Goal: Task Accomplishment & Management: Use online tool/utility

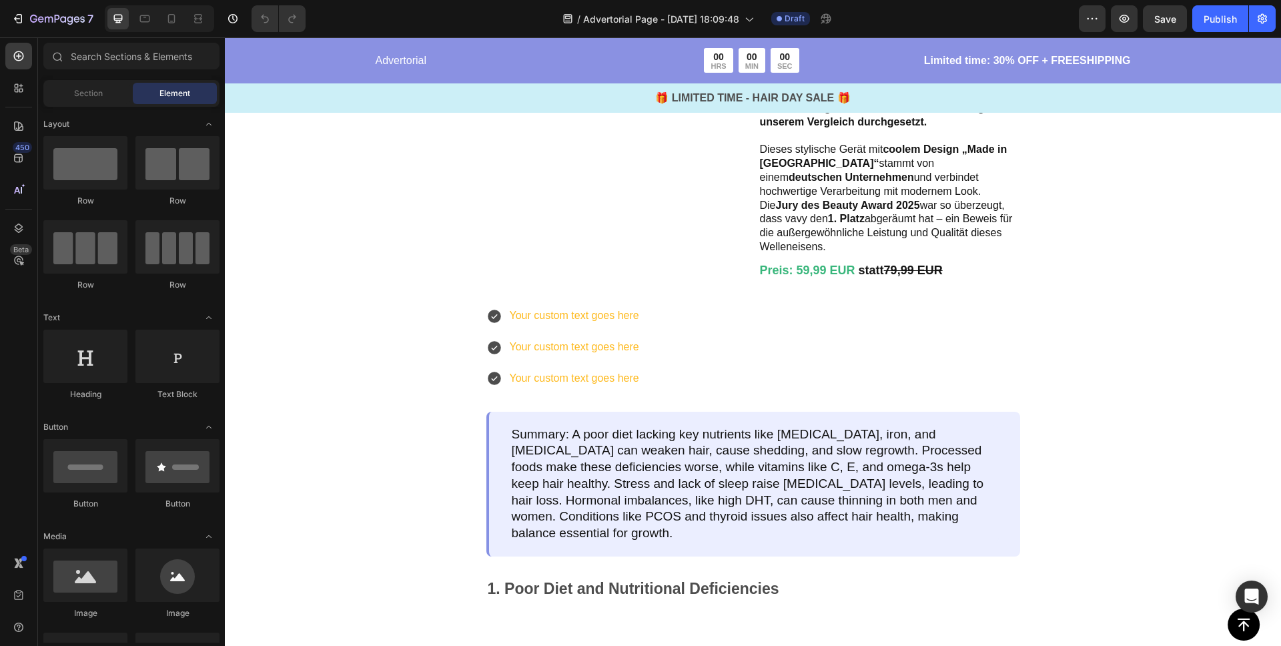
scroll to position [1349, 0]
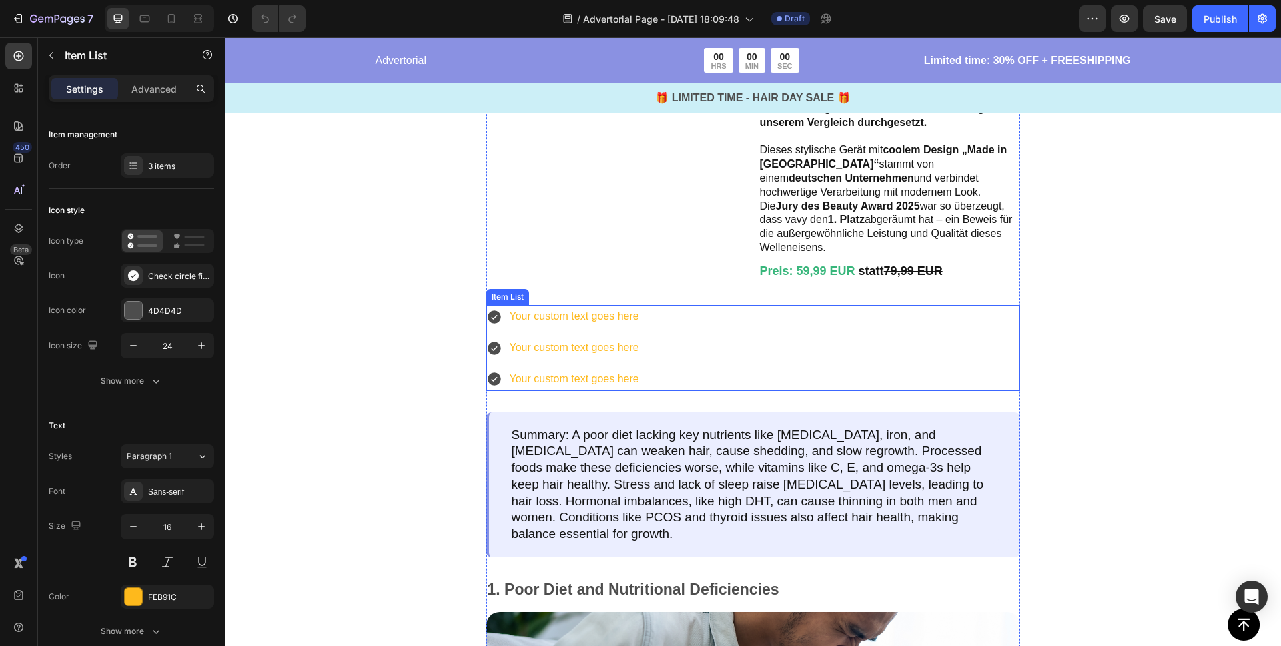
click at [540, 328] on div "Your custom text goes here" at bounding box center [574, 316] width 133 height 23
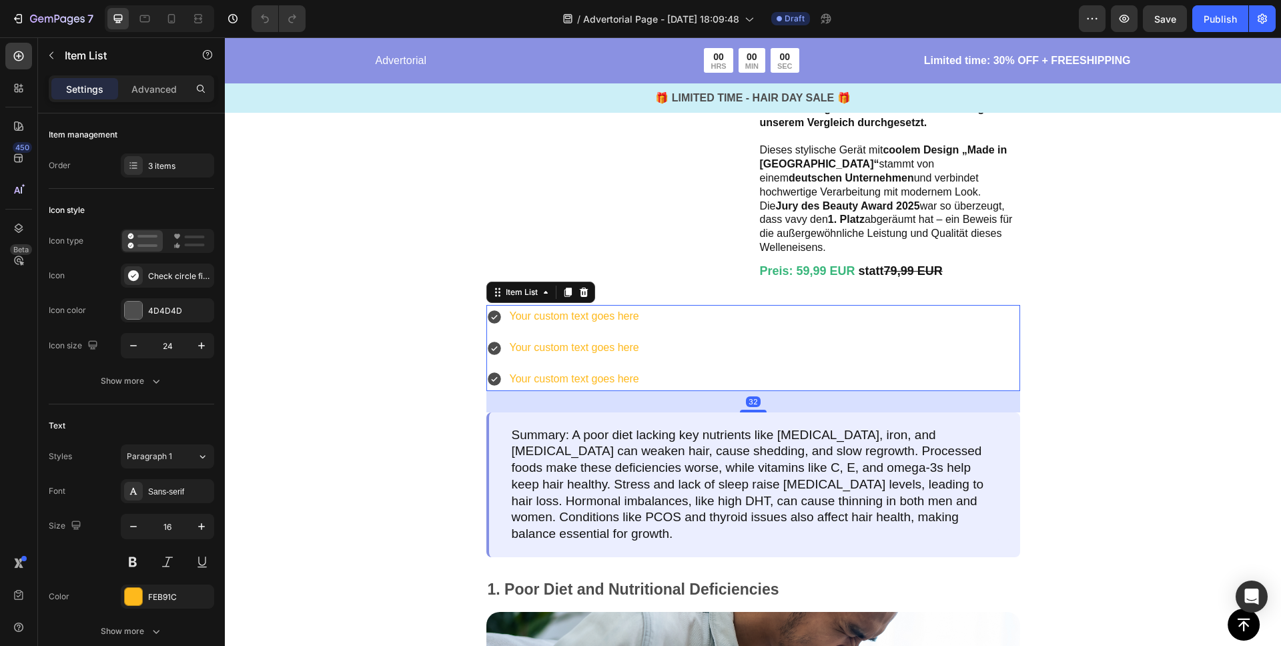
click at [550, 328] on div "Your custom text goes here" at bounding box center [574, 316] width 133 height 23
click at [550, 326] on p "Your custom text goes here" at bounding box center [574, 316] width 129 height 19
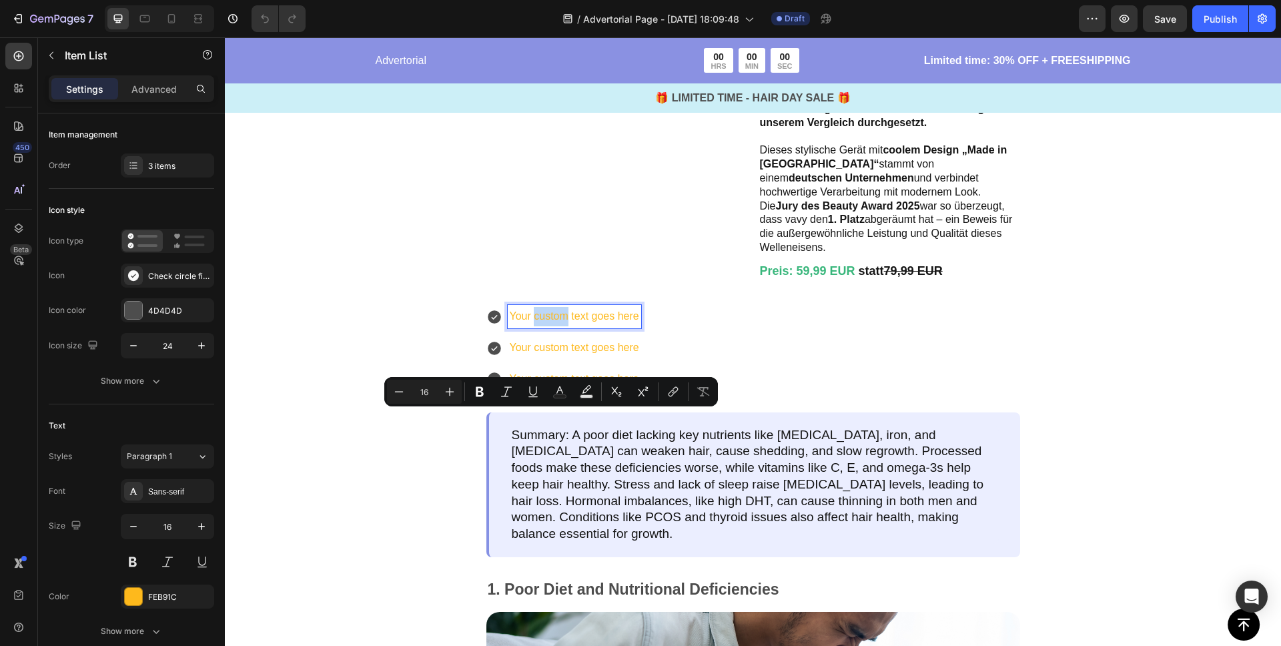
click at [547, 326] on p "Your custom text goes here" at bounding box center [574, 316] width 129 height 19
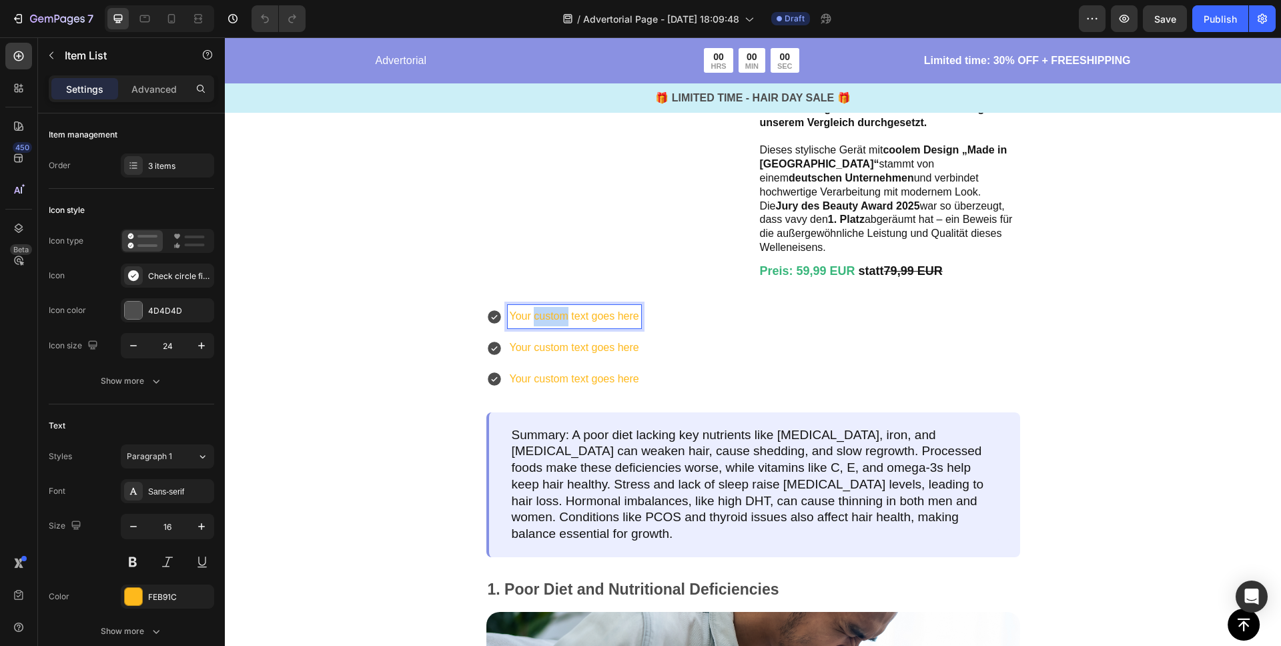
click at [547, 326] on p "Your custom text goes here" at bounding box center [574, 316] width 129 height 19
click at [548, 326] on p "Your custom text goes here" at bounding box center [574, 316] width 129 height 19
click at [17, 90] on icon at bounding box center [17, 91] width 4 height 4
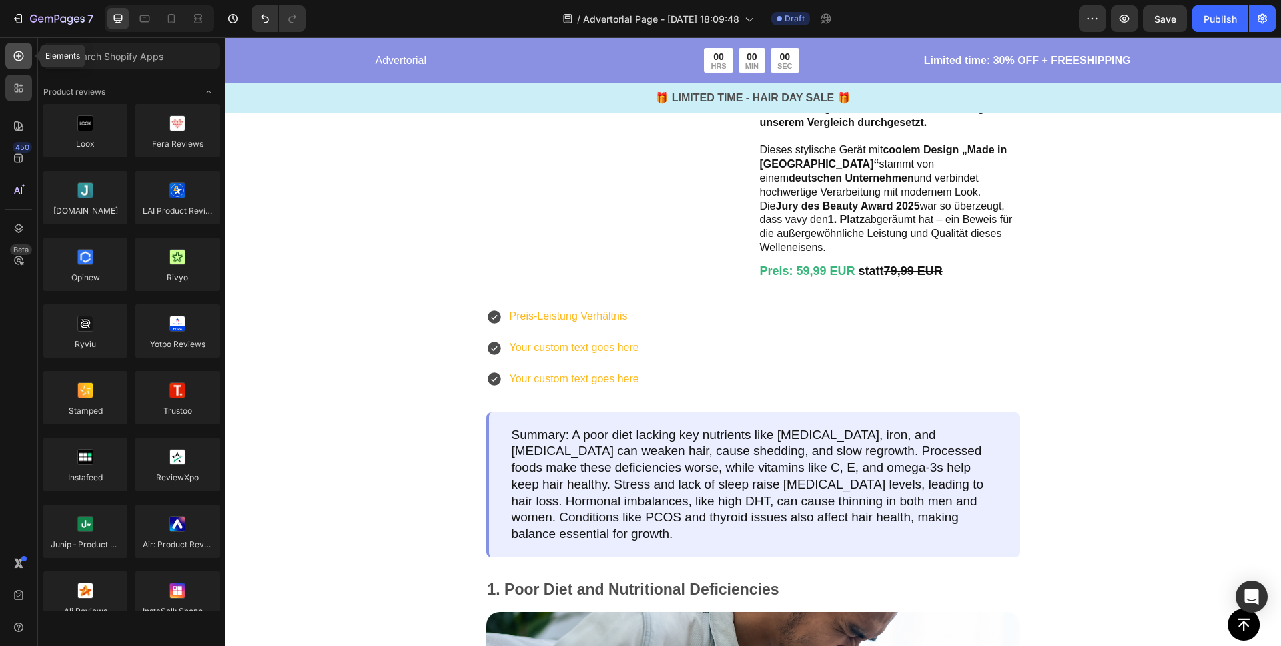
click at [20, 58] on icon at bounding box center [18, 55] width 13 height 13
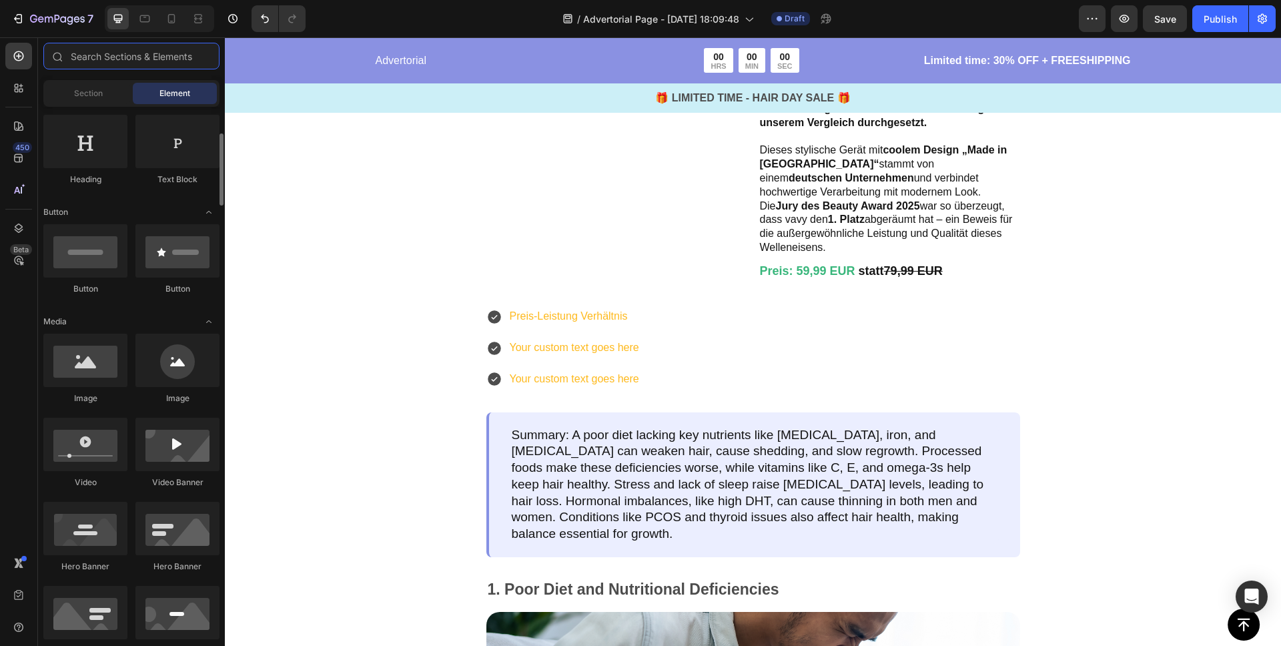
scroll to position [213, 0]
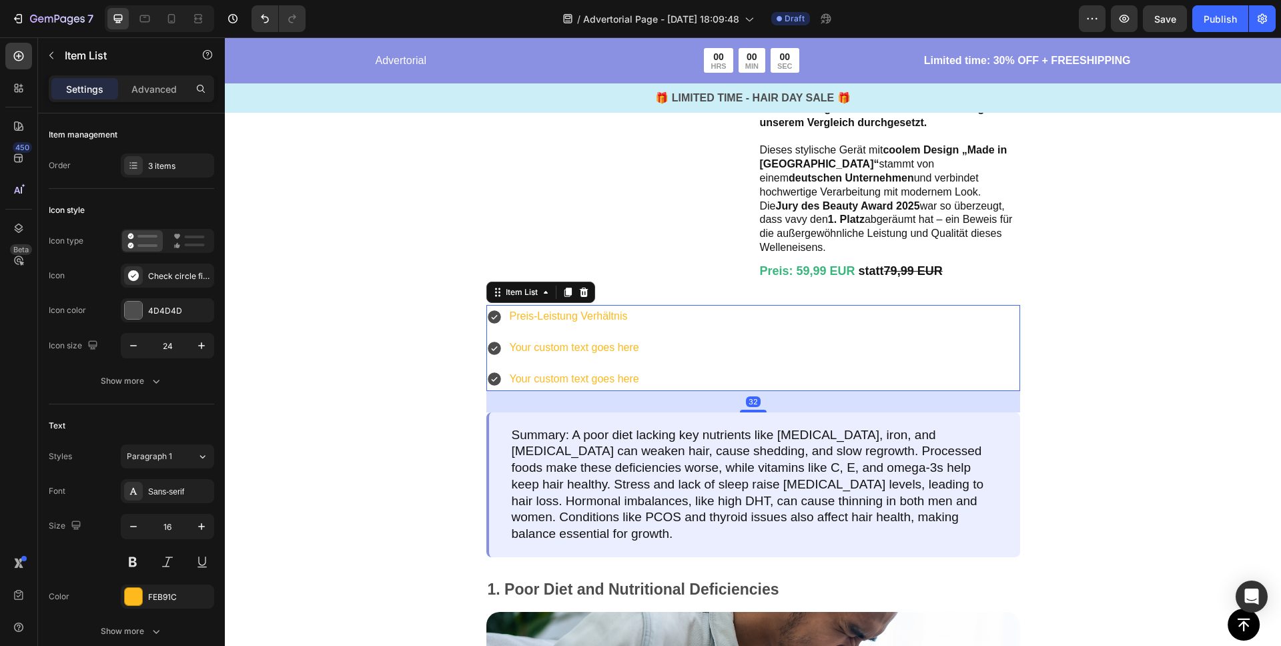
click at [492, 325] on icon at bounding box center [494, 317] width 16 height 16
click at [492, 324] on icon at bounding box center [494, 316] width 13 height 13
click at [495, 324] on icon at bounding box center [494, 316] width 13 height 13
click at [496, 325] on icon at bounding box center [494, 317] width 16 height 16
click at [495, 325] on icon at bounding box center [494, 317] width 16 height 16
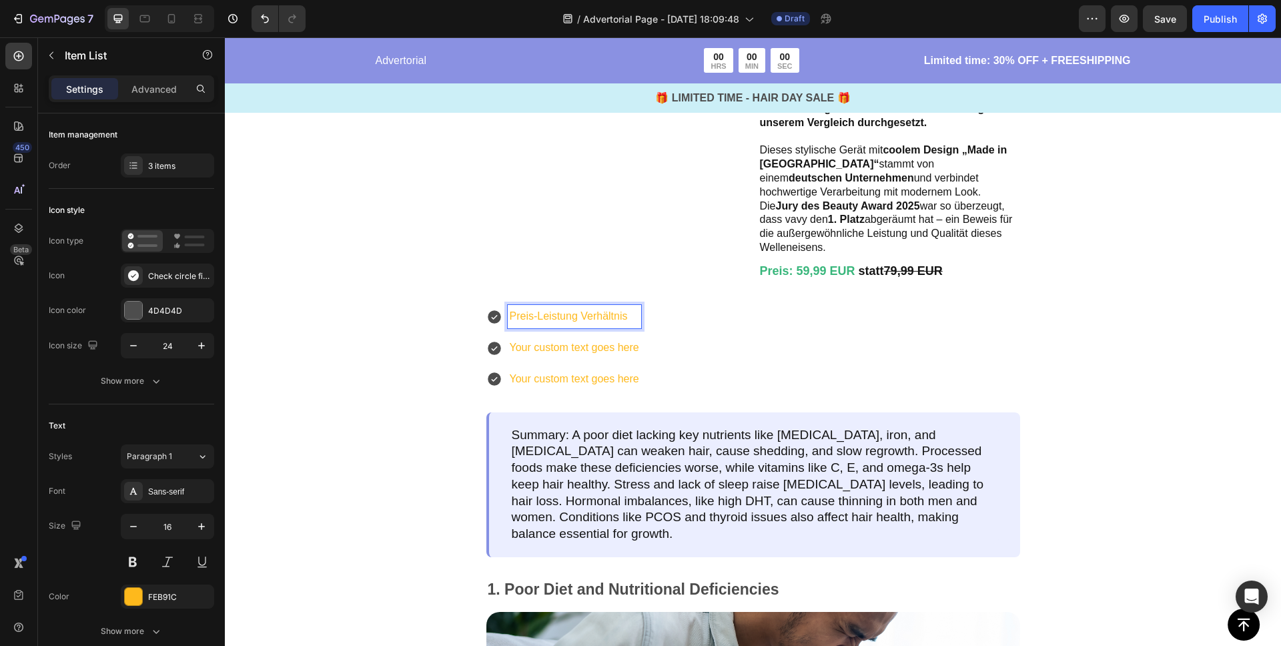
click at [494, 324] on icon at bounding box center [494, 316] width 13 height 13
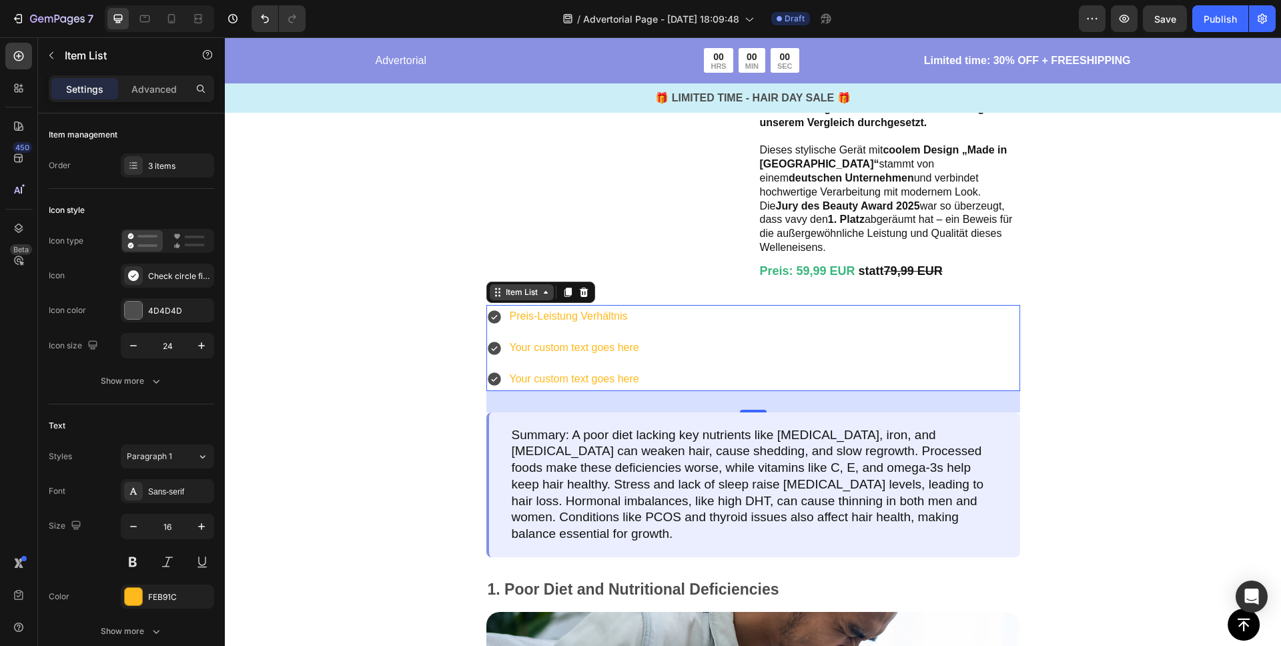
click at [533, 298] on div "Item List" at bounding box center [521, 292] width 37 height 12
click at [145, 278] on div "Check circle filled" at bounding box center [167, 276] width 93 height 24
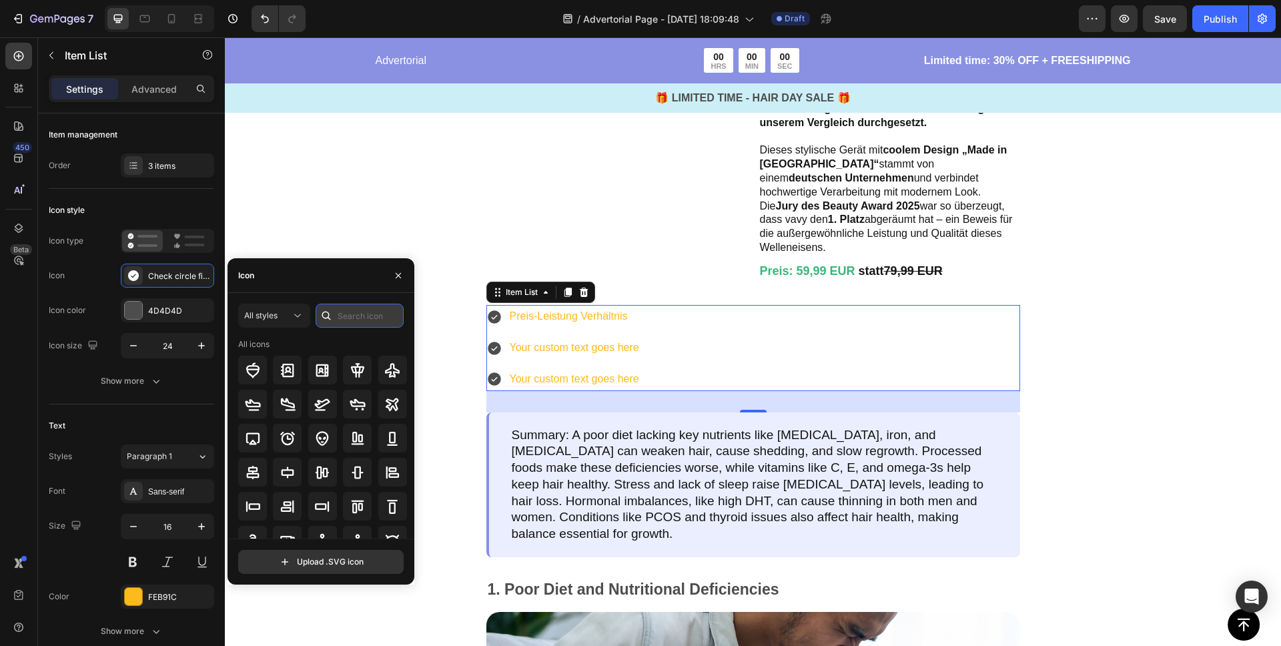
click at [338, 313] on input "text" at bounding box center [360, 316] width 88 height 24
type input "+"
click at [386, 404] on icon at bounding box center [392, 404] width 13 height 13
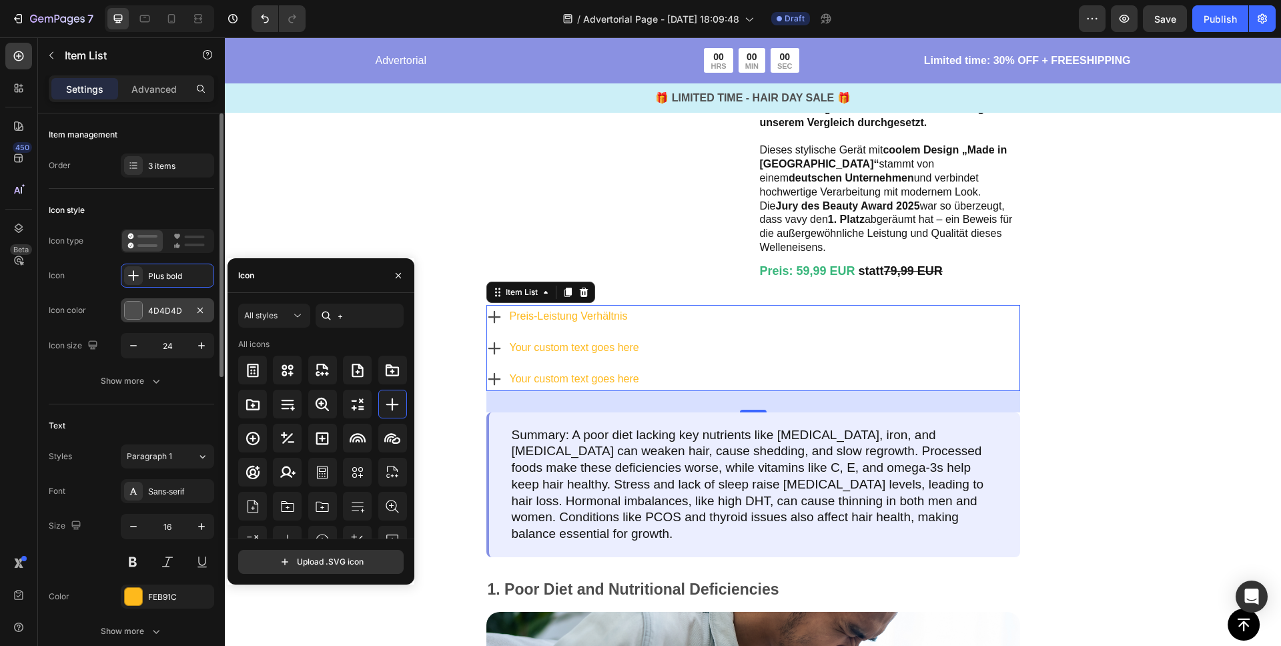
click at [126, 310] on div at bounding box center [133, 310] width 17 height 17
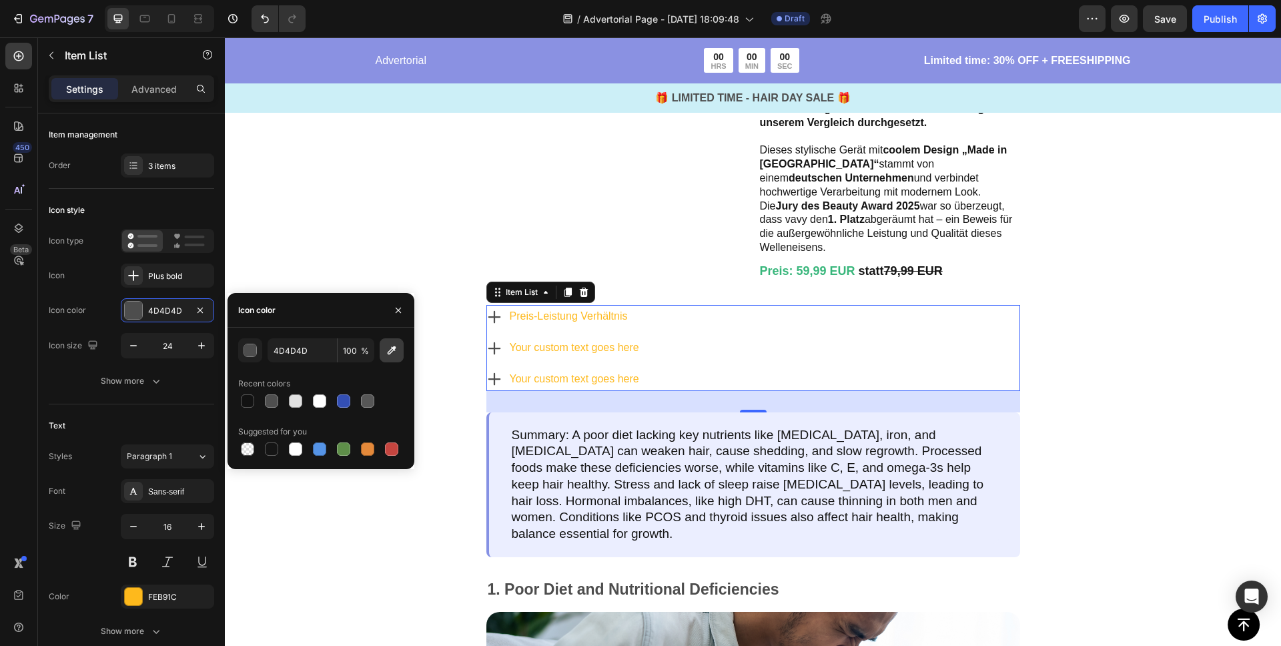
click at [387, 354] on icon "button" at bounding box center [391, 350] width 13 height 13
type input "39B67B"
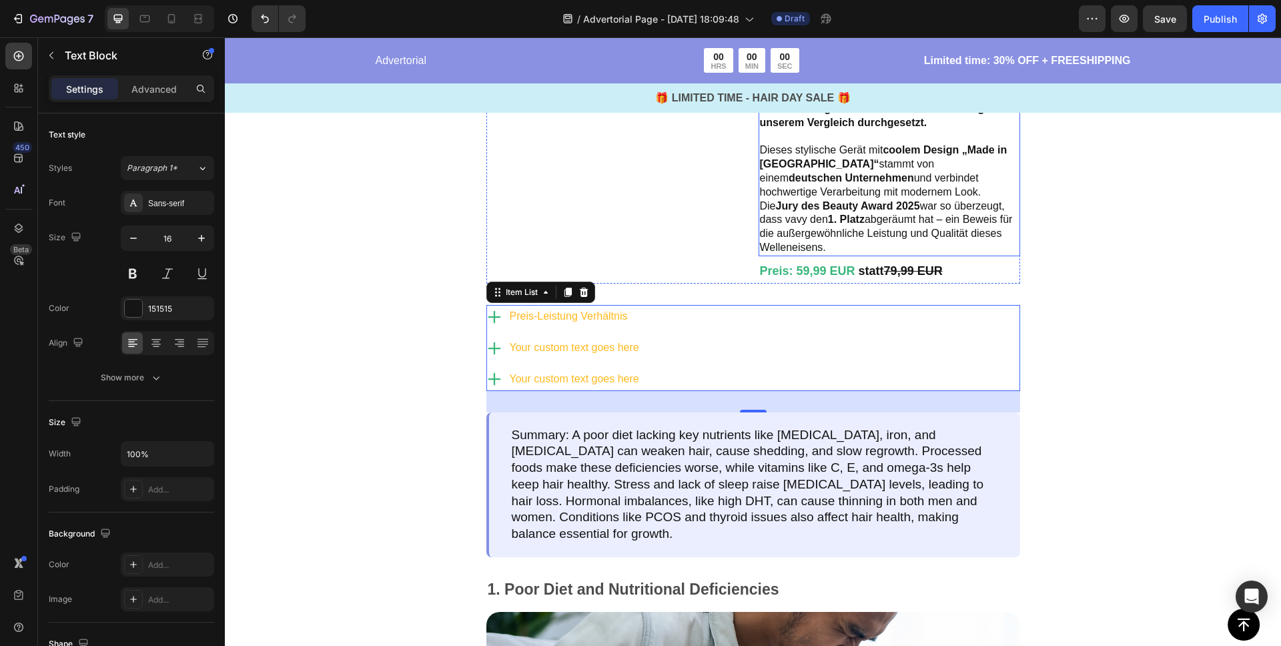
click at [805, 254] on p "Dieses stylische Gerät mit coolem Design „Made in [GEOGRAPHIC_DATA]“ stammt von…" at bounding box center [889, 198] width 259 height 111
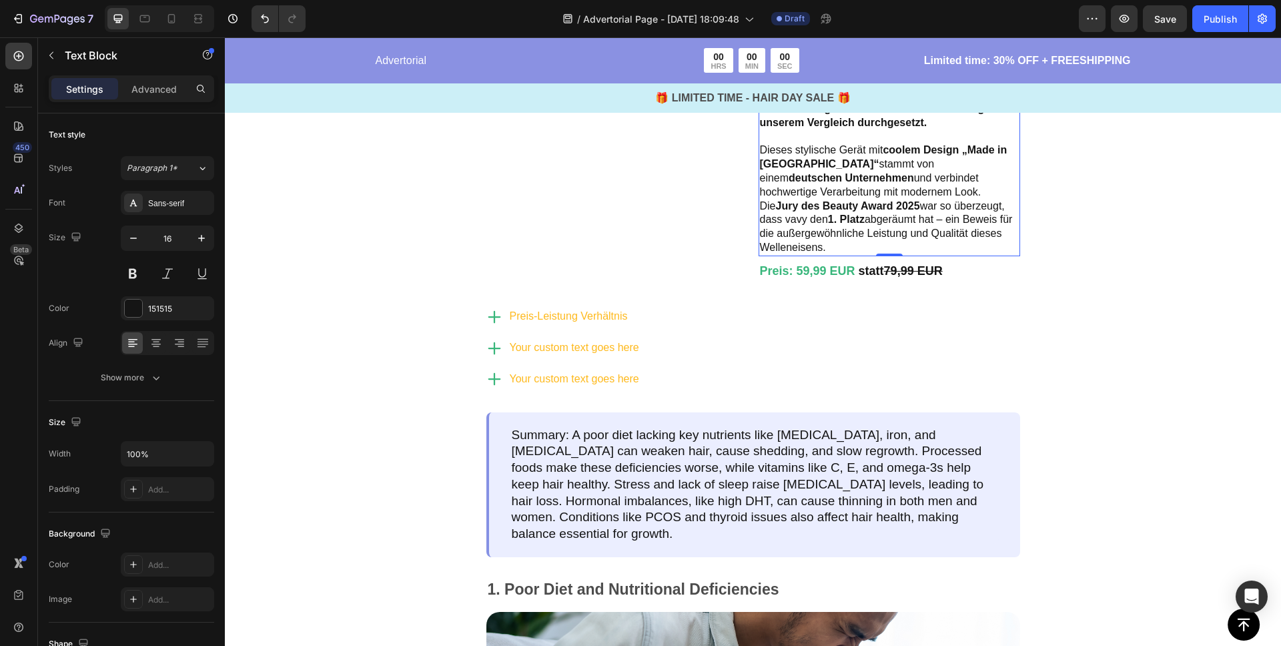
click at [806, 254] on p "Dieses stylische Gerät mit coolem Design „Made in [GEOGRAPHIC_DATA]“ stammt von…" at bounding box center [889, 198] width 259 height 111
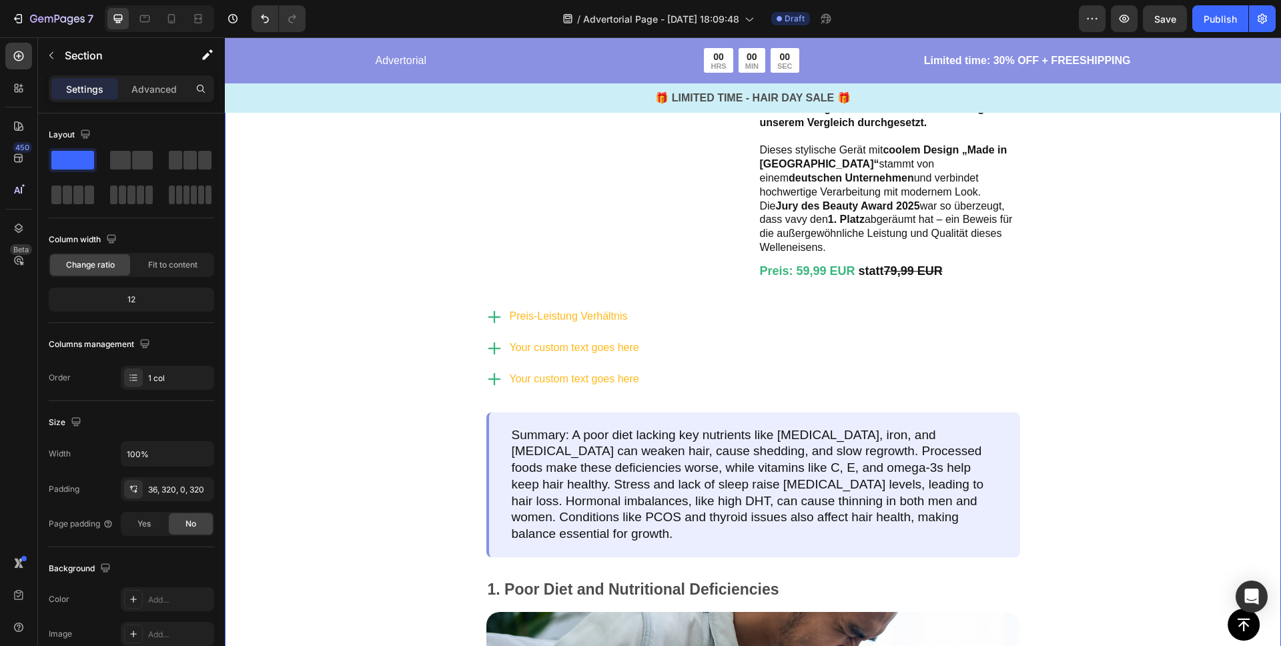
click at [327, 253] on div "Image Testsieger aller Stylinggeräte Heading Row Image vavy ™ Welleneisen Text …" at bounding box center [753, 378] width 1056 height 970
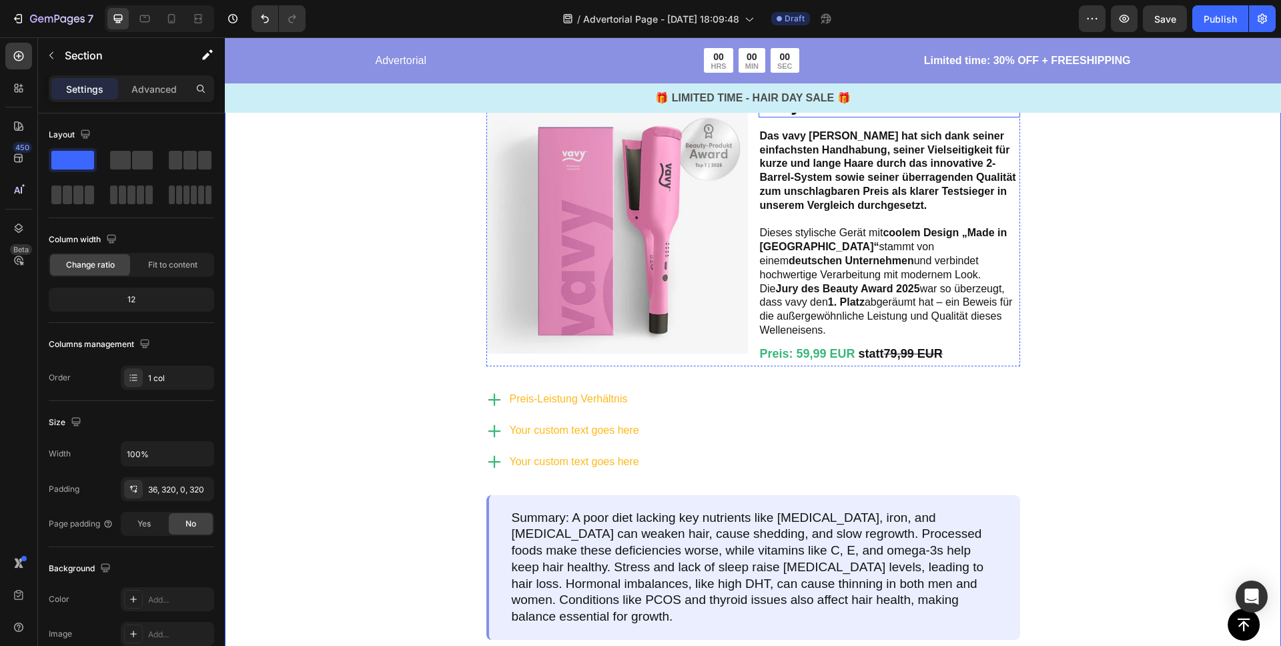
click at [839, 116] on p "vavy ™ Welleneisen" at bounding box center [889, 104] width 259 height 23
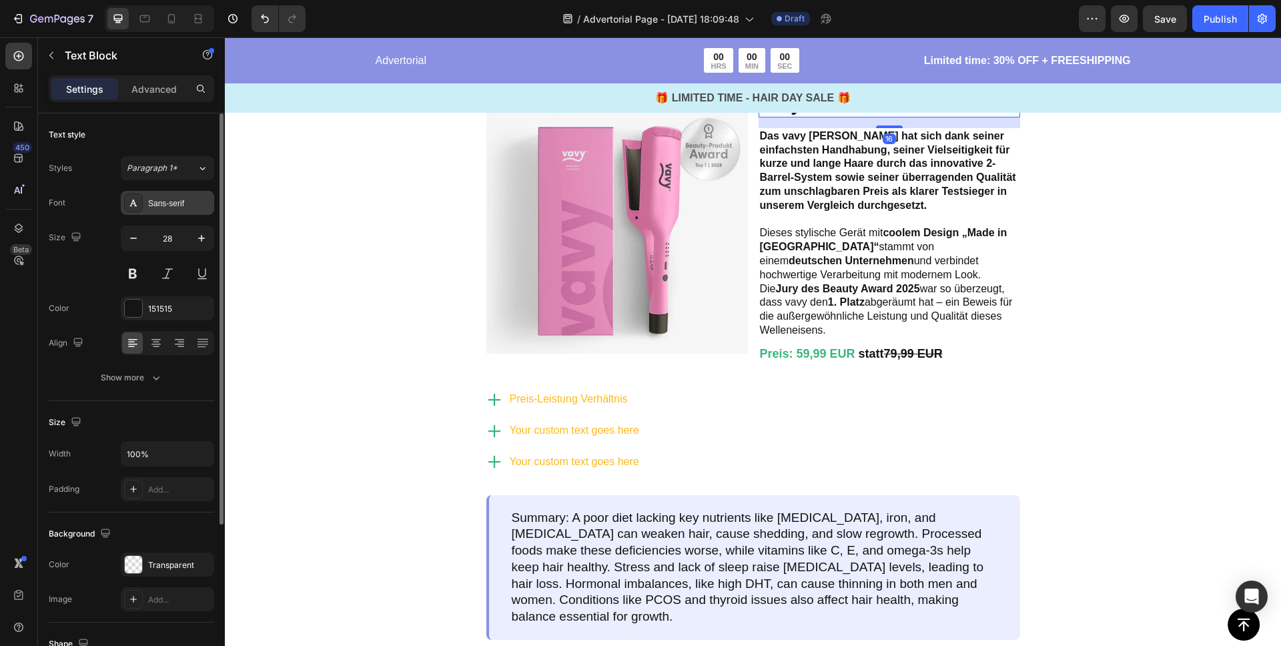
click at [172, 201] on div "Sans-serif" at bounding box center [179, 204] width 63 height 12
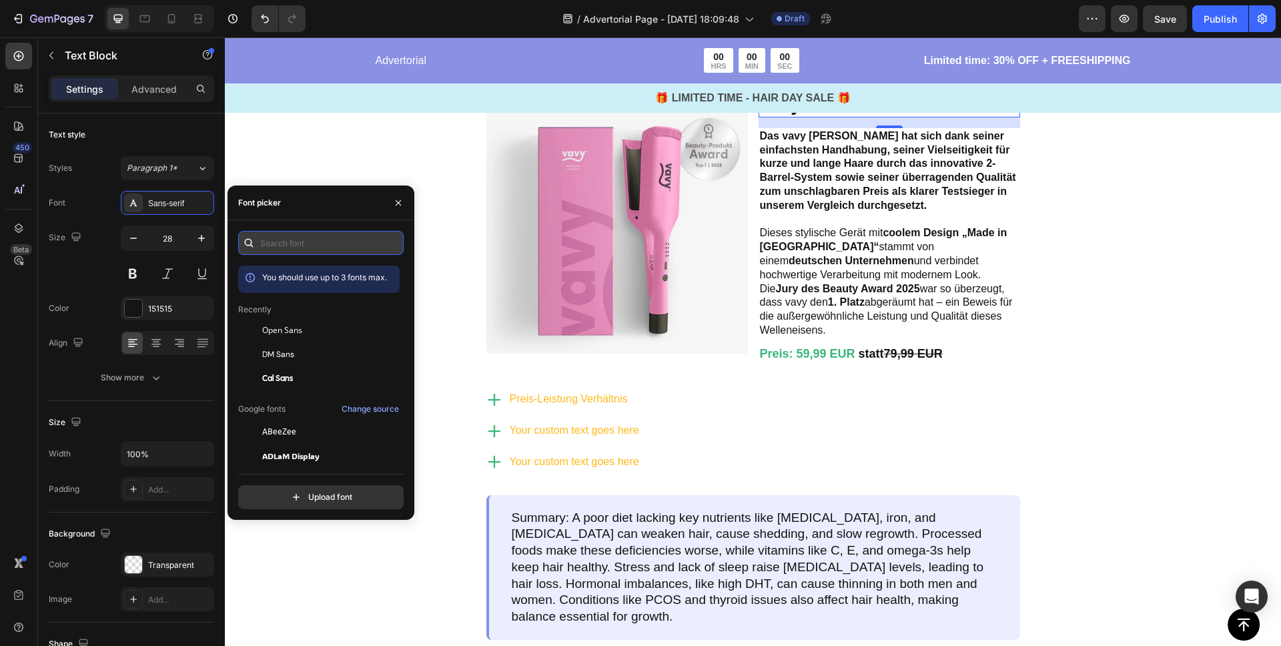
click at [278, 240] on input "text" at bounding box center [320, 243] width 165 height 24
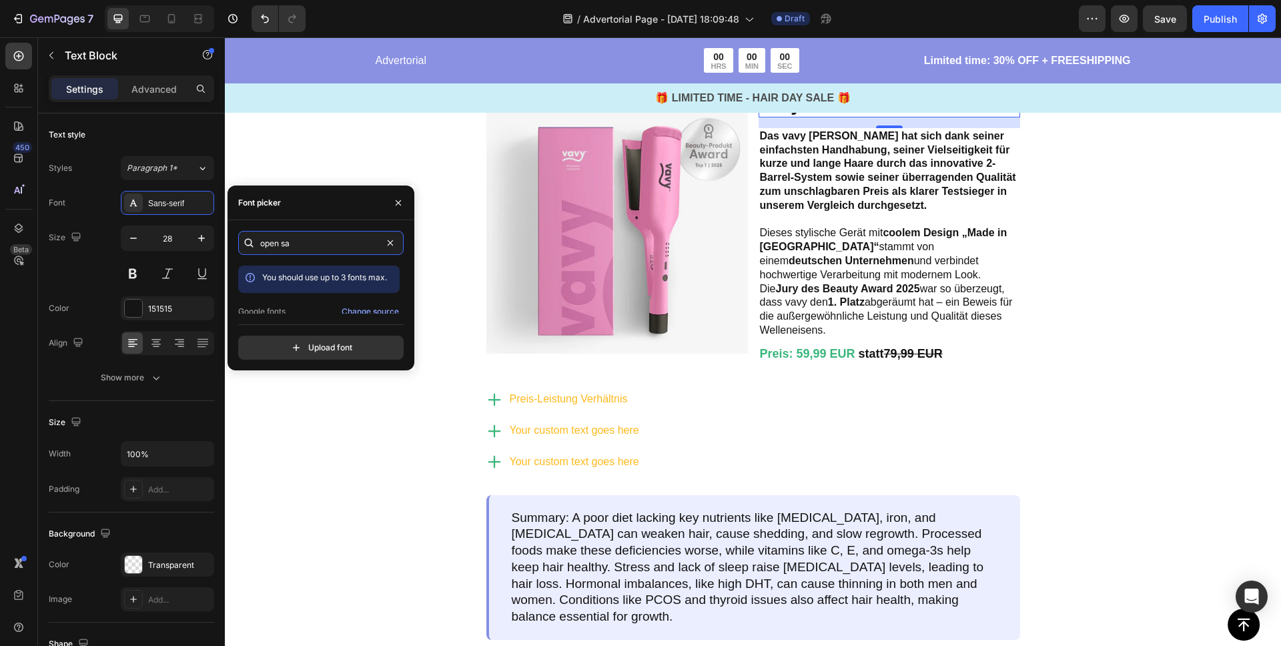
scroll to position [33, 0]
type input "open sa"
click at [296, 300] on span "Open Sans" at bounding box center [282, 302] width 40 height 12
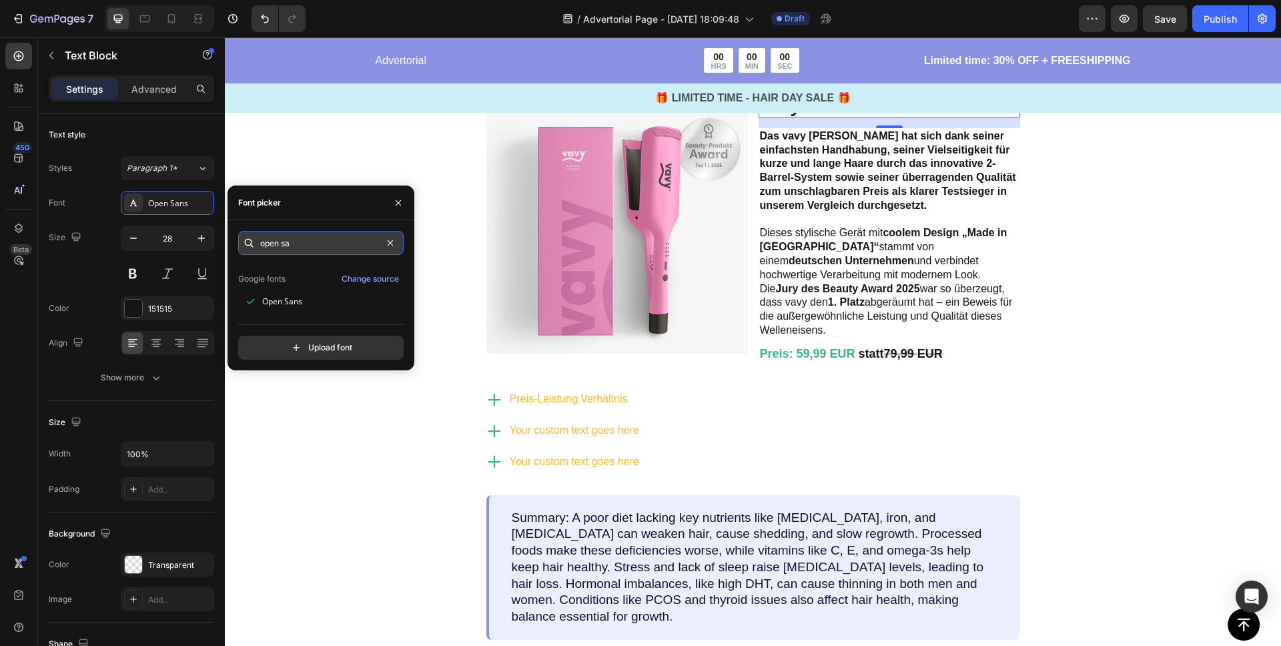
click at [285, 240] on input "open sa" at bounding box center [320, 243] width 165 height 24
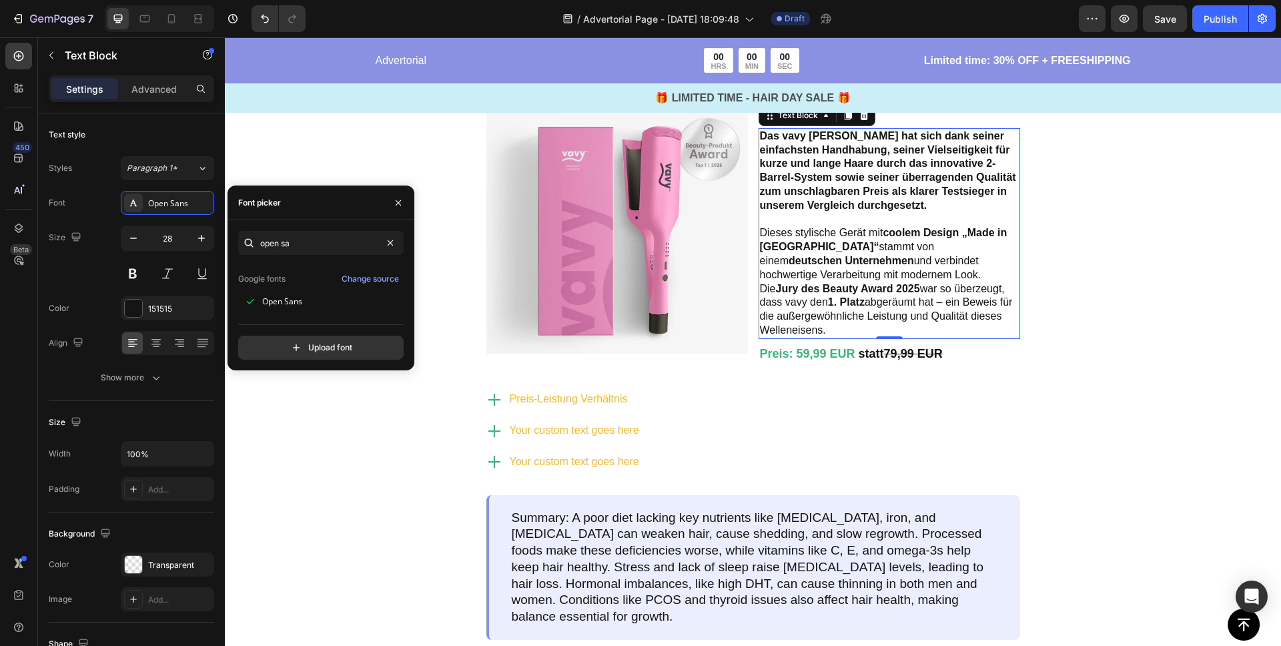
click at [843, 211] on strong "Das vavy [PERSON_NAME] hat sich dank seiner einfachsten Handhabung, seiner Viel…" at bounding box center [888, 170] width 256 height 81
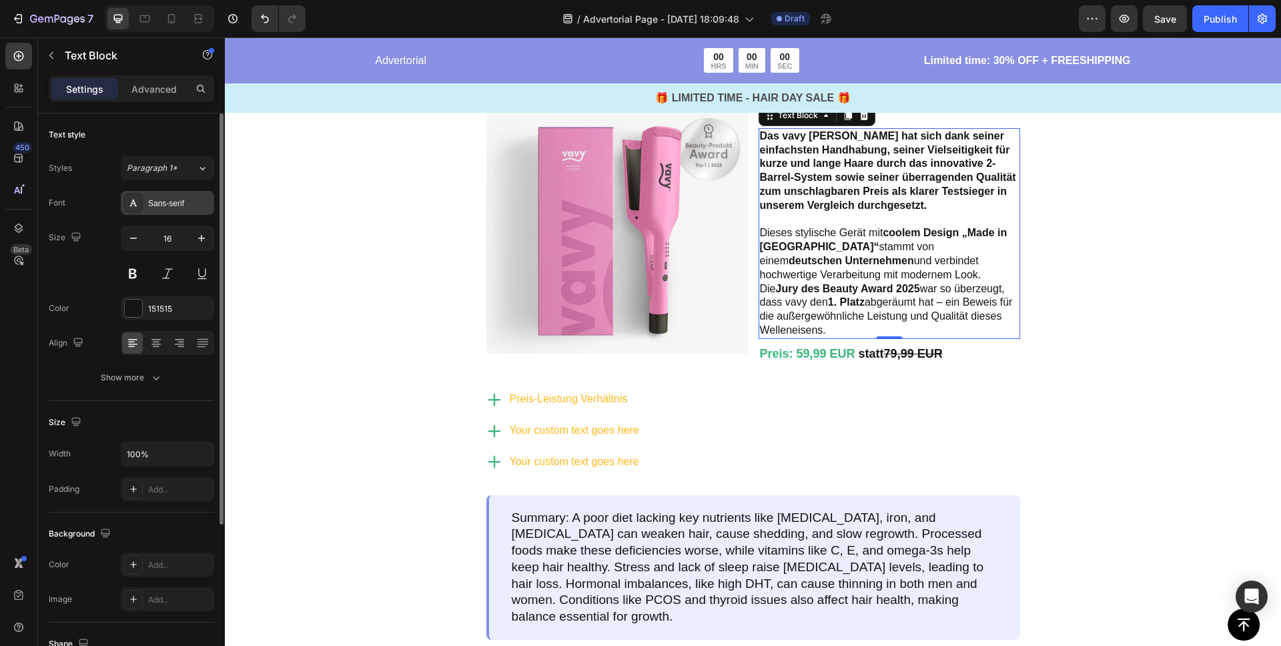
click at [166, 201] on div "Sans-serif" at bounding box center [179, 204] width 63 height 12
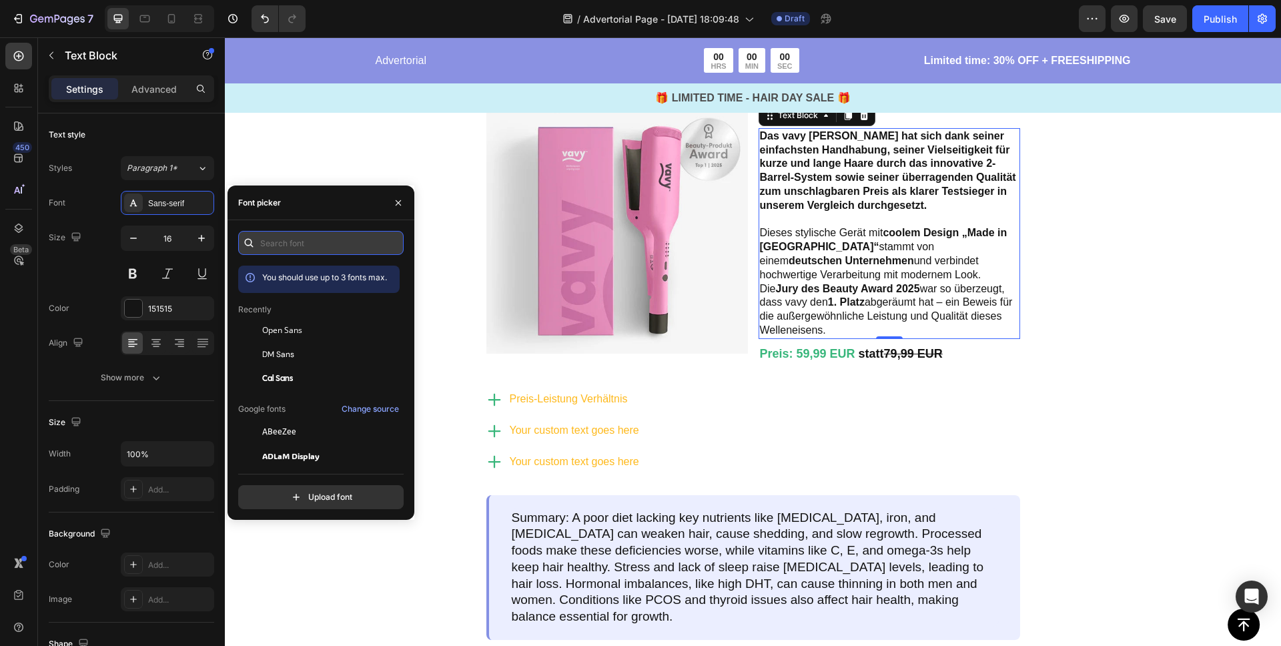
click at [317, 240] on input "text" at bounding box center [320, 243] width 165 height 24
paste input "open s"
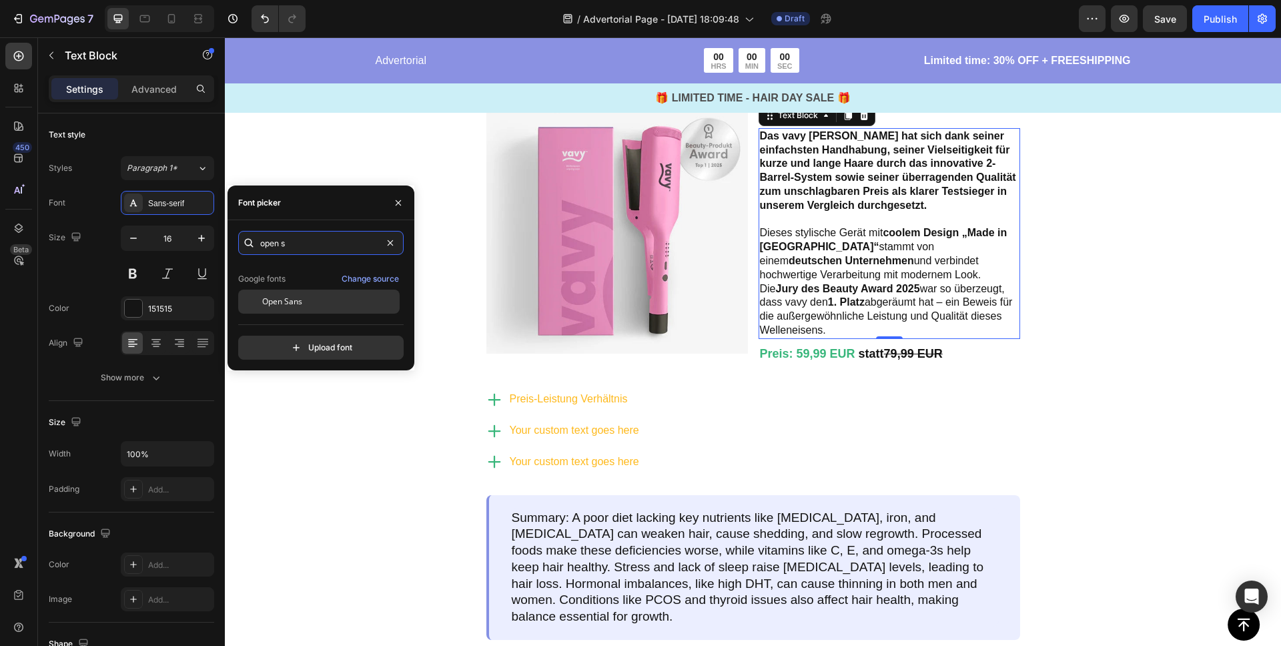
type input "open s"
click at [293, 302] on span "Open Sans" at bounding box center [282, 302] width 40 height 12
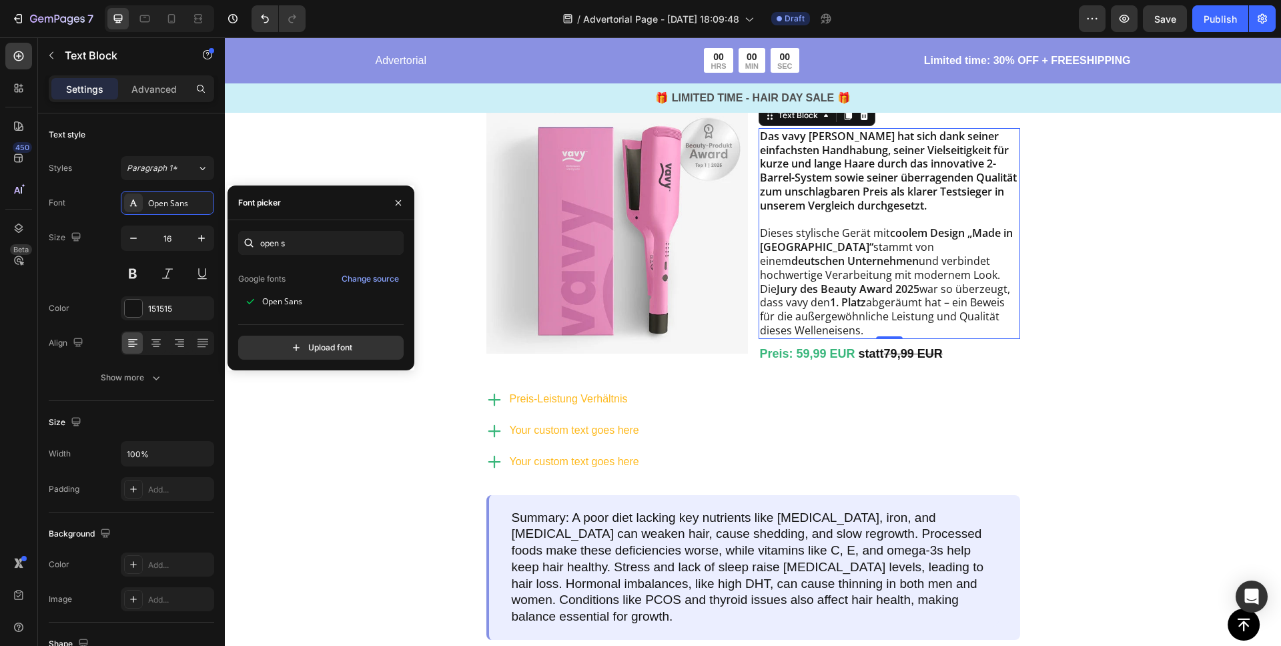
click at [763, 60] on h2 "Testsieger aller Stylinggeräte" at bounding box center [753, 38] width 512 height 43
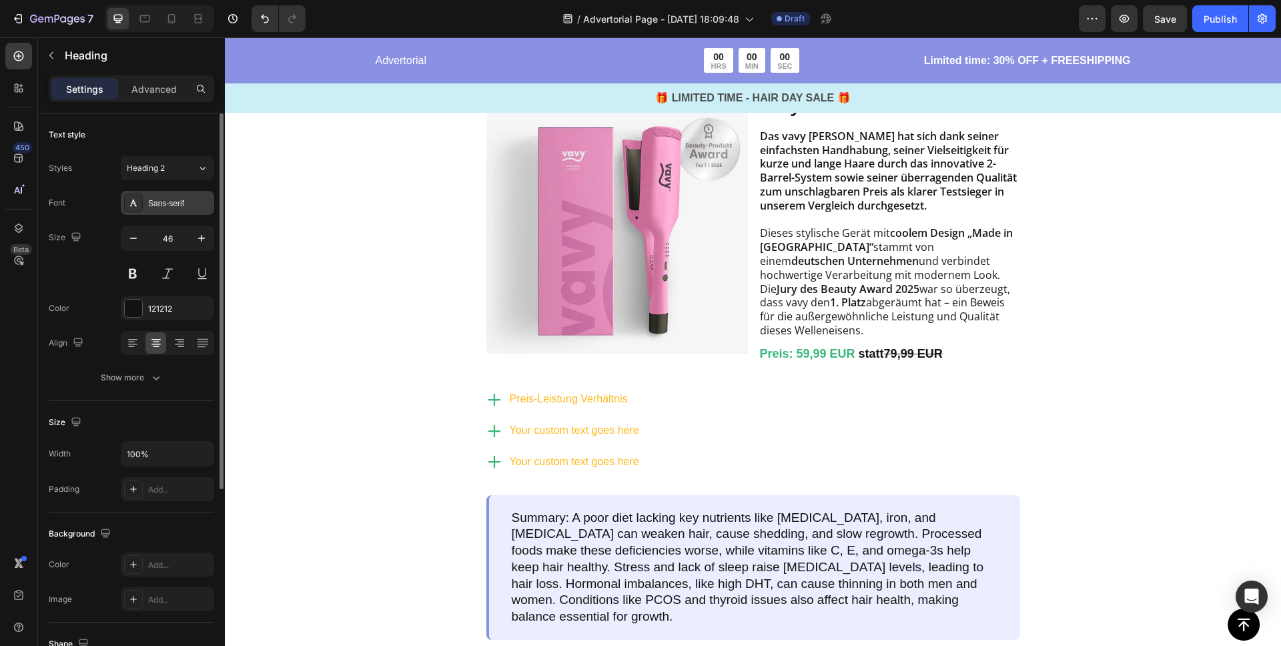
click at [176, 199] on div "Sans-serif" at bounding box center [179, 204] width 63 height 12
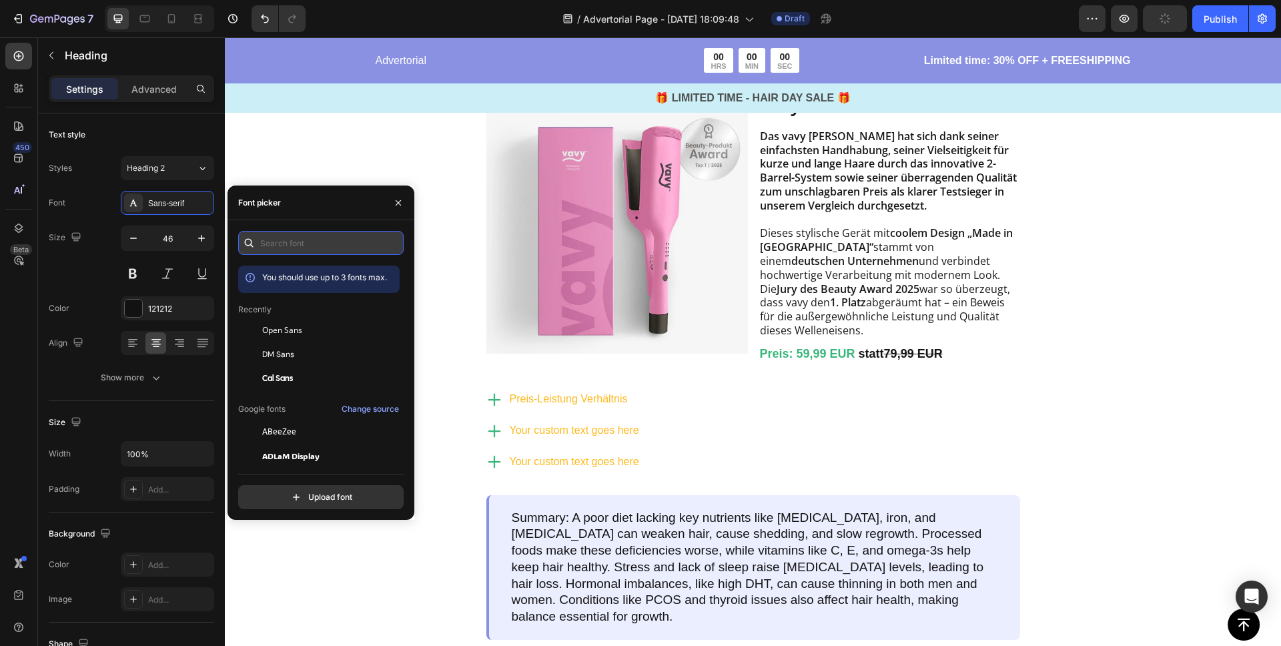
click at [293, 246] on input "text" at bounding box center [320, 243] width 165 height 24
paste input "open s"
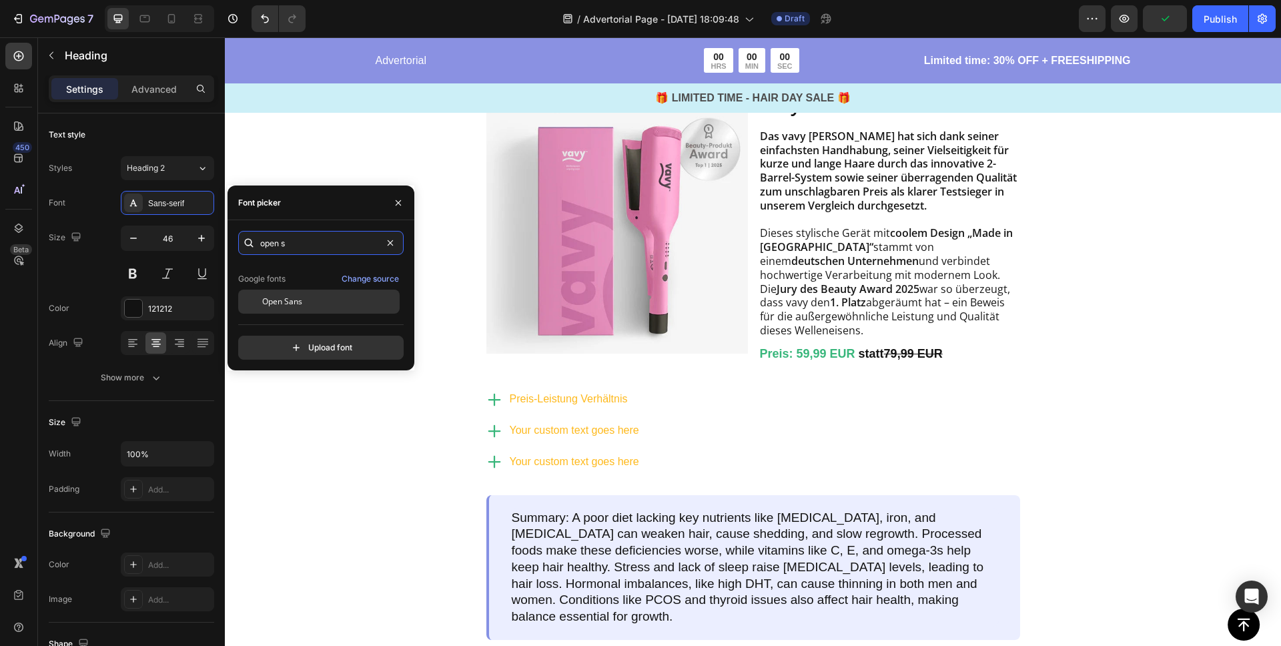
type input "open s"
click at [288, 302] on span "Open Sans" at bounding box center [282, 302] width 40 height 12
click at [810, 360] on span "Preis: 59,99 EUR" at bounding box center [807, 353] width 95 height 13
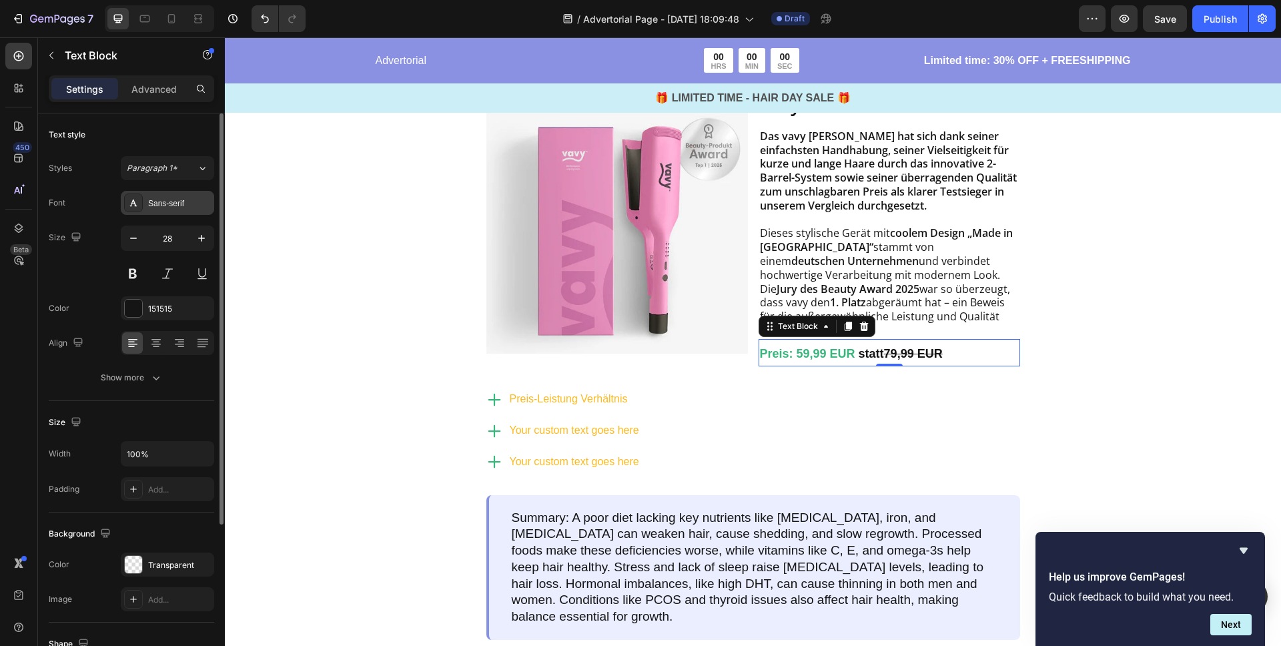
click at [156, 198] on div "Sans-serif" at bounding box center [179, 204] width 63 height 12
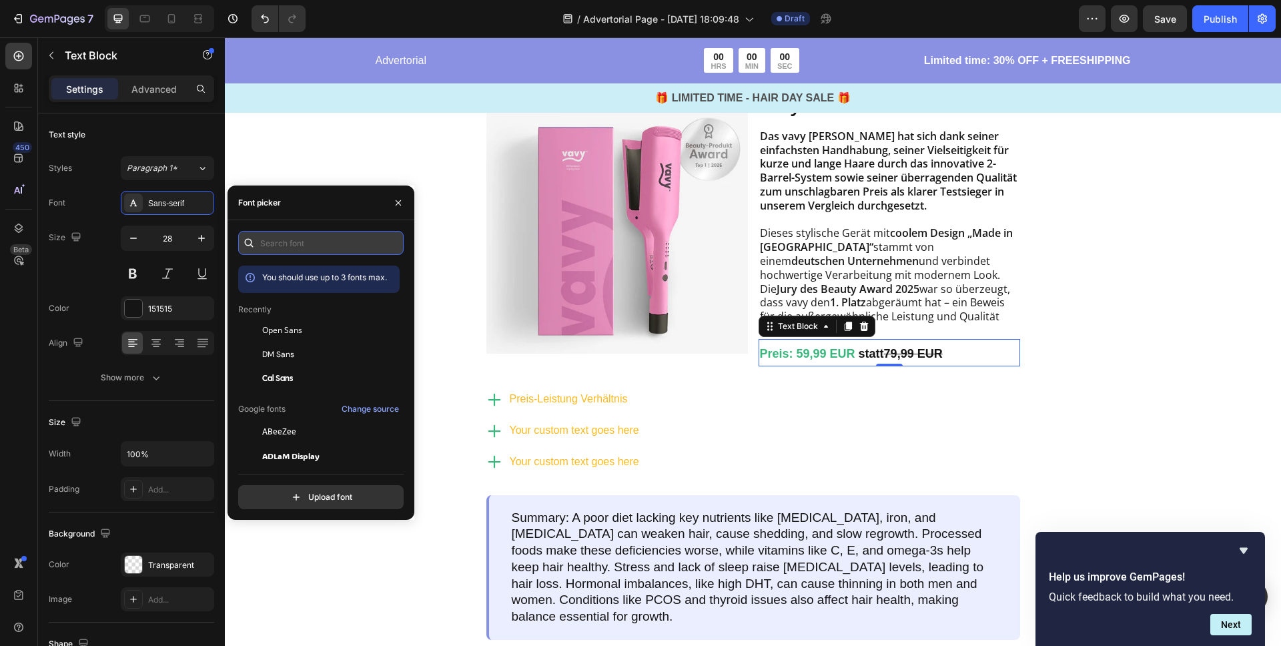
click at [290, 246] on input "text" at bounding box center [320, 243] width 165 height 24
paste input "open s"
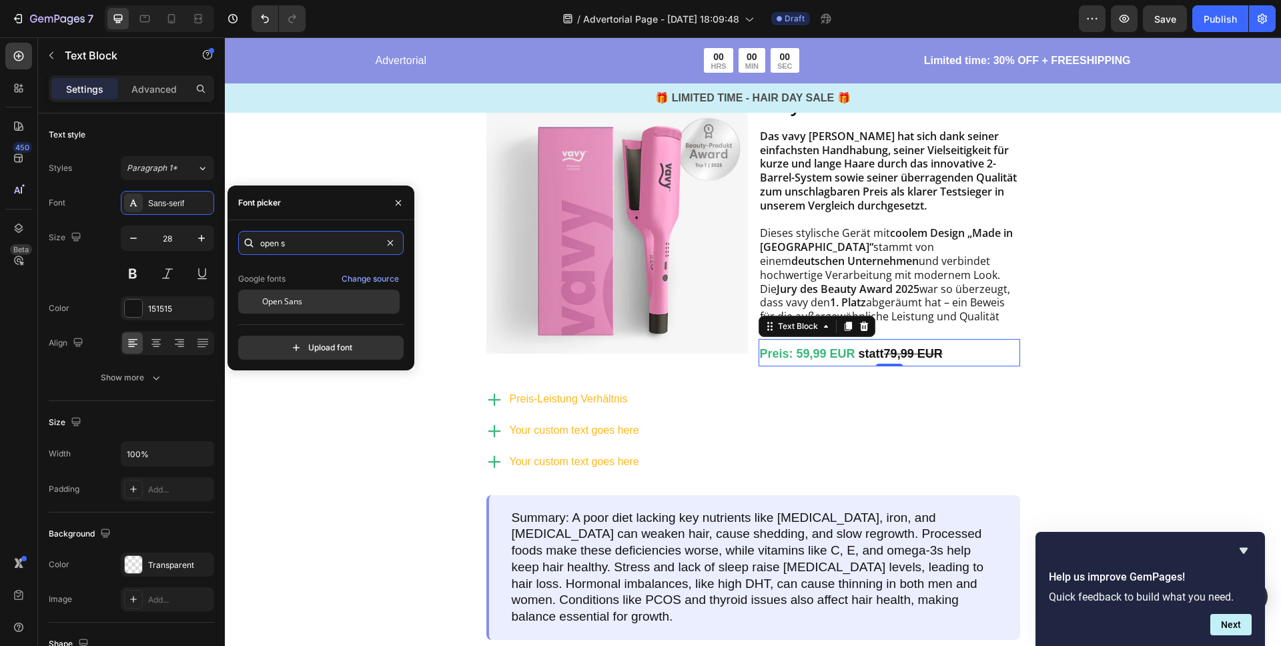
type input "open s"
click at [290, 296] on span "Open Sans" at bounding box center [282, 302] width 40 height 12
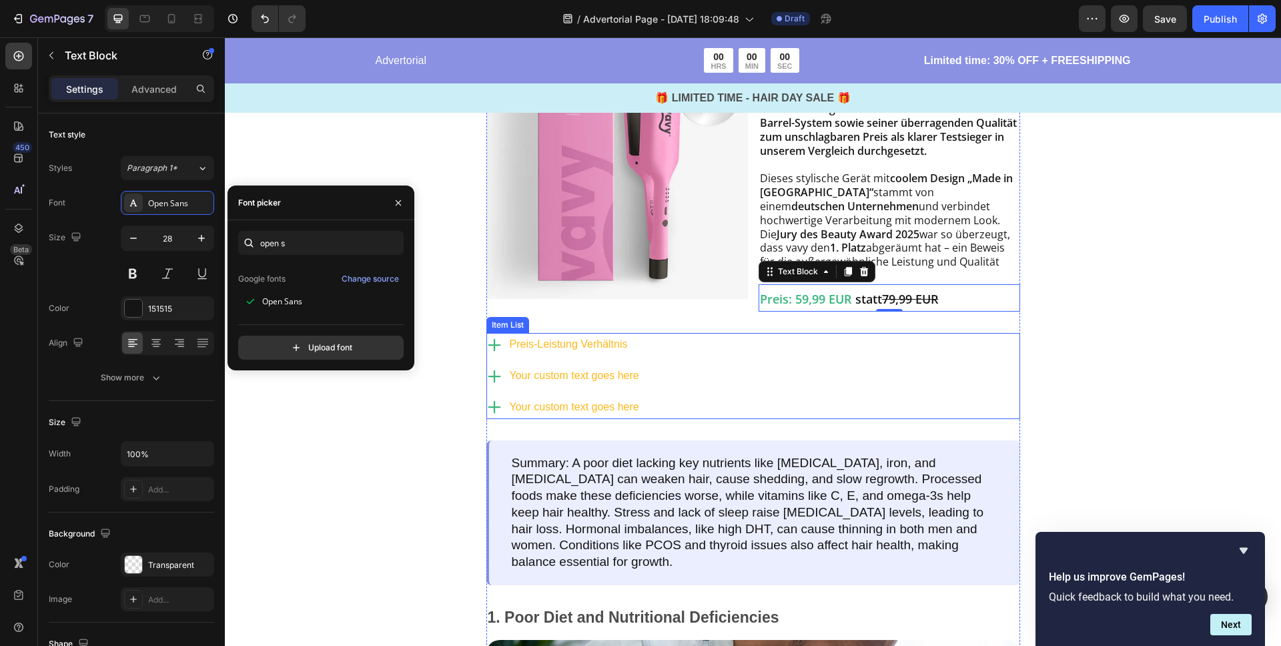
scroll to position [1348, 0]
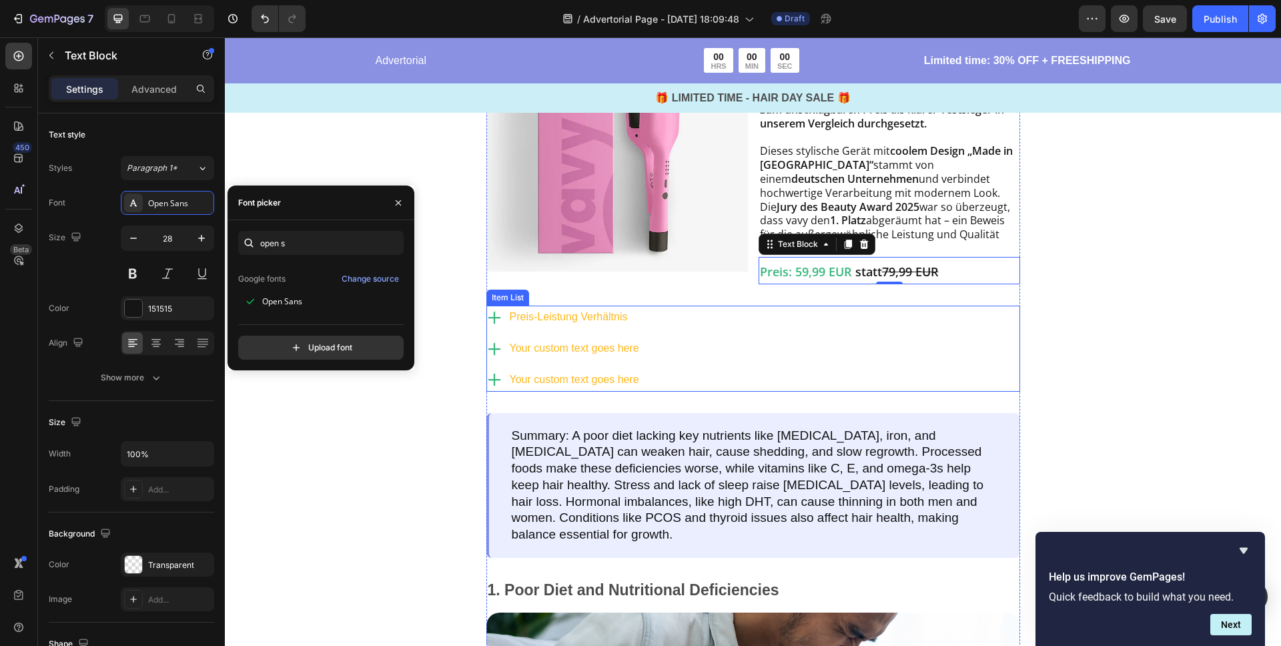
click at [770, 391] on div "Preis-Leistung Verhältnis Your custom text goes here Your custom text goes here" at bounding box center [753, 348] width 534 height 85
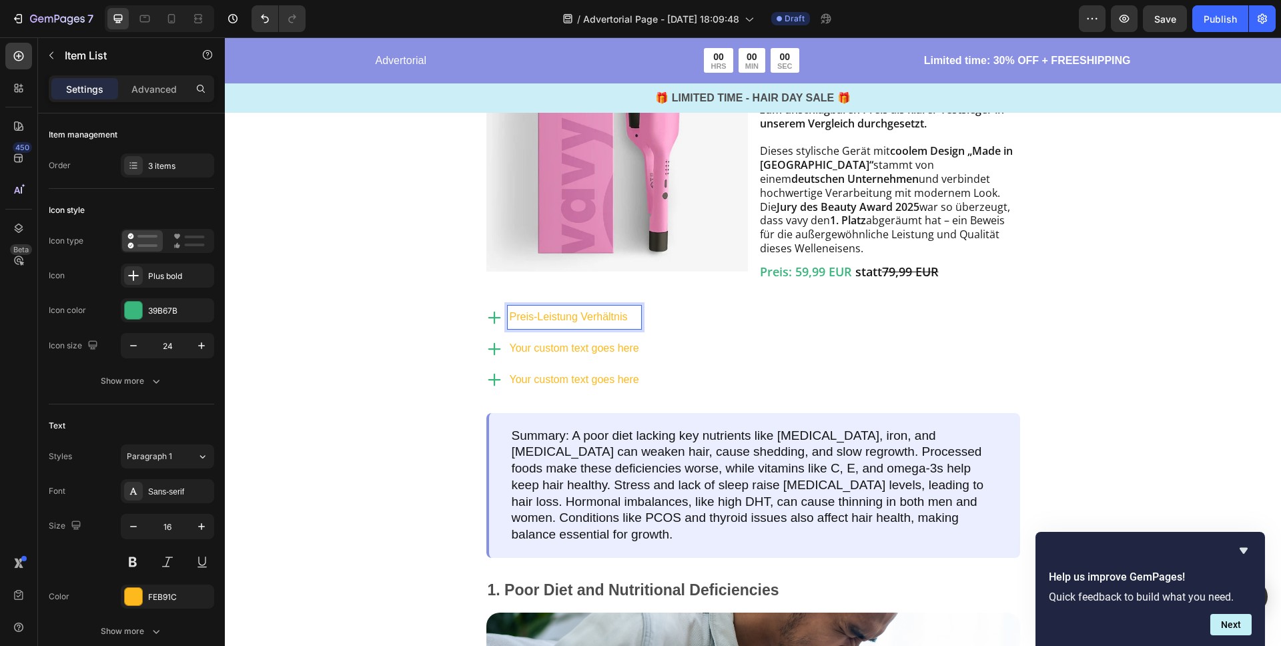
click at [586, 327] on p "Preis-Leistung Verhältnis" at bounding box center [574, 317] width 129 height 19
drag, startPoint x: 436, startPoint y: 423, endPoint x: 510, endPoint y: 426, distance: 73.5
click at [436, 423] on div "Image Testsieger aller Stylinggeräte Heading Row Image vavy ™ Welleneisen Text …" at bounding box center [753, 379] width 1056 height 970
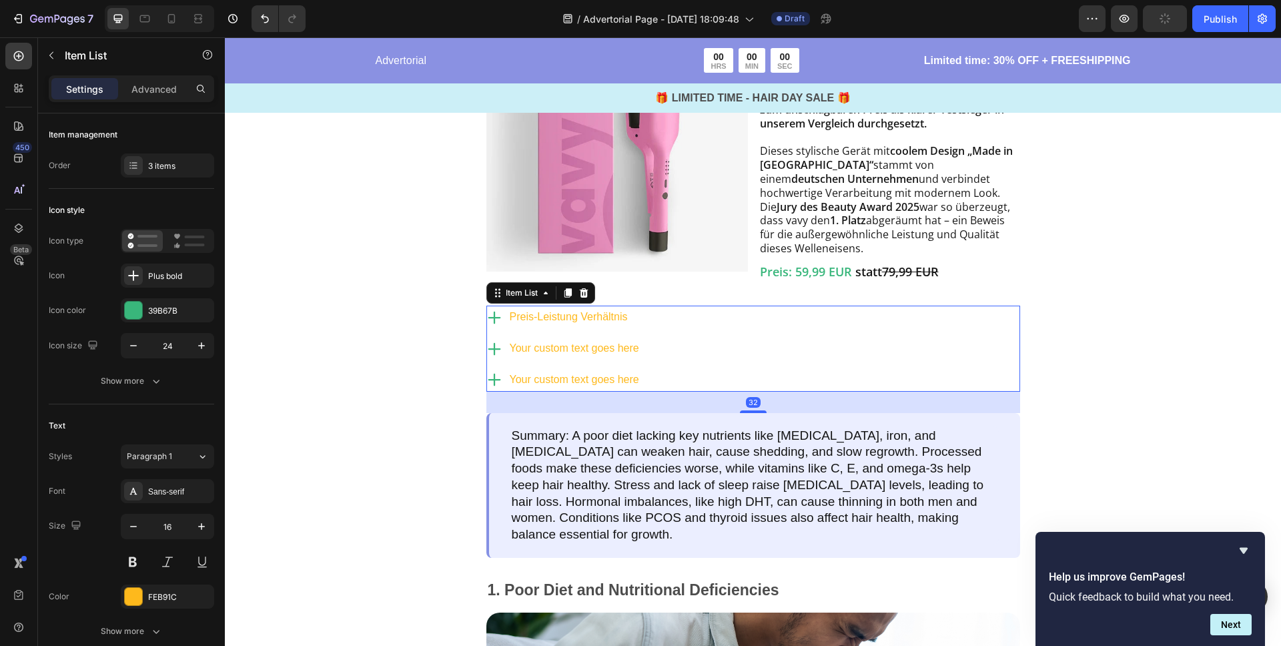
click at [528, 327] on p "Preis-Leistung Verhältnis" at bounding box center [574, 317] width 129 height 19
click at [754, 391] on div "Preis-Leistung Verhältnis Your custom text goes here Your custom text goes here" at bounding box center [753, 348] width 534 height 85
click at [169, 490] on div "Sans-serif" at bounding box center [179, 492] width 63 height 12
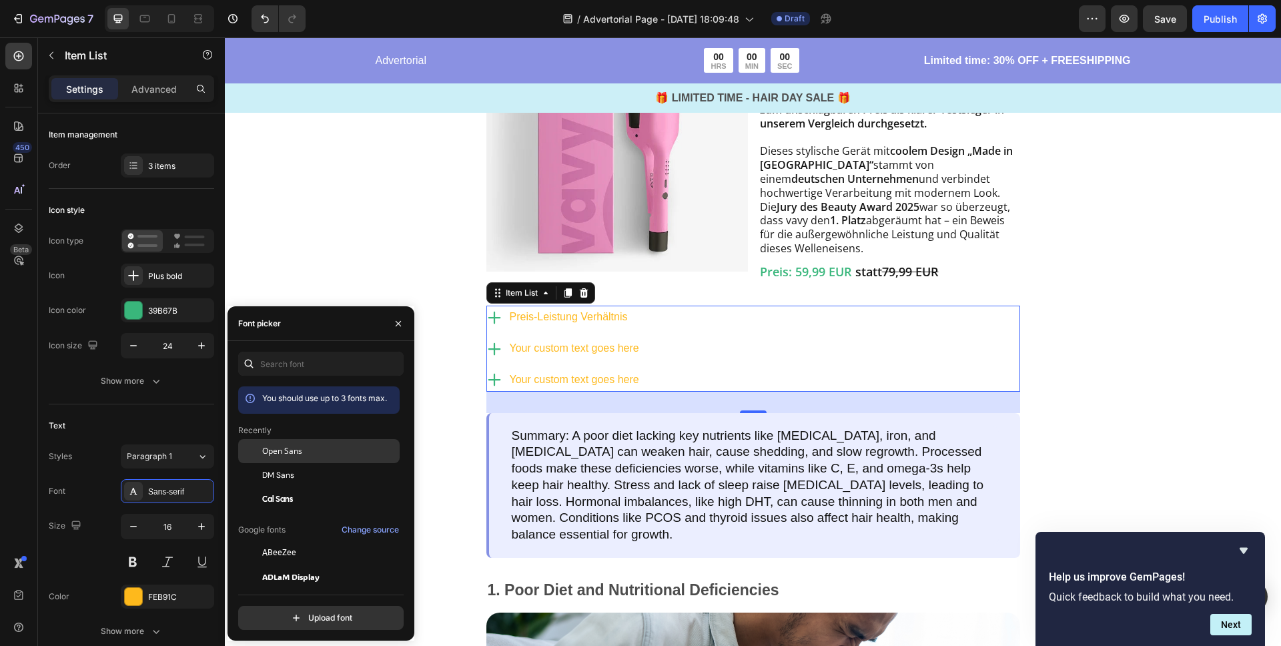
click at [284, 452] on span "Open Sans" at bounding box center [282, 451] width 40 height 12
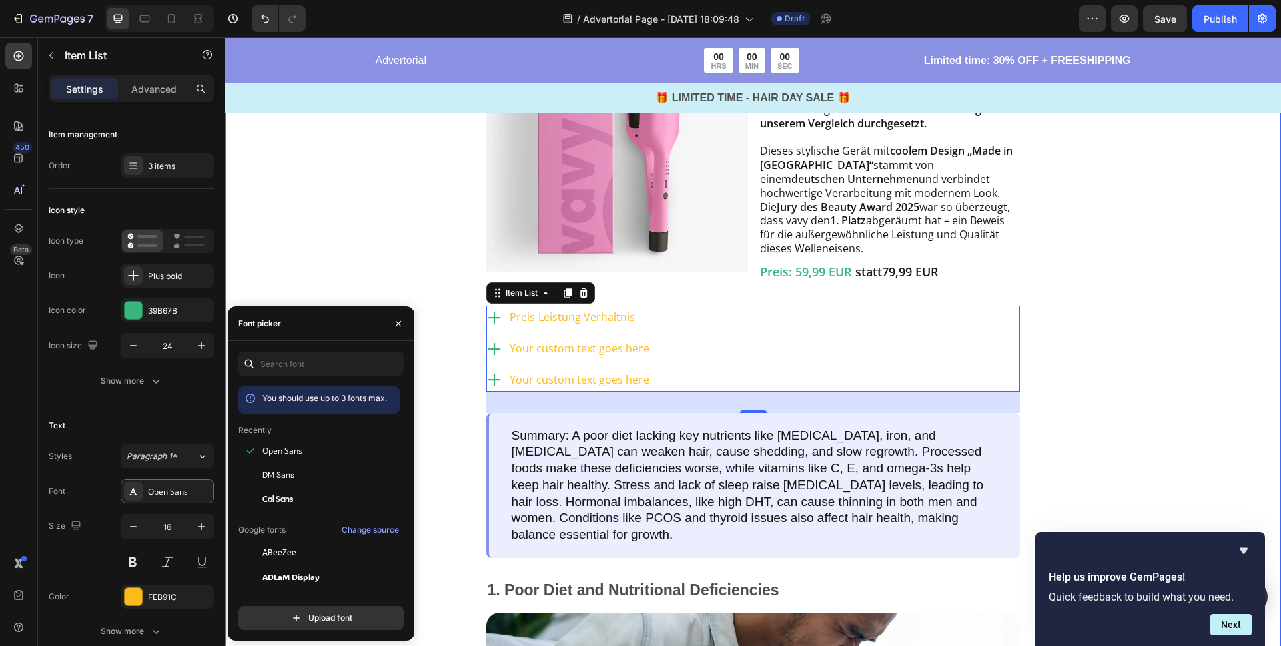
click at [328, 264] on div "Image Testsieger aller Stylinggeräte Heading Row Image vavy ™ Welleneisen Text …" at bounding box center [753, 379] width 1056 height 970
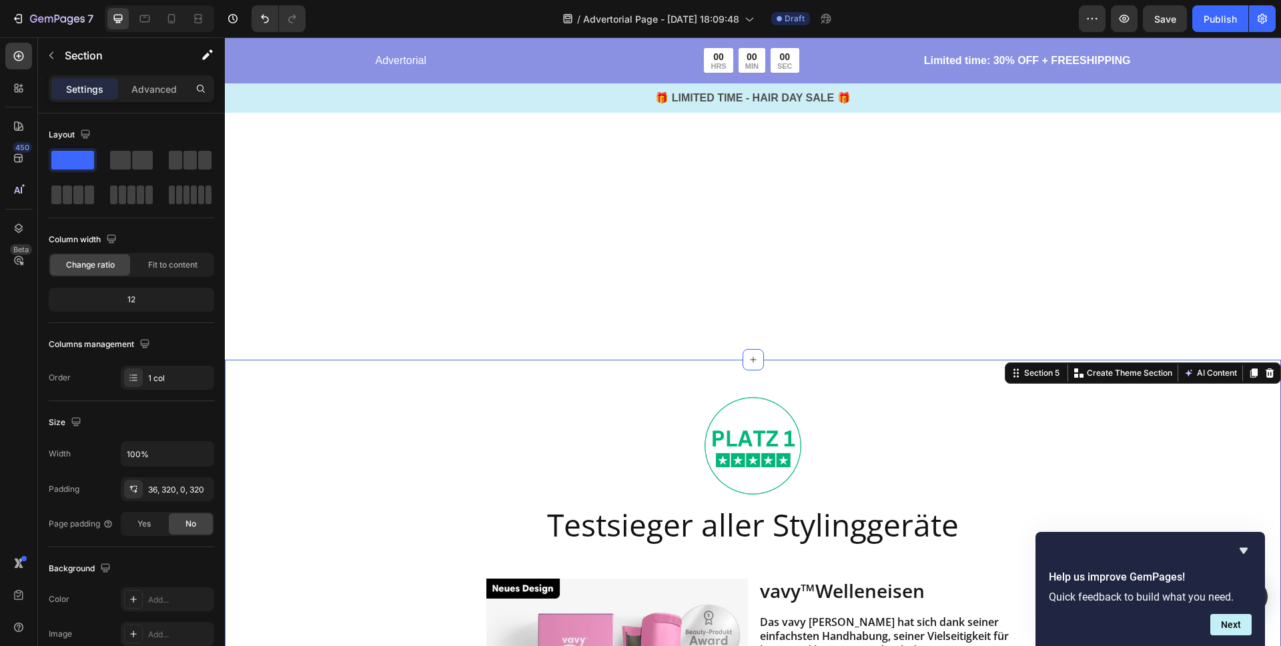
scroll to position [794, 0]
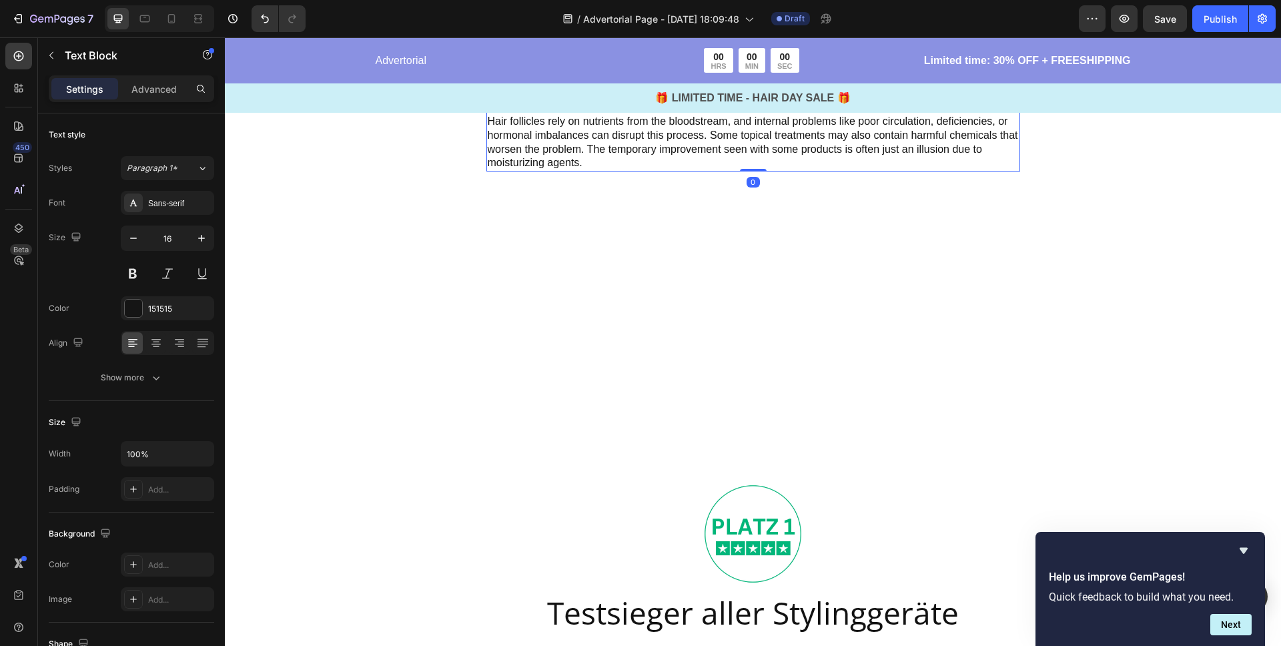
click at [551, 170] on p "Many topical hair loss treatments fail because they only address the scalp, not…" at bounding box center [753, 135] width 531 height 69
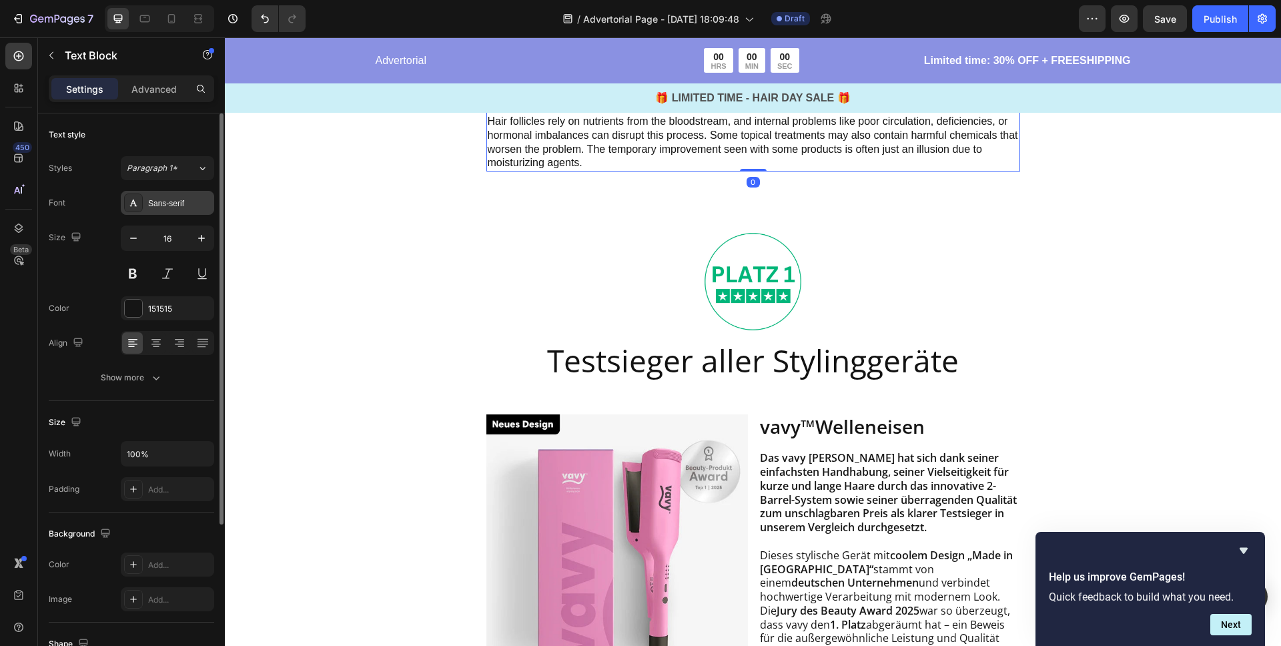
click at [174, 200] on div "Sans-serif" at bounding box center [179, 204] width 63 height 12
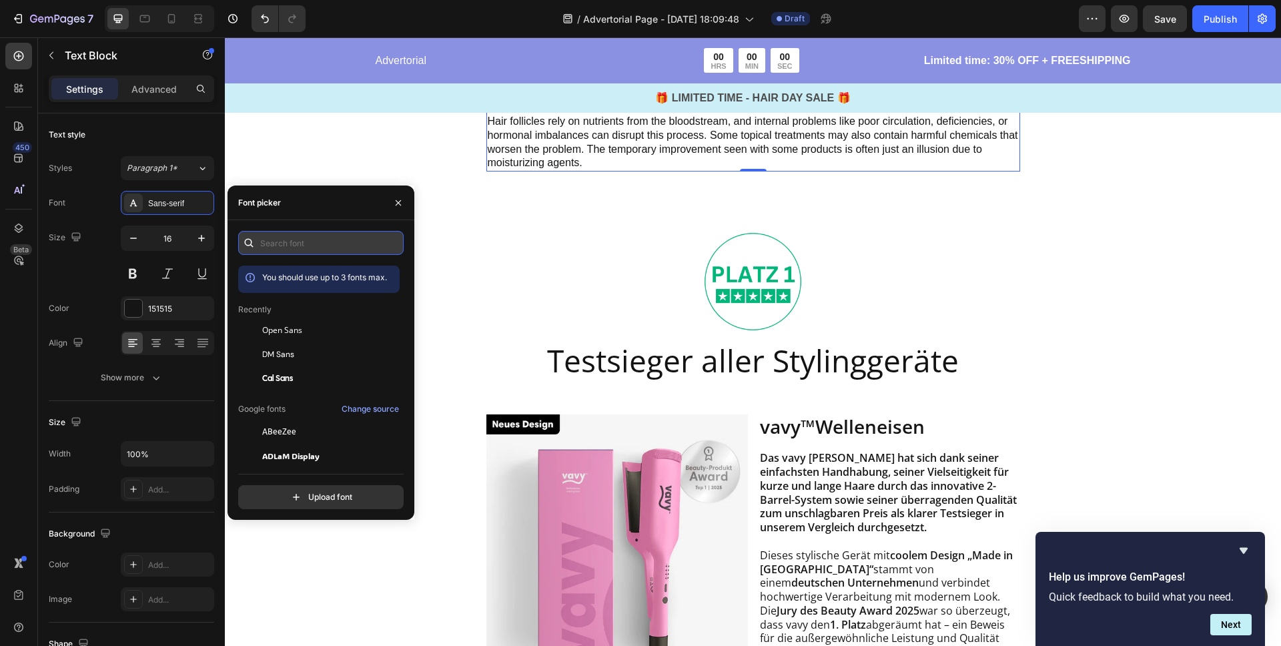
click at [279, 238] on input "text" at bounding box center [320, 243] width 165 height 24
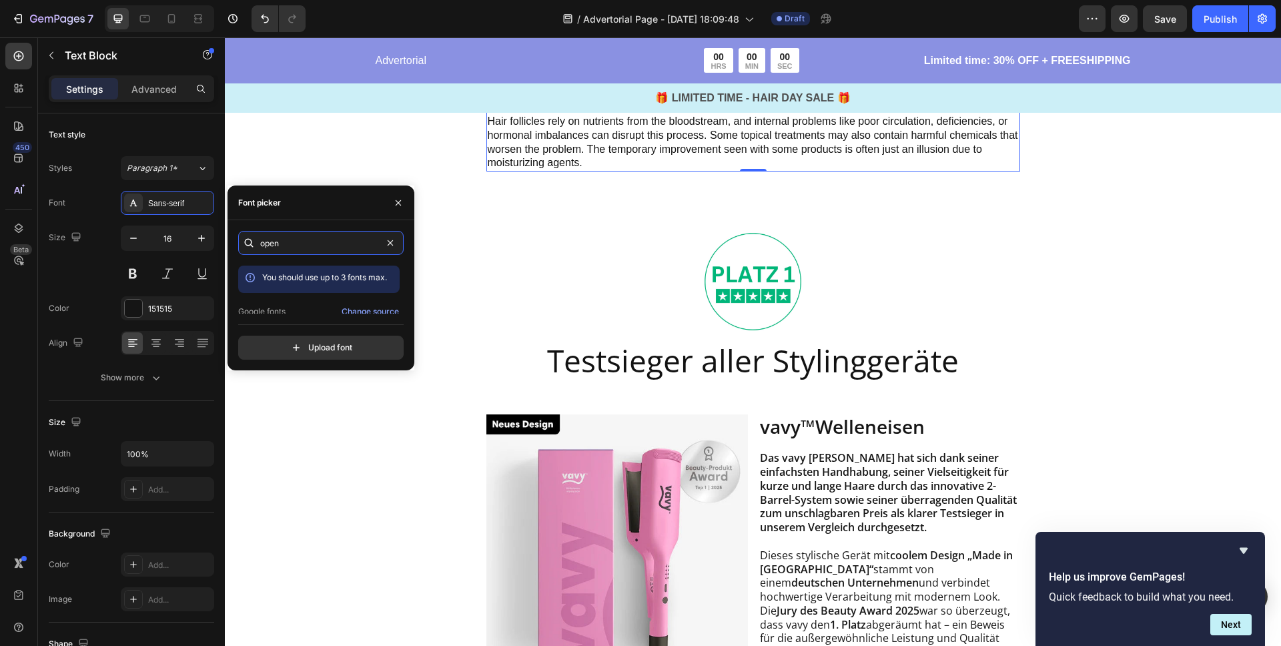
scroll to position [33, 0]
type input "open"
click at [298, 300] on span "Open Sans" at bounding box center [282, 302] width 40 height 12
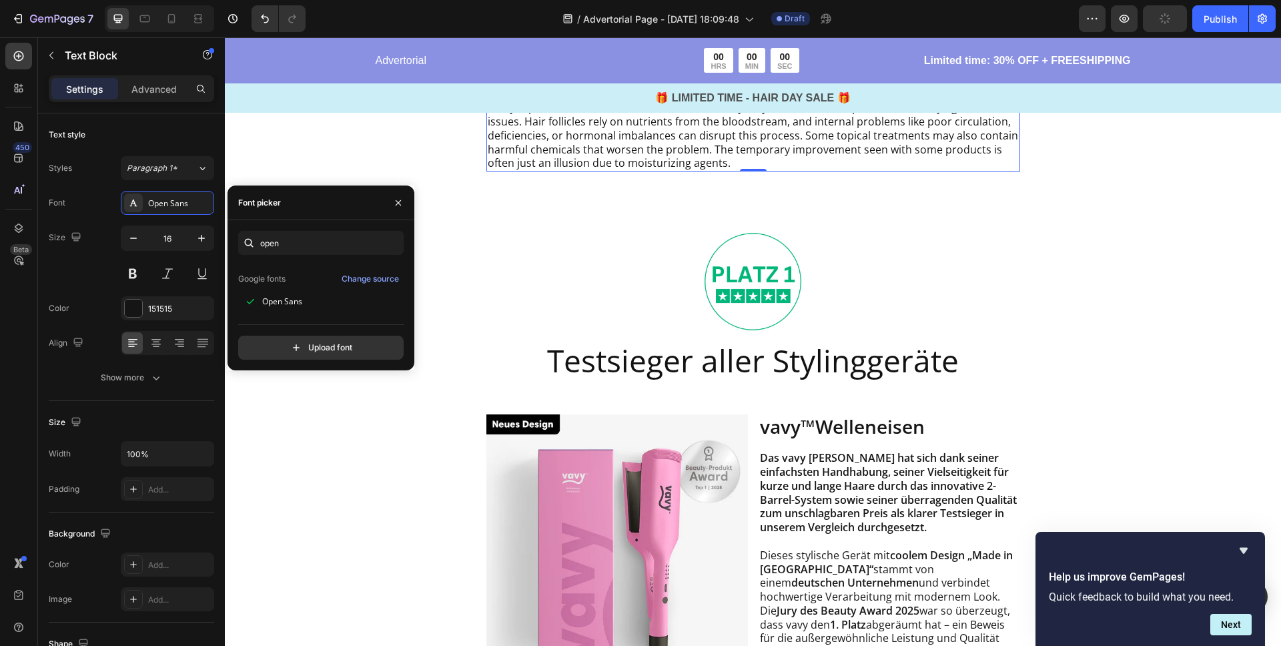
click at [636, 85] on strong "In diesem Vergleichstest zeigen wir dir, welche Geräte tatsächlich liefern (und…" at bounding box center [752, 64] width 528 height 41
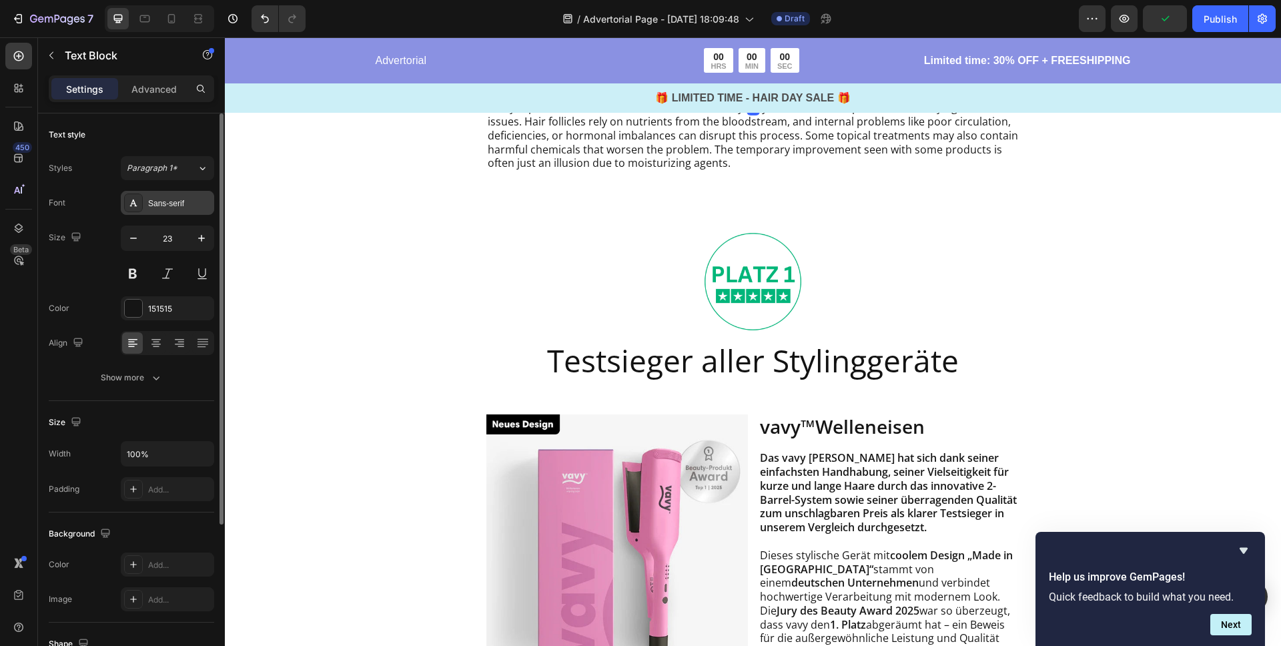
click at [162, 212] on div "Sans-serif" at bounding box center [167, 203] width 93 height 24
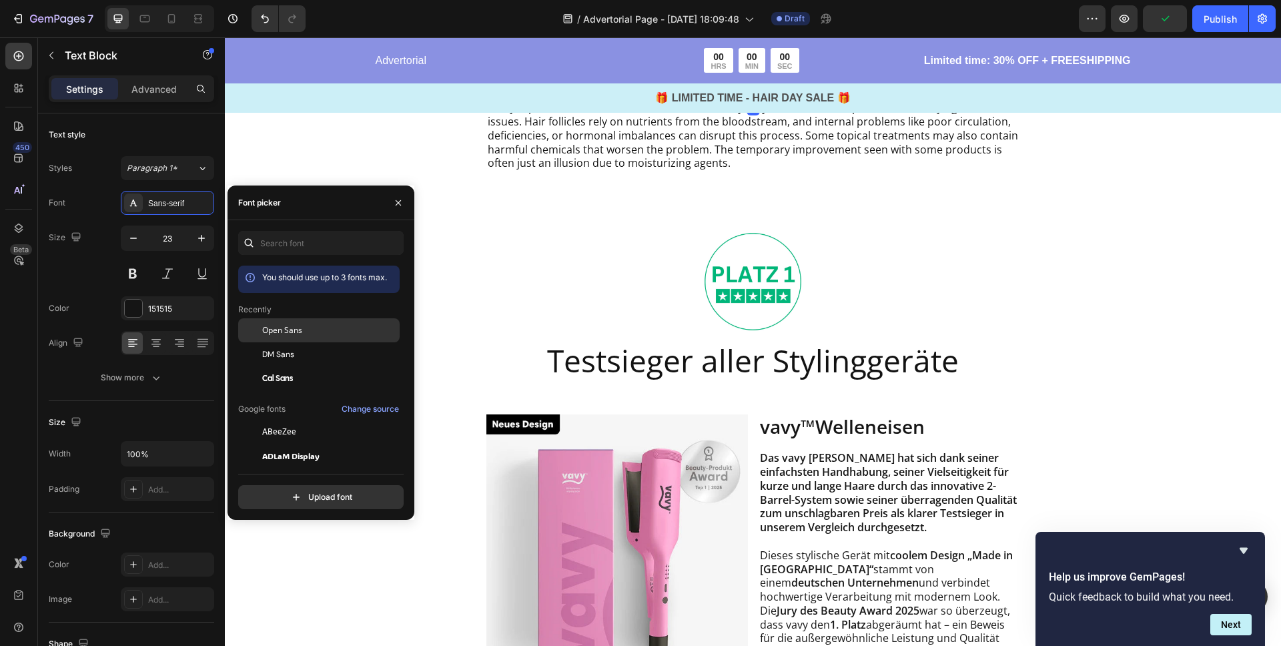
click at [288, 332] on span "Open Sans" at bounding box center [282, 330] width 40 height 12
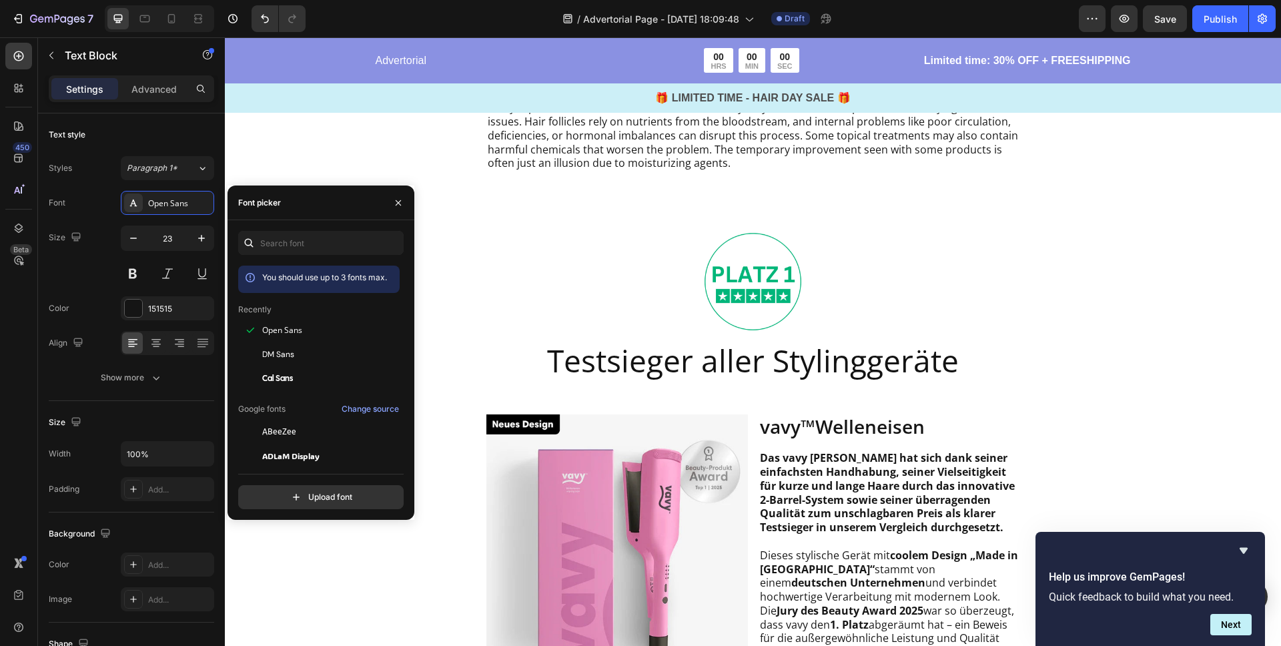
click at [599, 7] on p "„nach einer Stunde sind die Wellen einfach weg … was mache ich falsch :( “" at bounding box center [755, 0] width 486 height 14
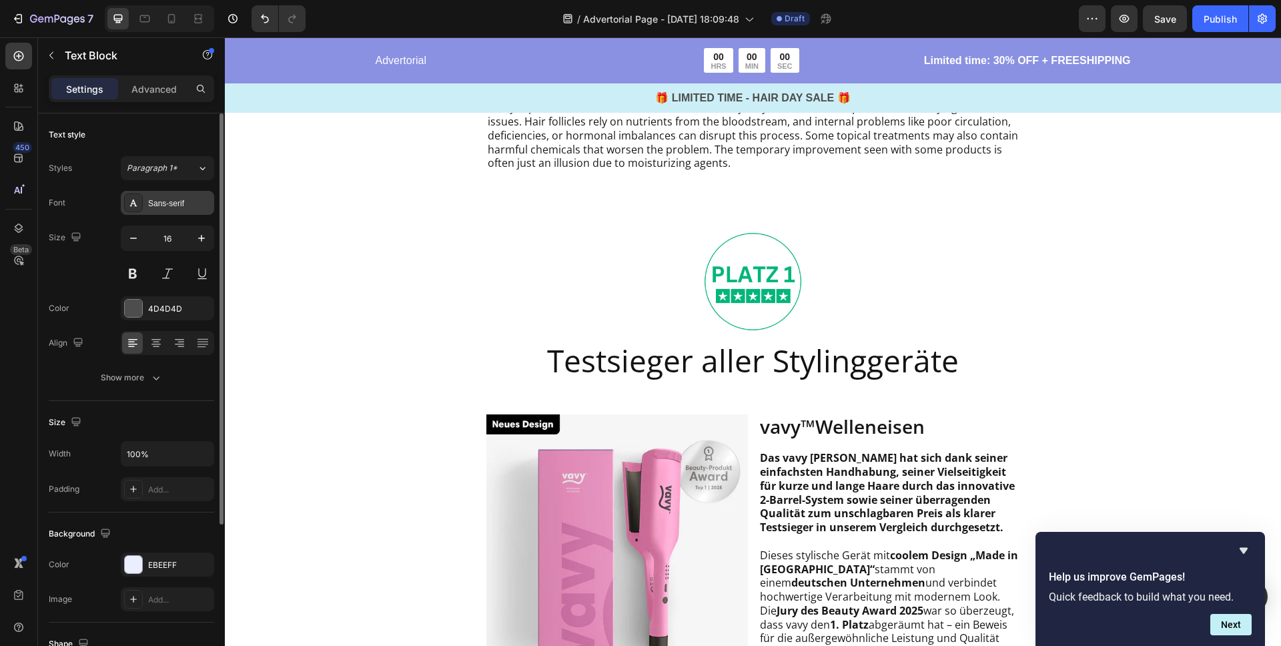
click at [167, 206] on div "Sans-serif" at bounding box center [179, 204] width 63 height 12
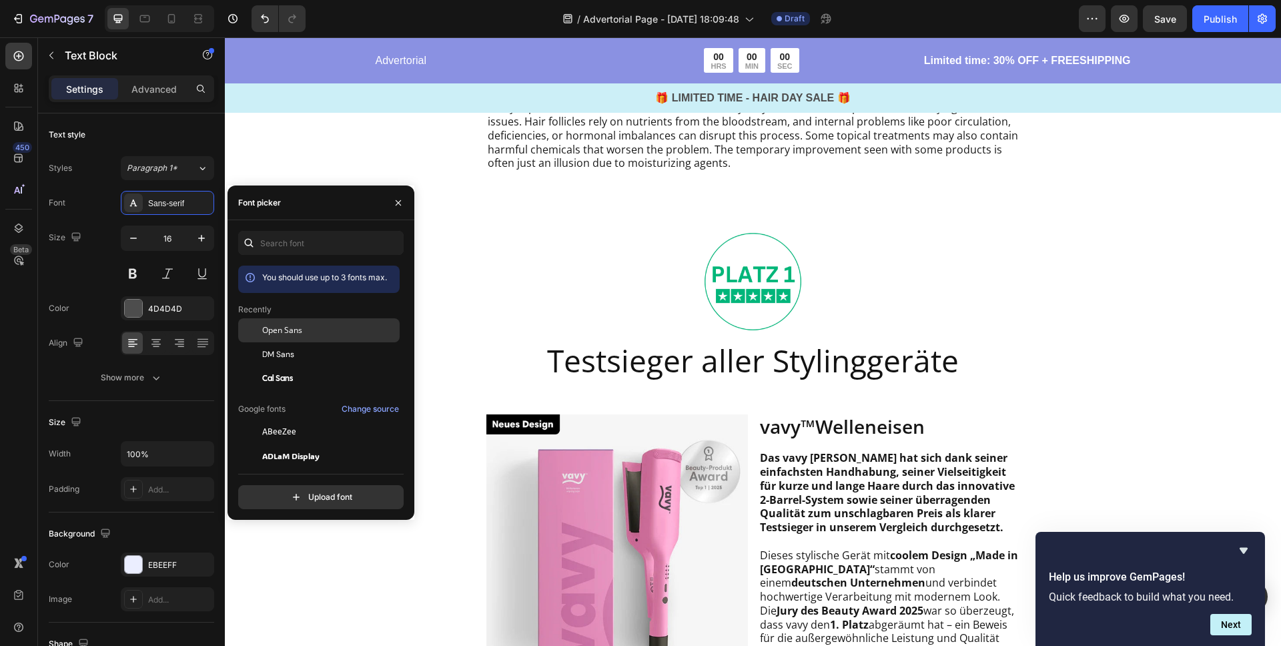
click at [299, 326] on span "Open Sans" at bounding box center [282, 330] width 40 height 12
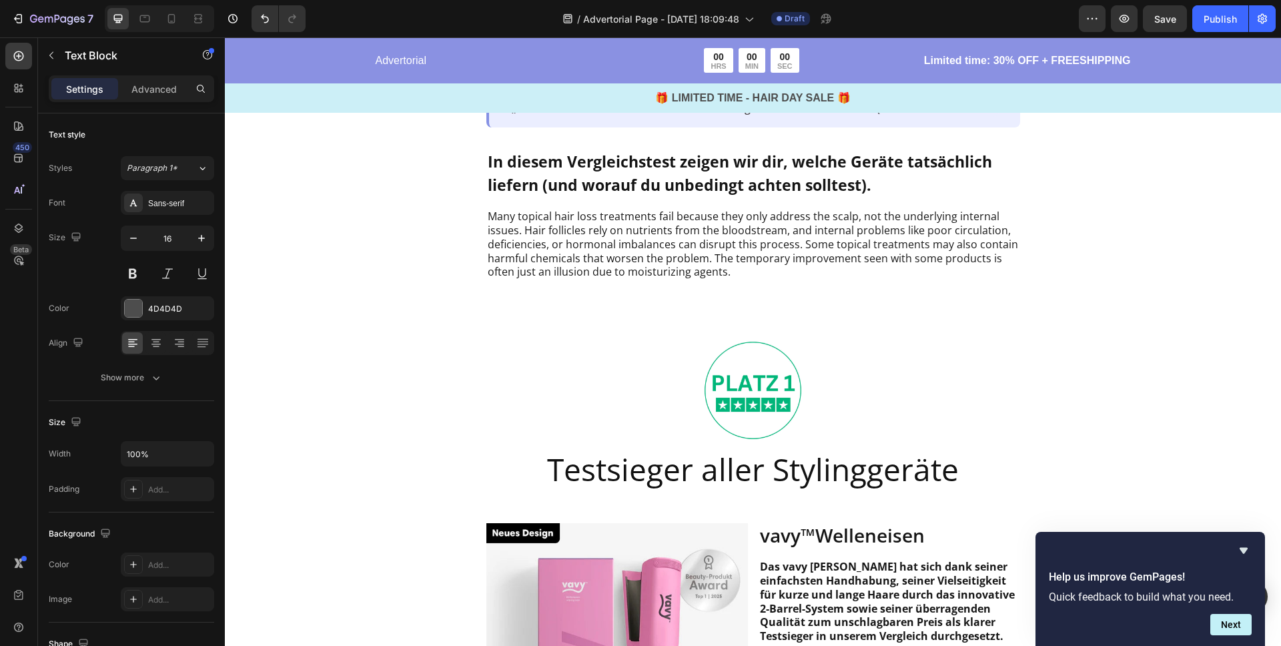
click at [559, 23] on strong "ästhetisches / technisches Design, das enttäuscht" at bounding box center [618, 17] width 255 height 11
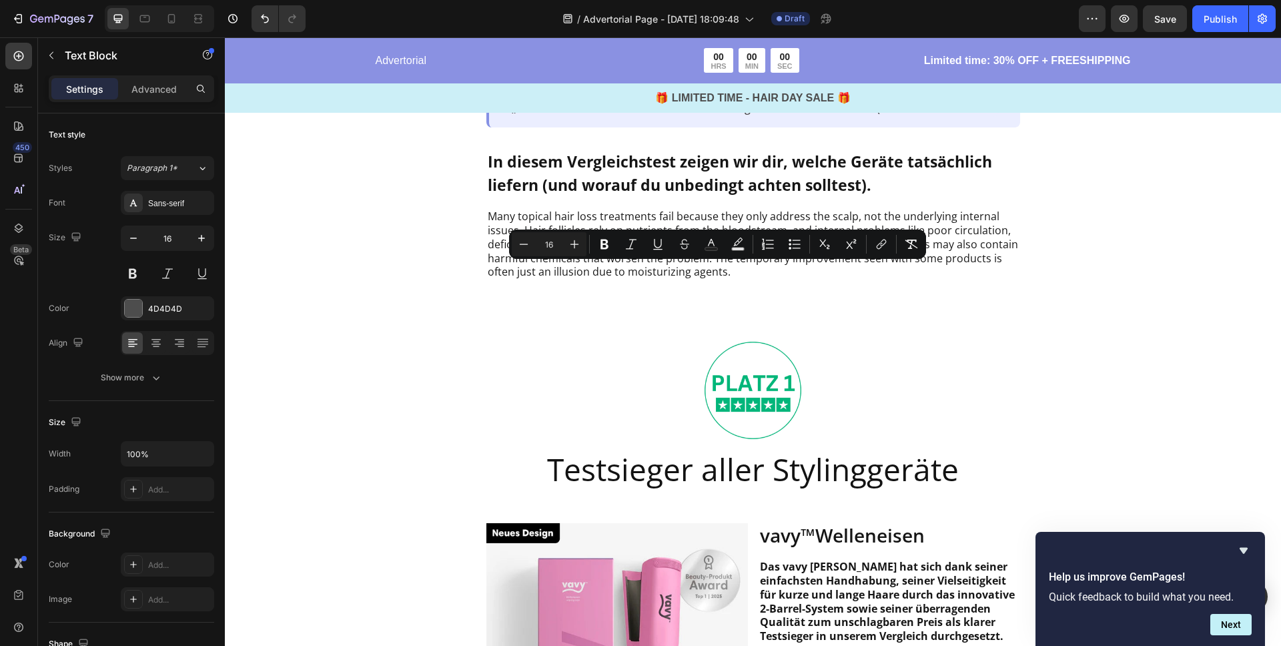
type input "14"
click at [569, 65] on span "[PERSON_NAME], dass viele Nutzer frustriert sind:" at bounding box center [594, 60] width 213 height 11
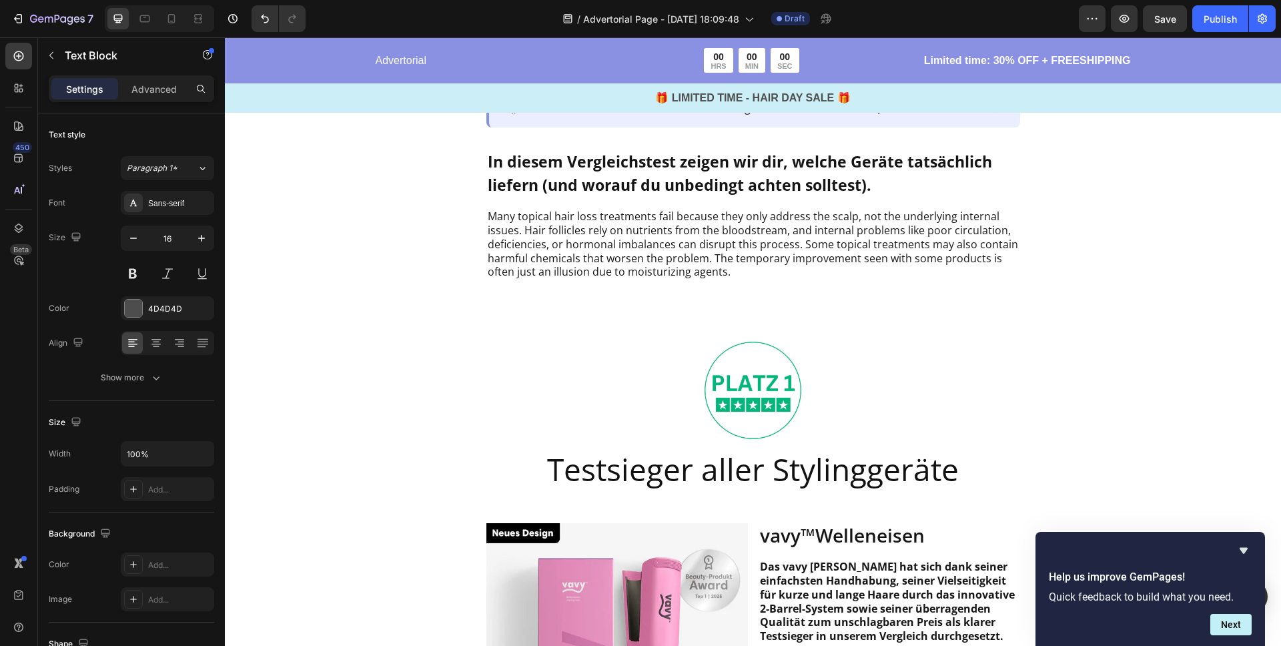
click at [569, 65] on span "[PERSON_NAME], dass viele Nutzer frustriert sind:" at bounding box center [594, 60] width 213 height 11
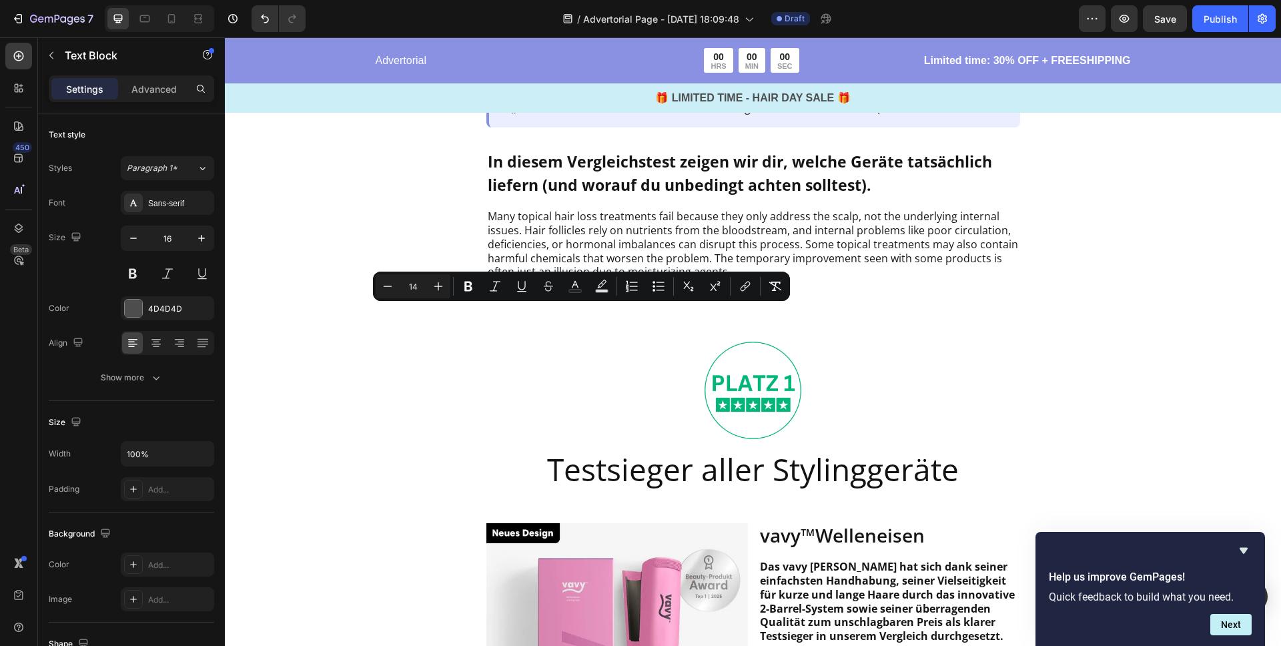
type input "16"
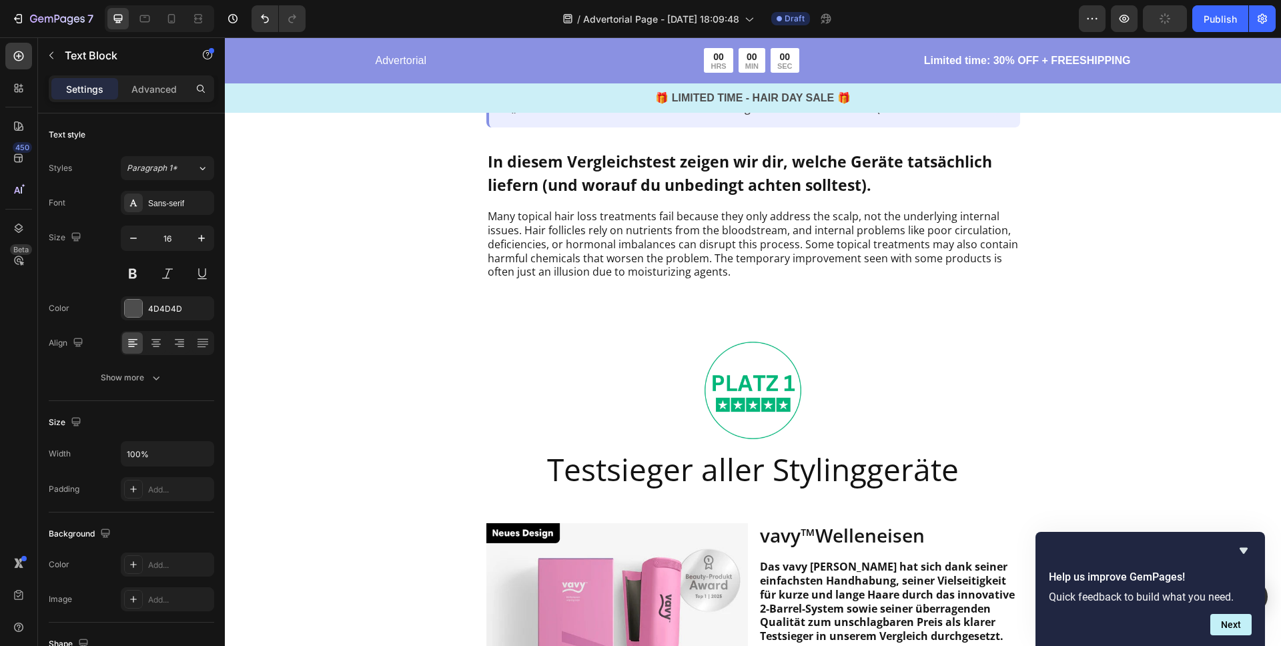
click at [751, 53] on p "Rich Text Editor. Editing area: main" at bounding box center [753, 46] width 531 height 14
click at [665, 65] on span "[PERSON_NAME], dass viele Nutzer frustriert sind:" at bounding box center [594, 60] width 213 height 11
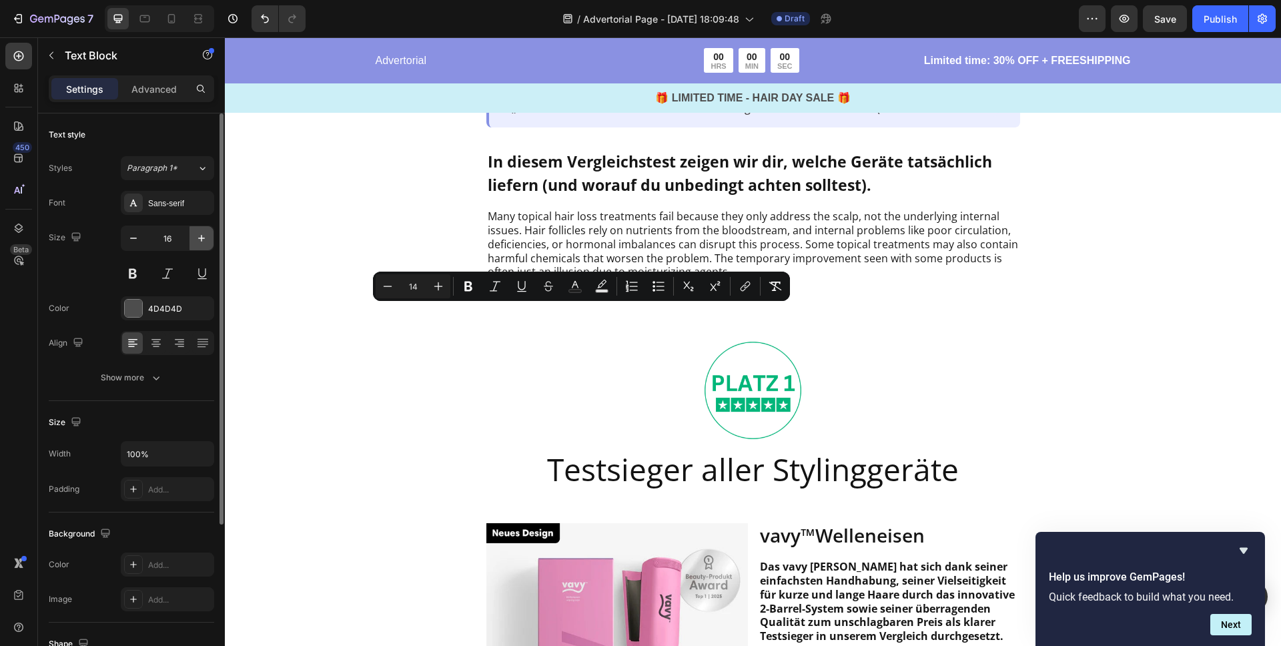
click at [198, 239] on icon "button" at bounding box center [201, 238] width 13 height 13
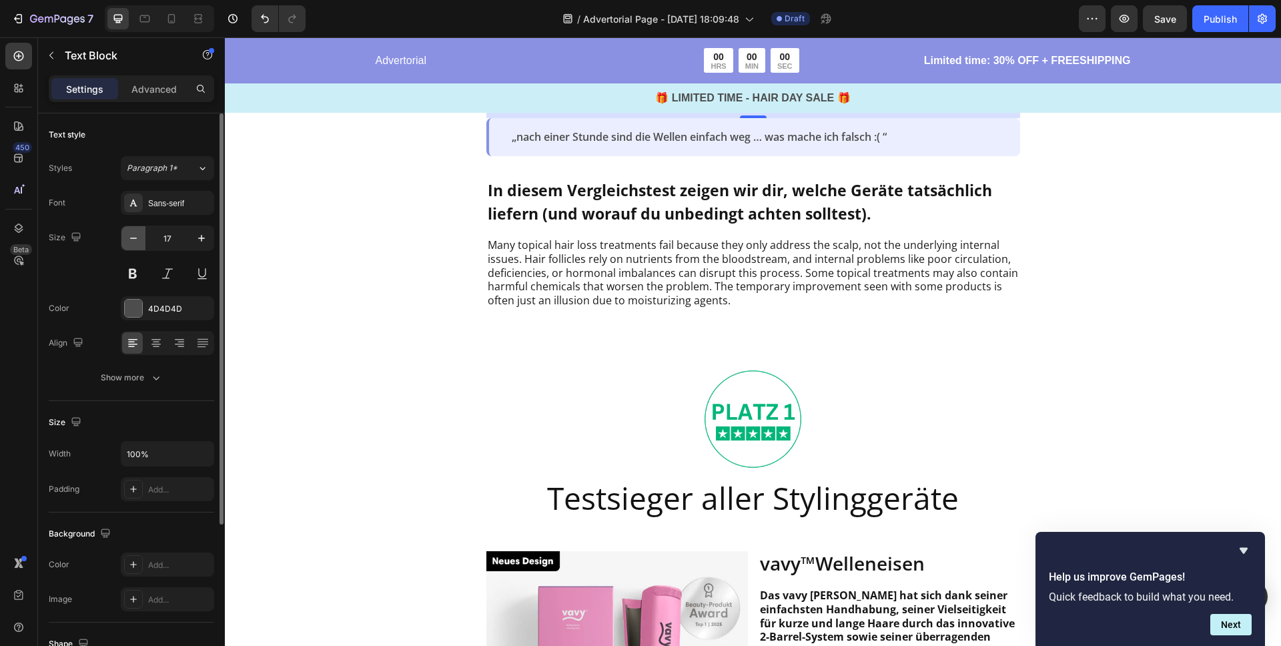
click at [135, 241] on icon "button" at bounding box center [133, 238] width 13 height 13
type input "16"
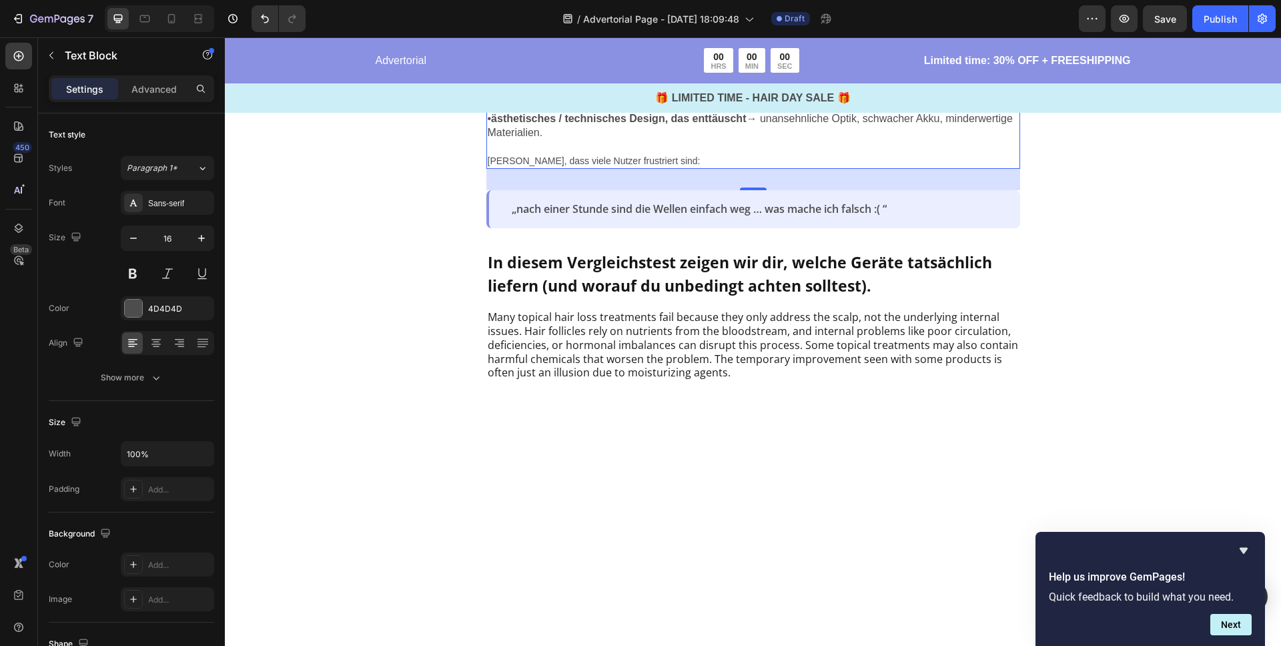
scroll to position [582, 0]
click at [164, 200] on div "Sans-serif" at bounding box center [179, 204] width 63 height 12
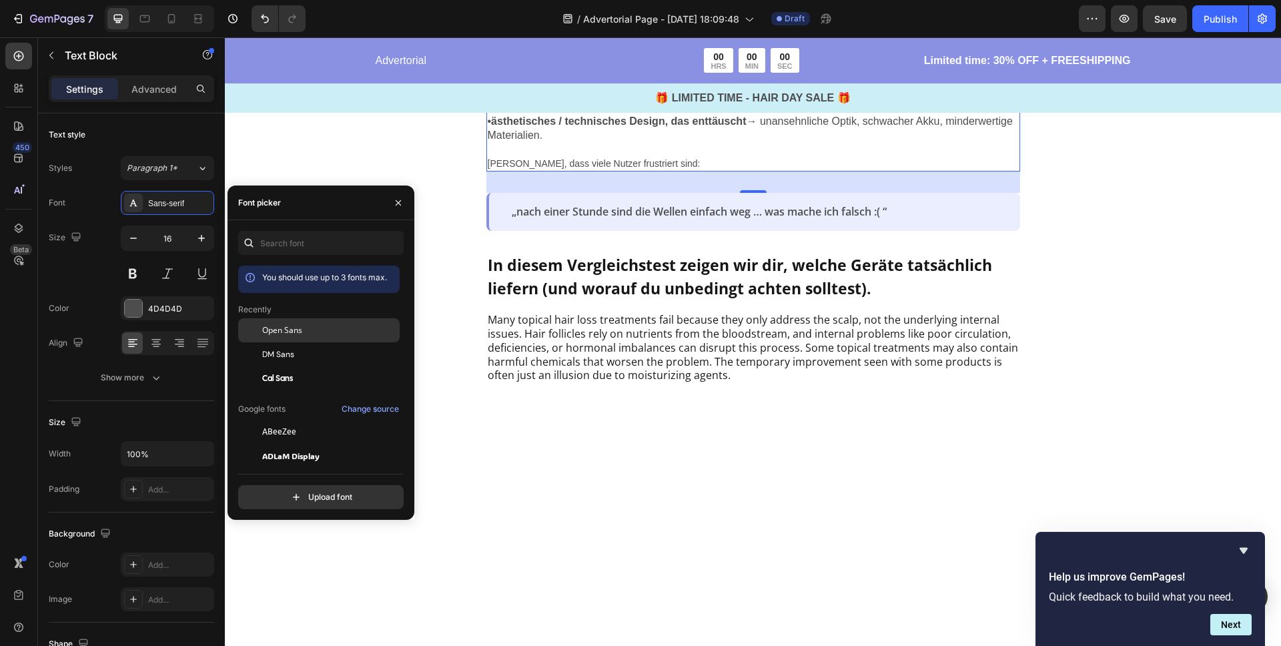
click at [308, 334] on div "Open Sans" at bounding box center [329, 330] width 135 height 12
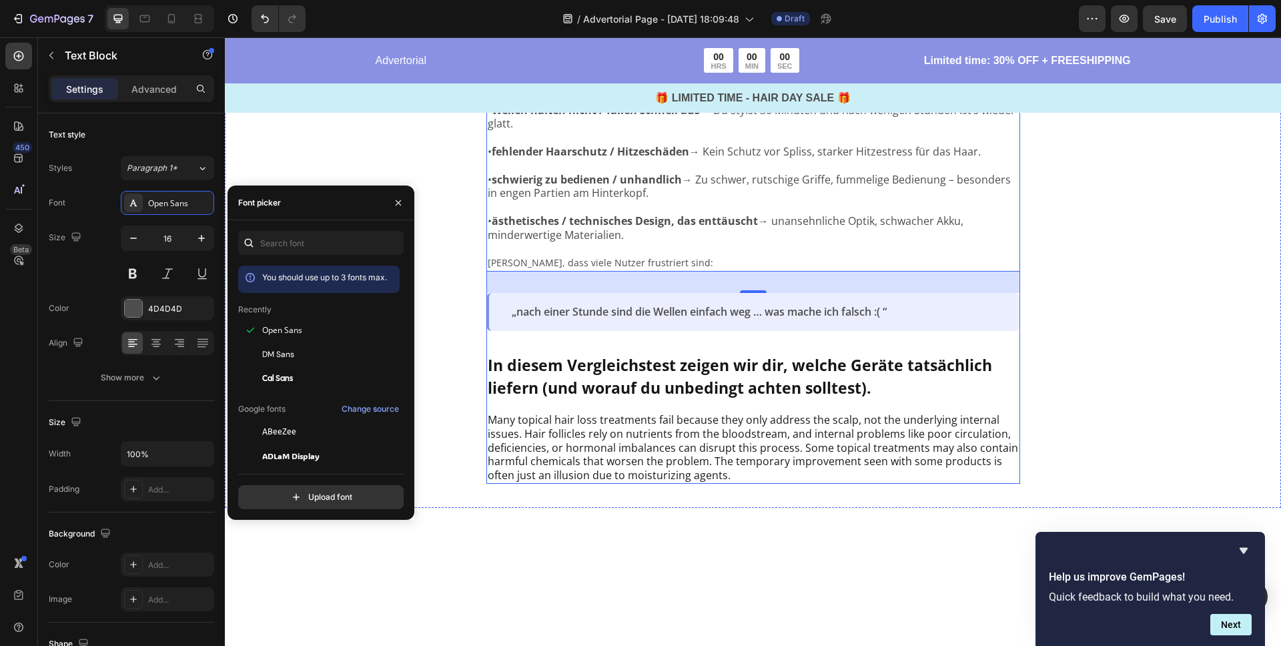
scroll to position [488, 0]
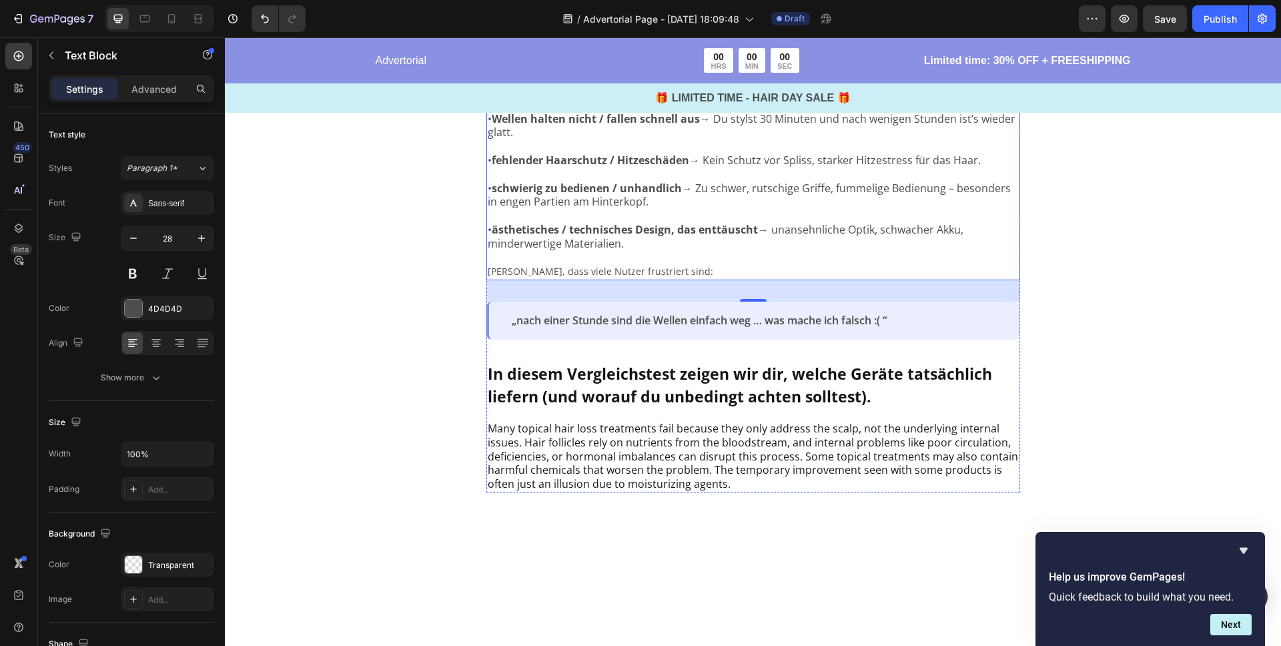
click at [593, 27] on strong "Warum viele Welleneisen gnadenlos enttäuschen – und was du wirklich brauchst" at bounding box center [733, 4] width 491 height 45
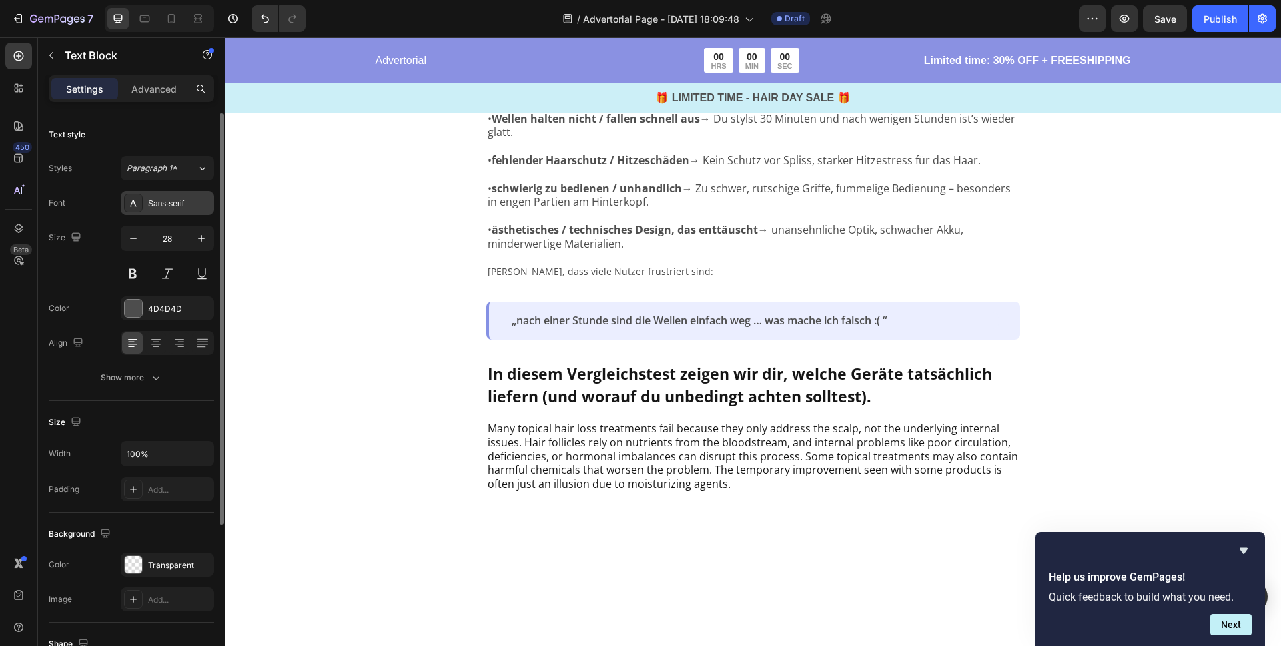
click at [170, 204] on div "Sans-serif" at bounding box center [179, 204] width 63 height 12
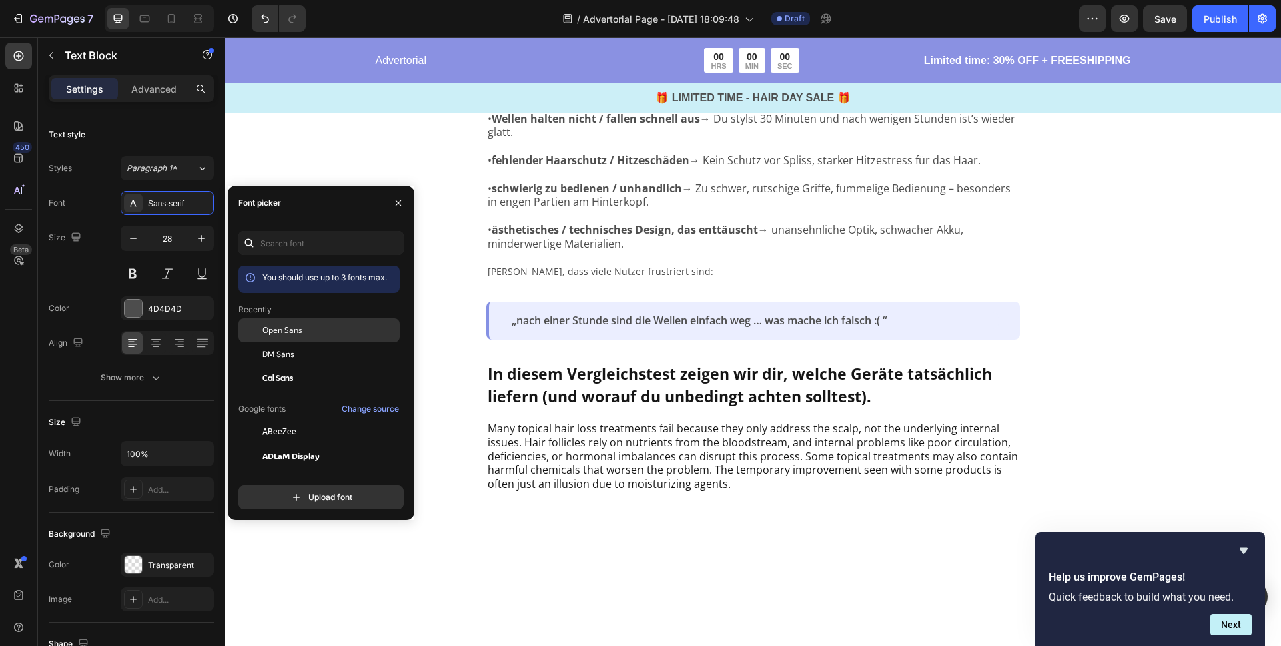
click at [291, 331] on span "Open Sans" at bounding box center [282, 330] width 40 height 12
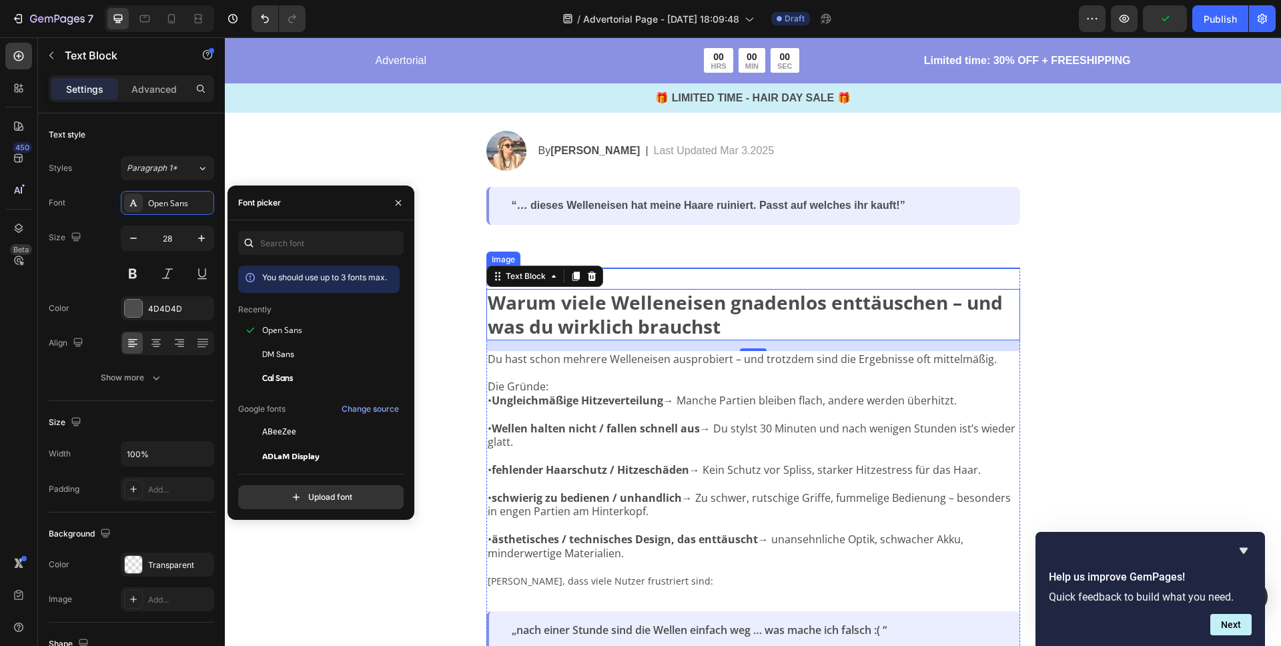
scroll to position [98, 0]
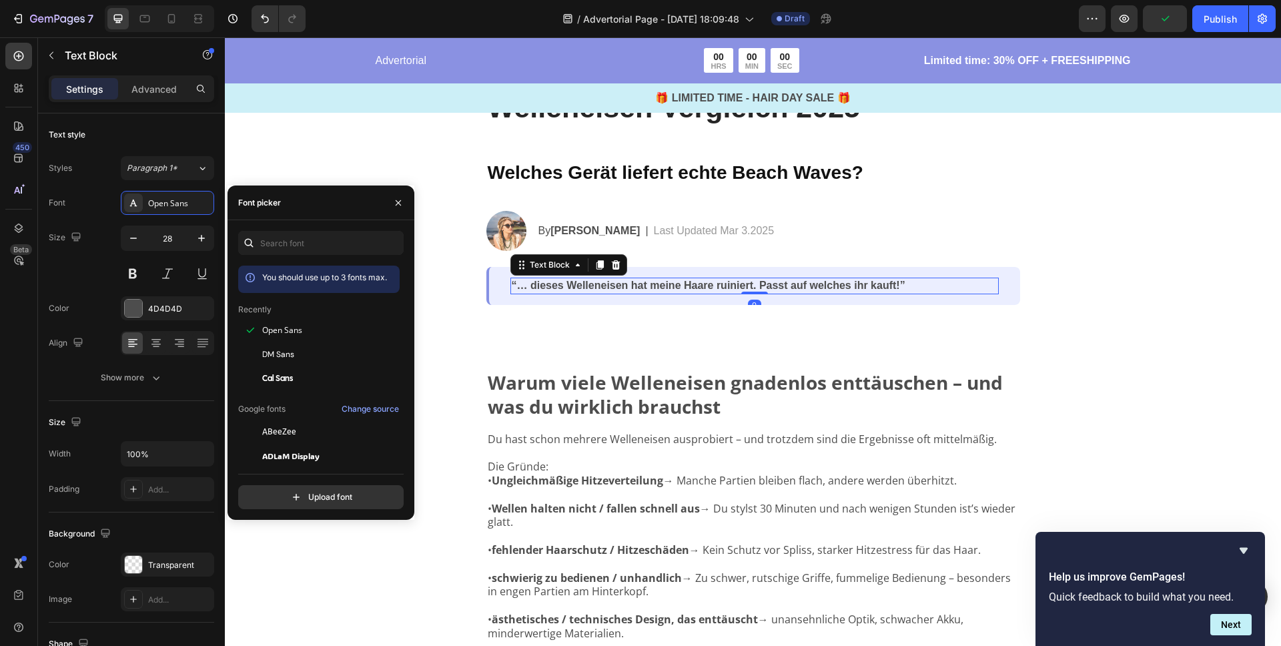
click at [623, 287] on p "“… dieses Welleneisen hat meine Haare ruiniert. Passt auf welches ihr kauft!”" at bounding box center [755, 286] width 486 height 14
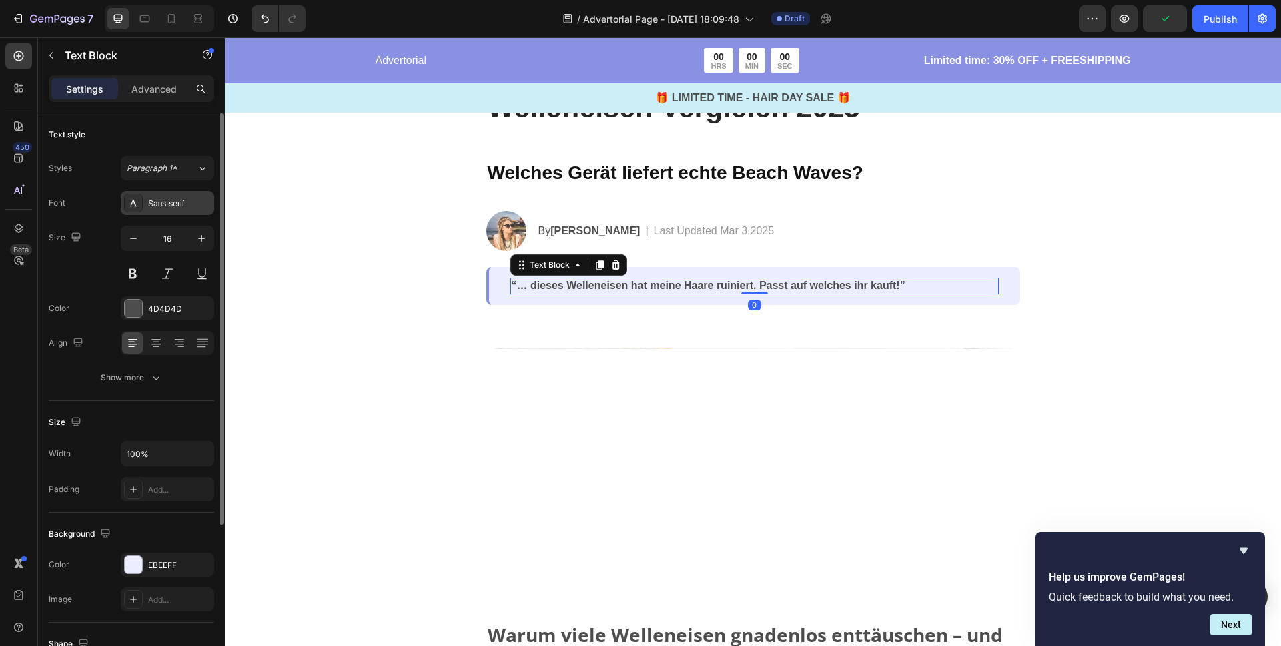
click at [171, 201] on div "Sans-serif" at bounding box center [179, 204] width 63 height 12
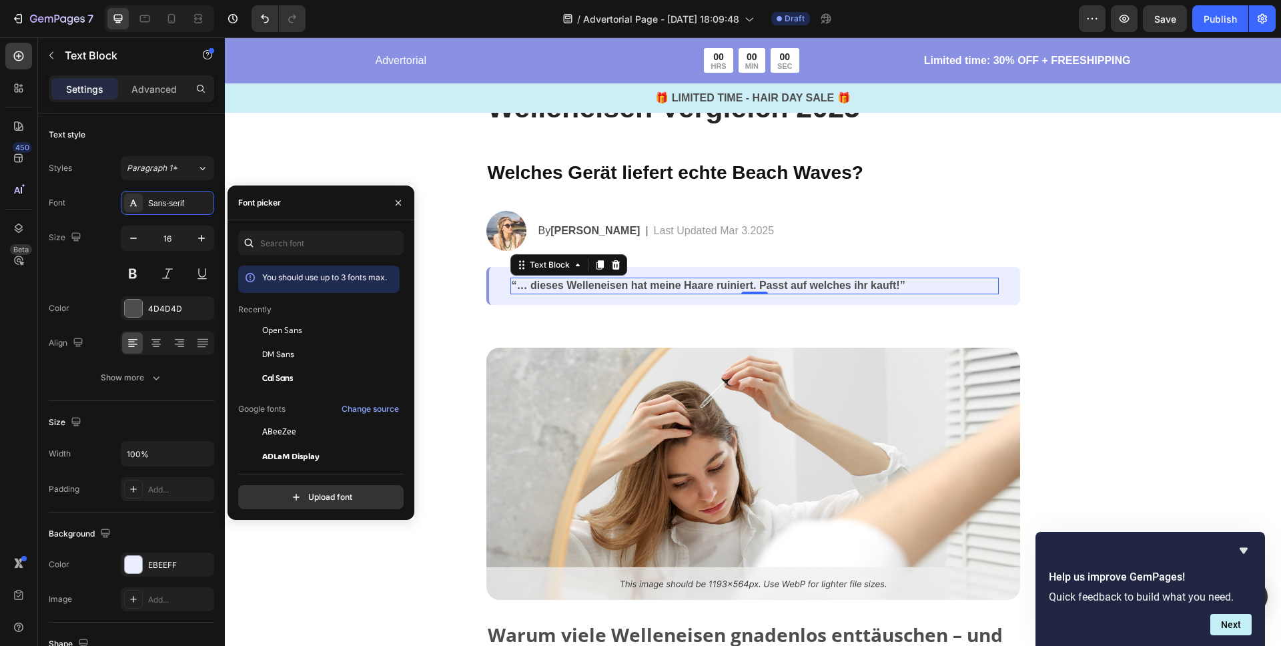
drag, startPoint x: 284, startPoint y: 326, endPoint x: 344, endPoint y: 314, distance: 61.2
click at [284, 326] on span "Open Sans" at bounding box center [282, 330] width 40 height 12
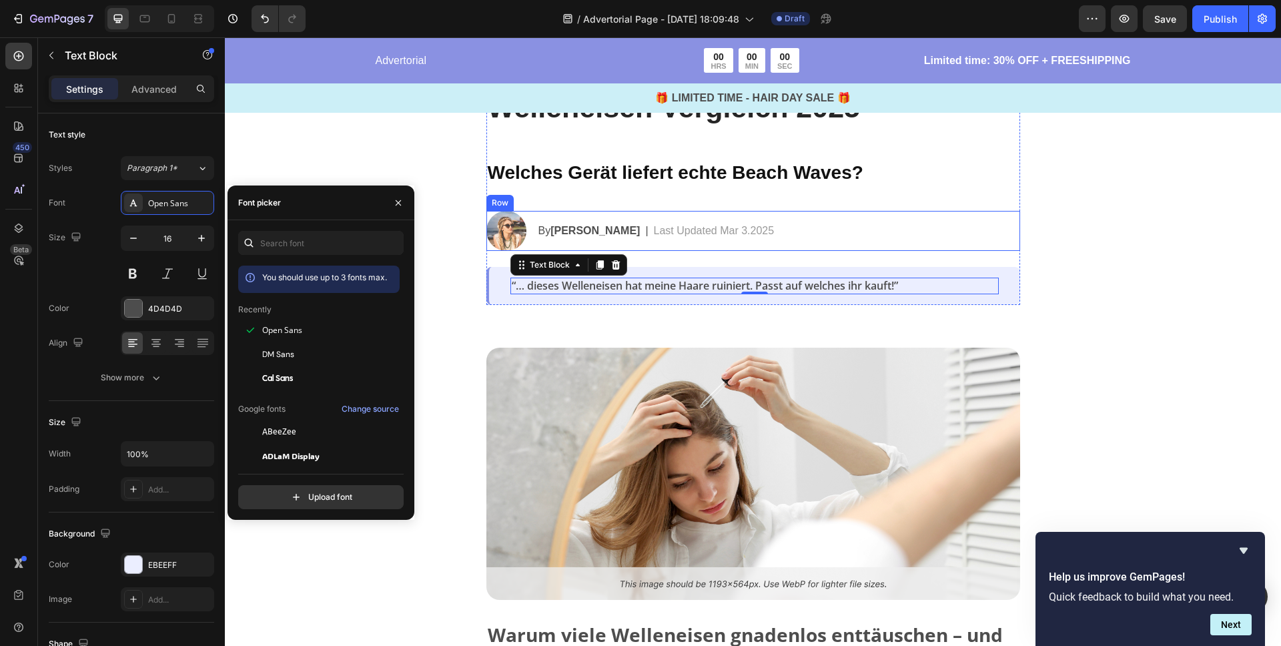
scroll to position [0, 0]
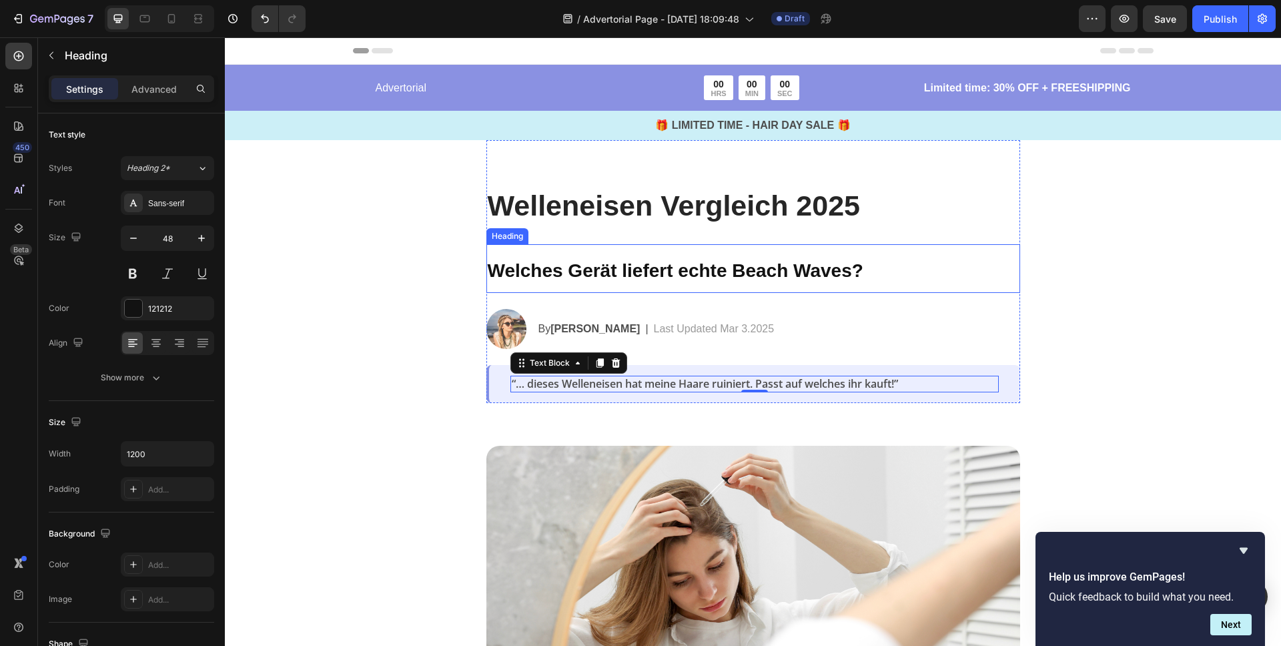
click at [582, 267] on span "Welches Gerät liefert echte Beach Waves?" at bounding box center [676, 270] width 376 height 21
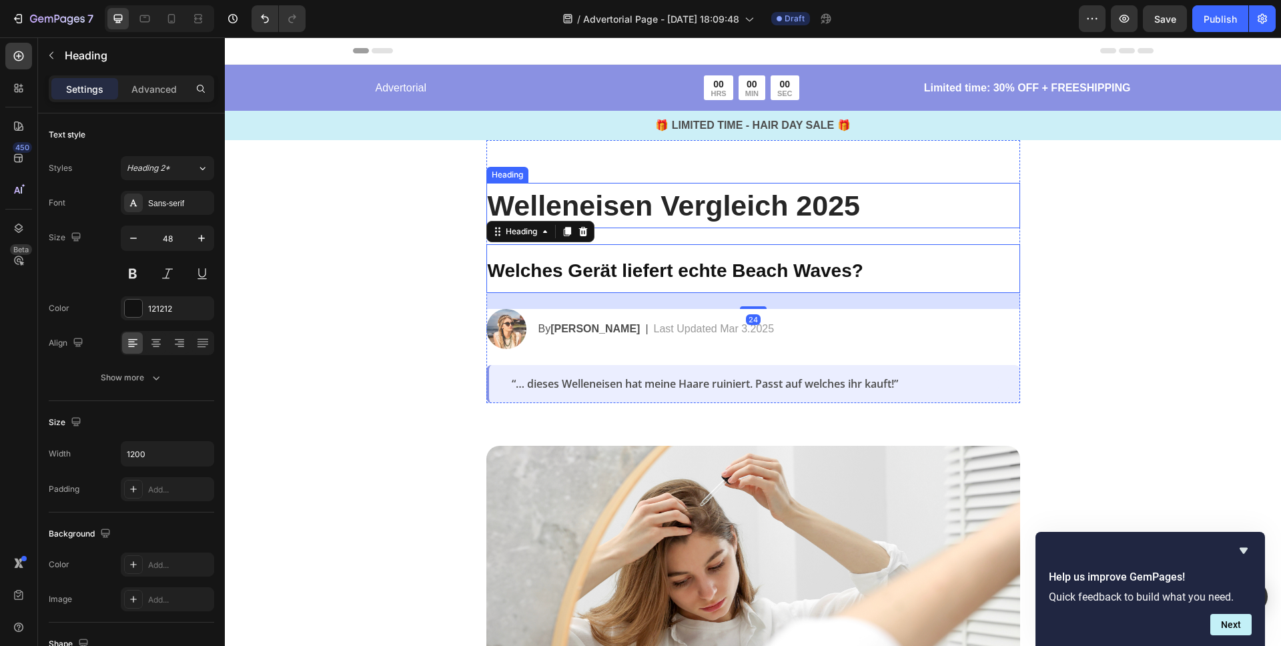
click at [612, 212] on strong "Welleneisen Vergleich 2025" at bounding box center [674, 206] width 373 height 32
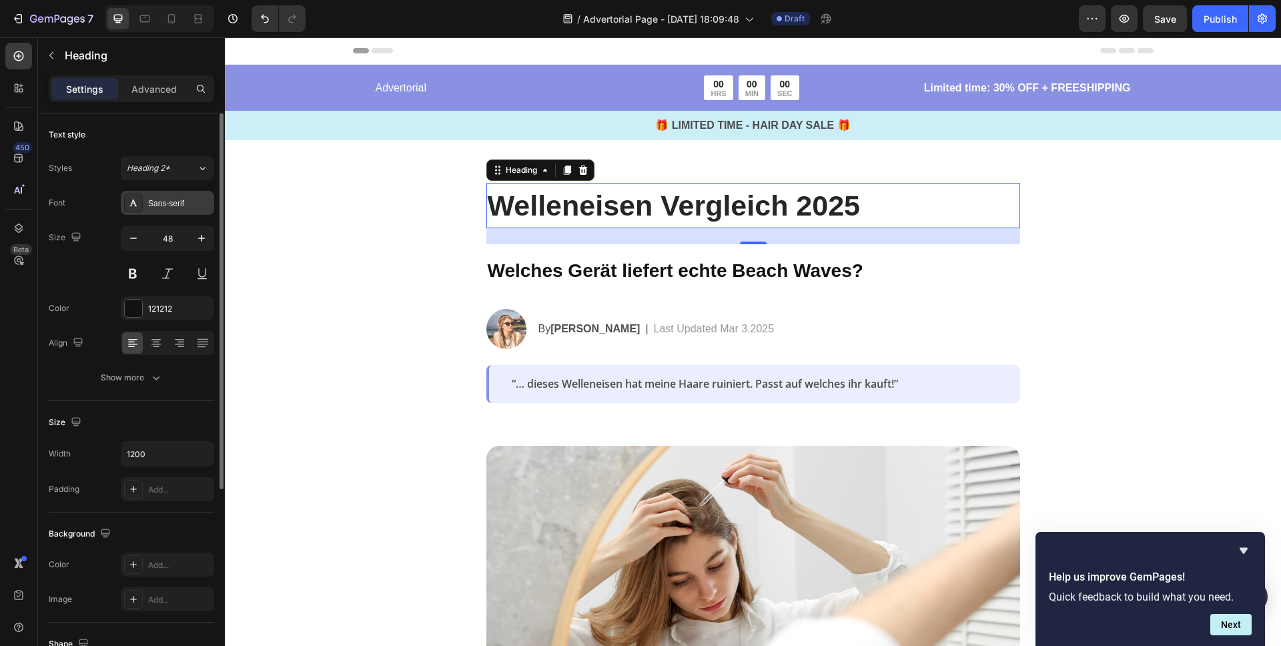
click at [165, 200] on div "Sans-serif" at bounding box center [179, 204] width 63 height 12
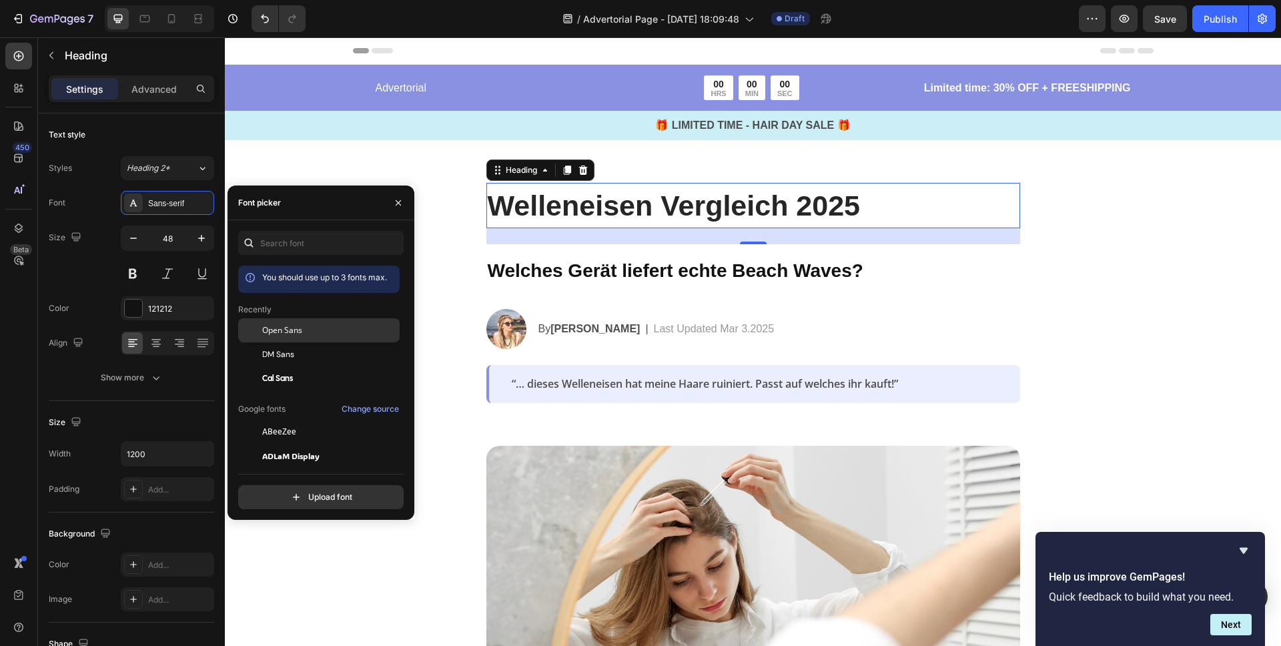
click at [297, 332] on span "Open Sans" at bounding box center [282, 330] width 40 height 12
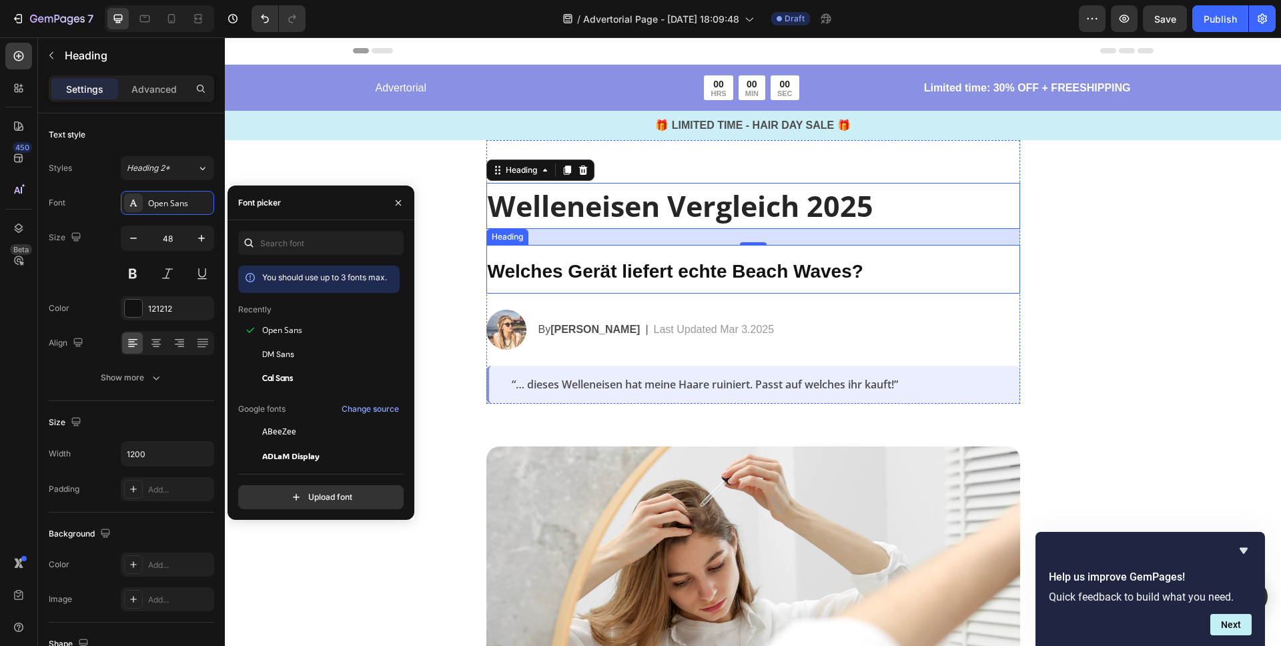
click at [667, 268] on span "Welches Gerät liefert echte Beach Waves?" at bounding box center [676, 271] width 376 height 21
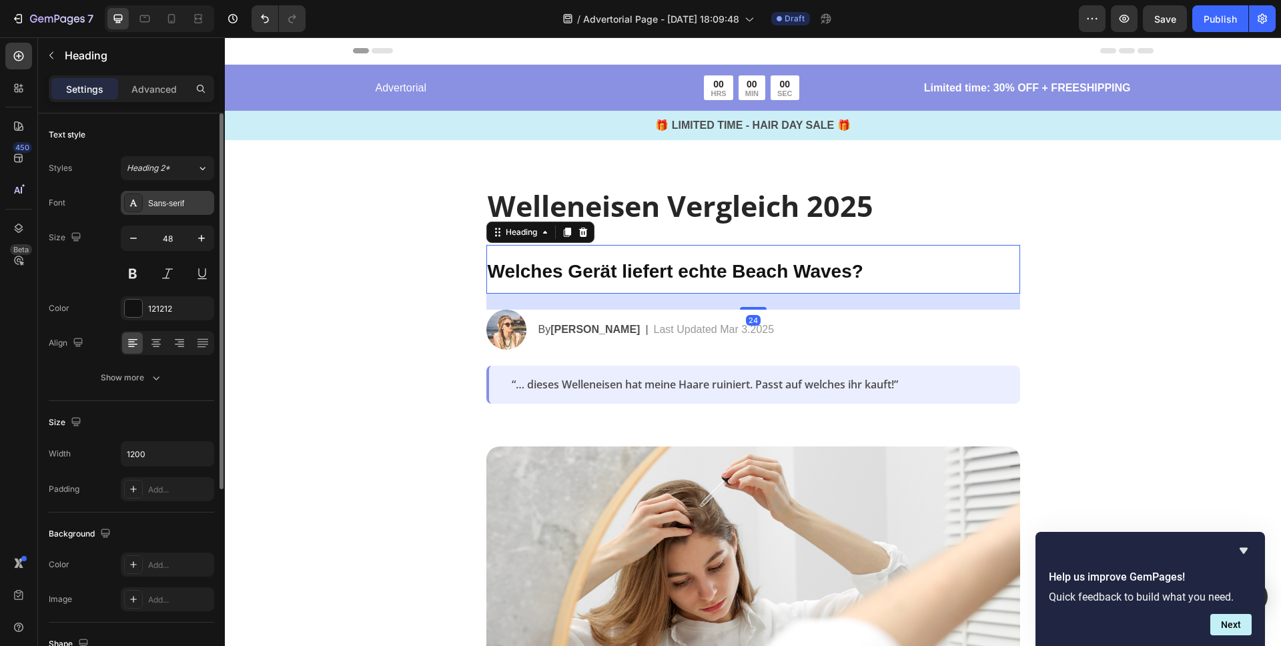
click at [180, 208] on div "Sans-serif" at bounding box center [179, 204] width 63 height 12
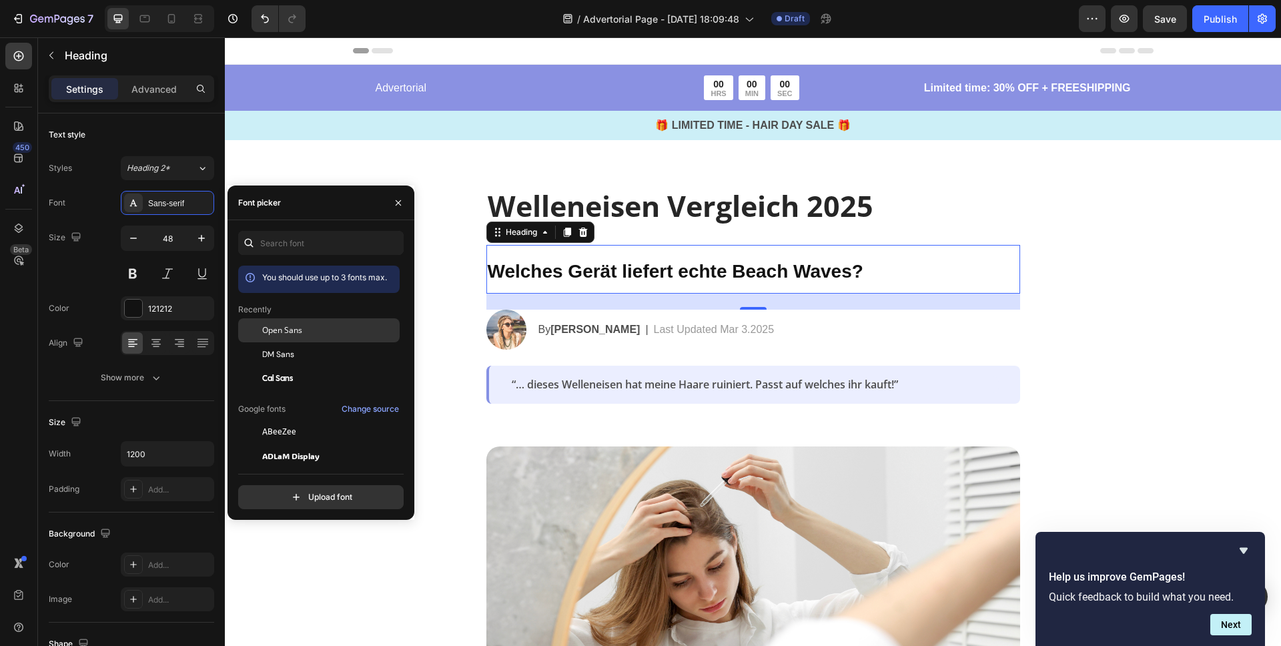
click at [304, 324] on div "Open Sans" at bounding box center [329, 330] width 135 height 12
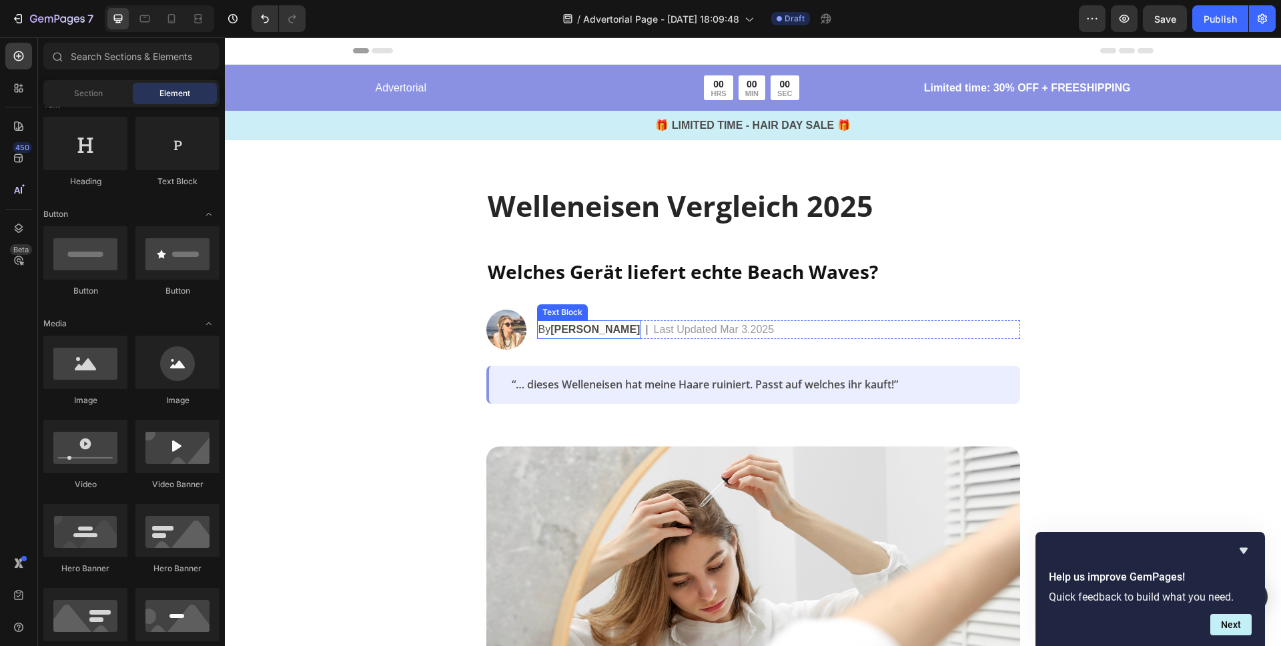
click at [605, 327] on strong "[PERSON_NAME]" at bounding box center [595, 329] width 89 height 11
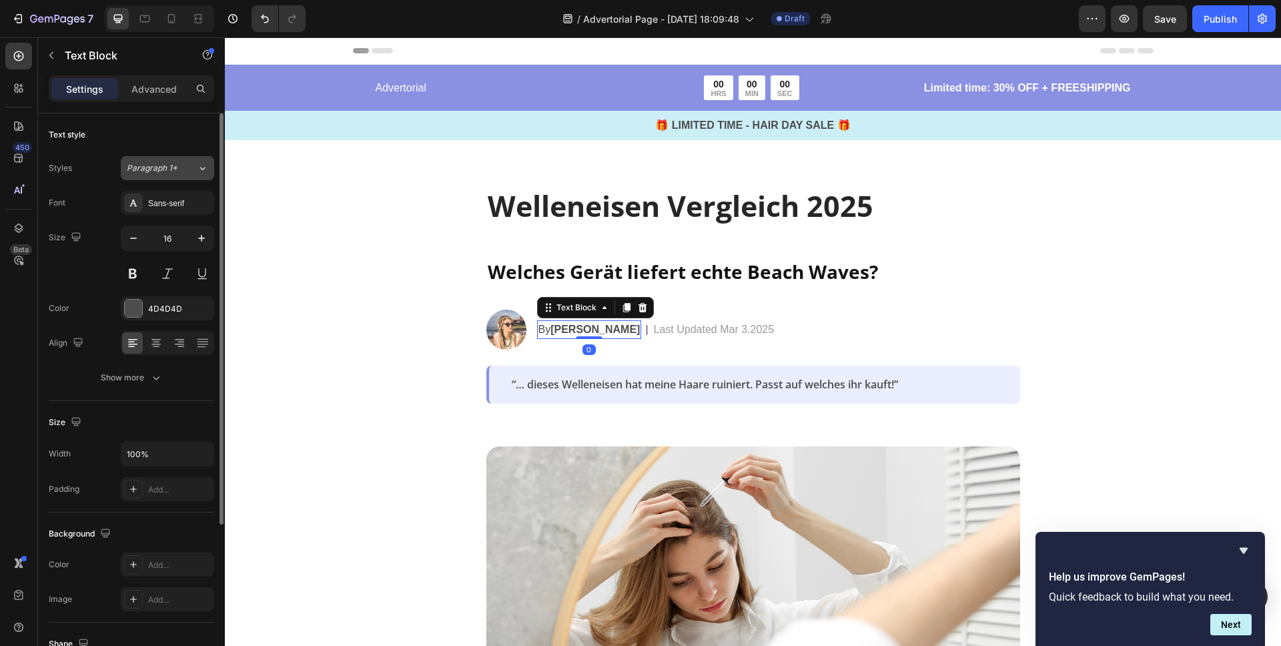
click at [146, 171] on span "Paragraph 1*" at bounding box center [152, 168] width 51 height 12
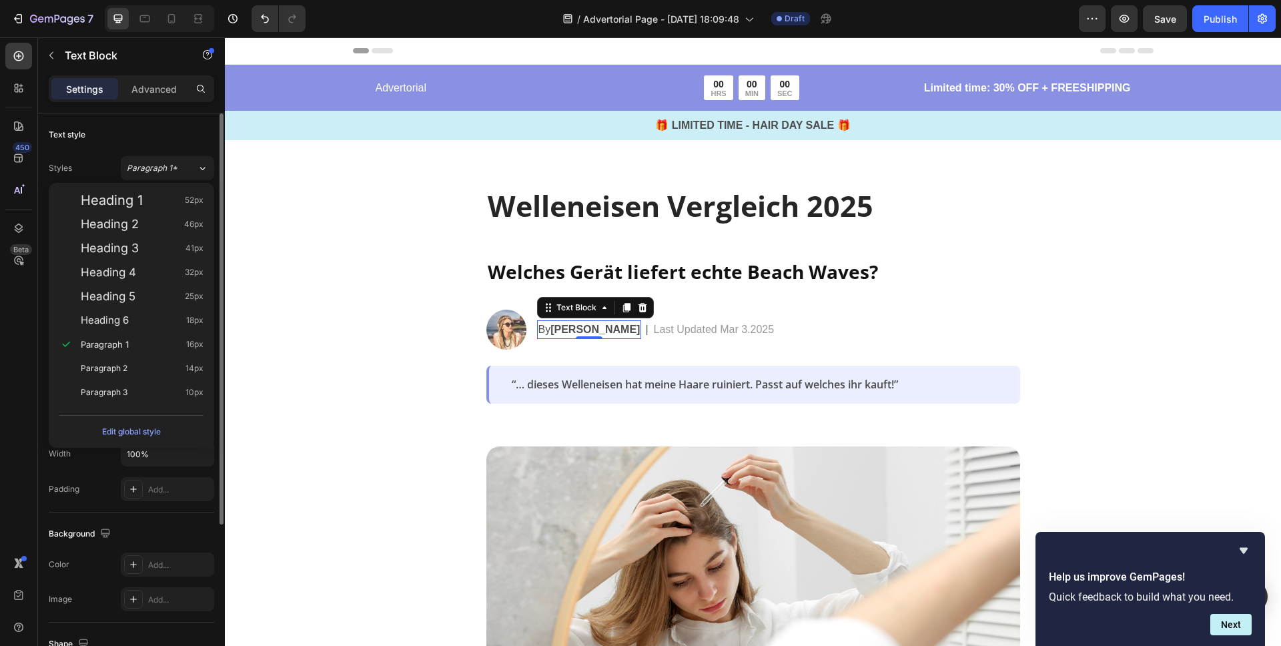
click at [153, 137] on div "Text style" at bounding box center [131, 134] width 165 height 21
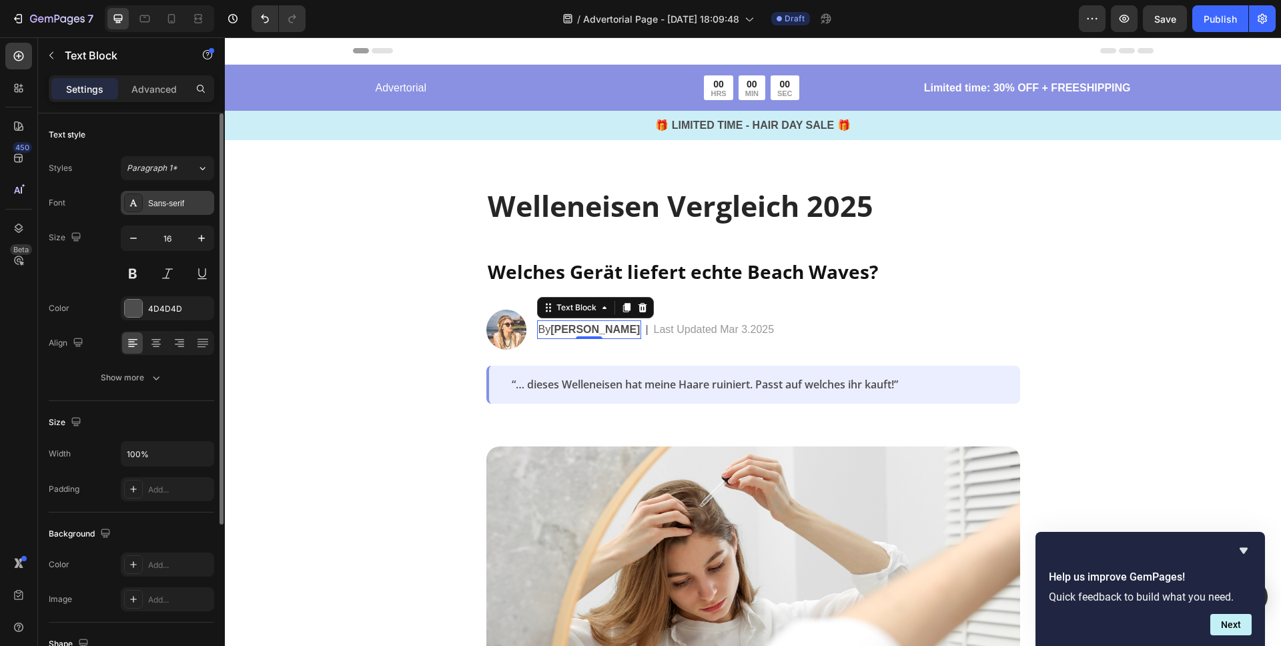
click at [182, 208] on div "Sans-serif" at bounding box center [179, 204] width 63 height 12
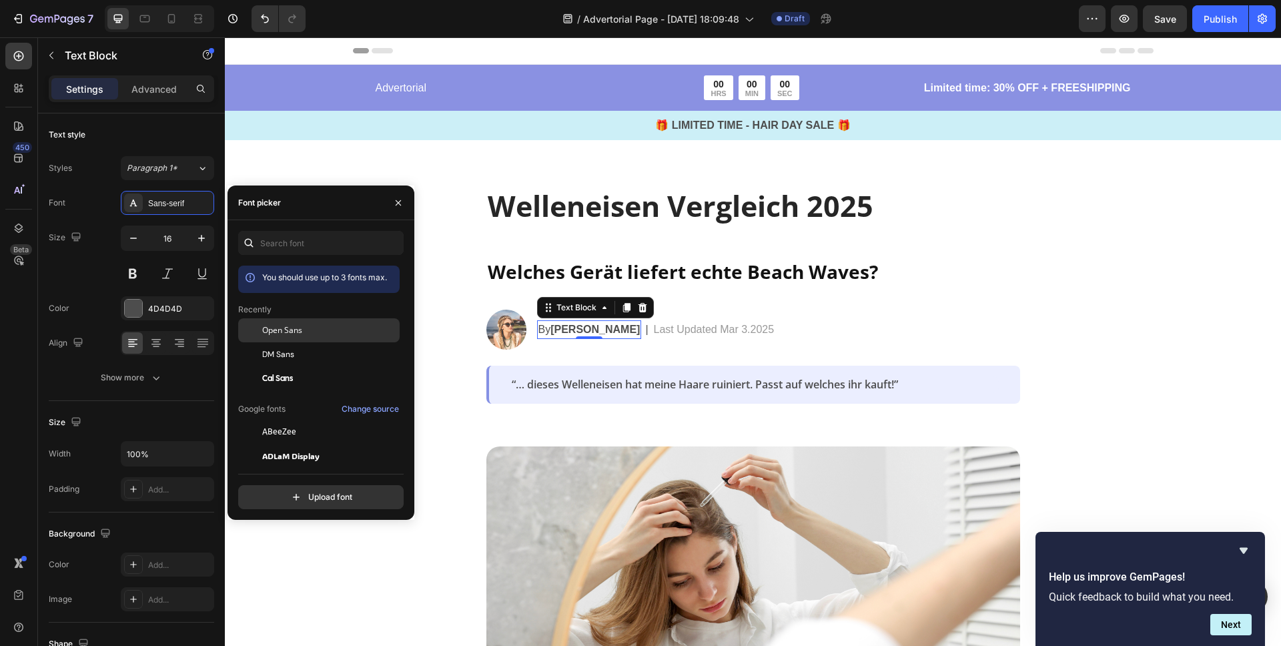
drag, startPoint x: 290, startPoint y: 330, endPoint x: 410, endPoint y: 338, distance: 119.8
click at [291, 330] on span "Open Sans" at bounding box center [282, 330] width 40 height 12
click at [669, 332] on p "Last Updated Mar 3.2025" at bounding box center [711, 330] width 121 height 16
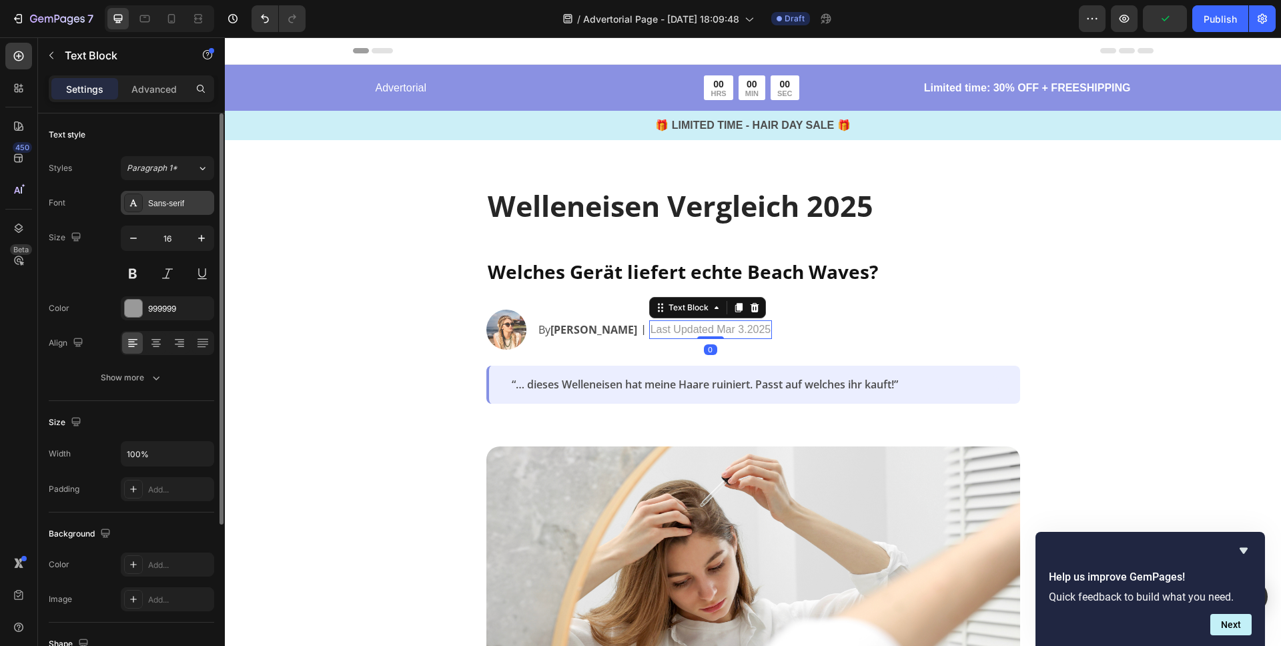
click at [171, 203] on div "Sans-serif" at bounding box center [179, 204] width 63 height 12
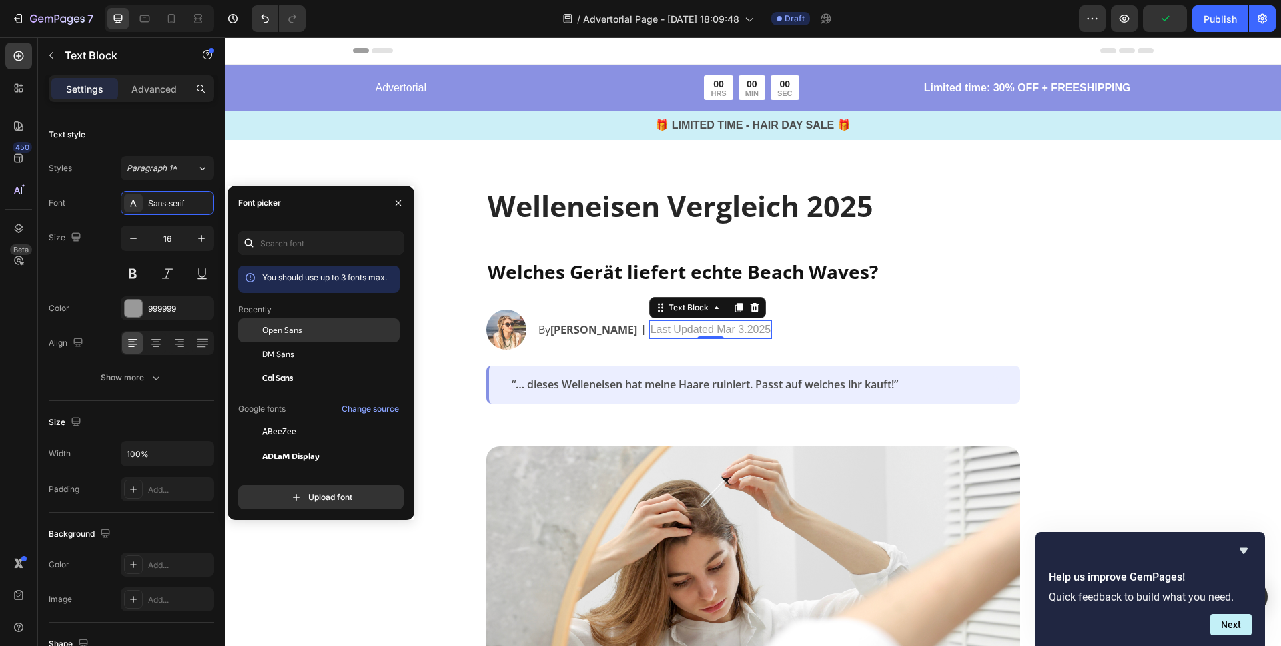
click at [298, 333] on span "Open Sans" at bounding box center [282, 330] width 40 height 12
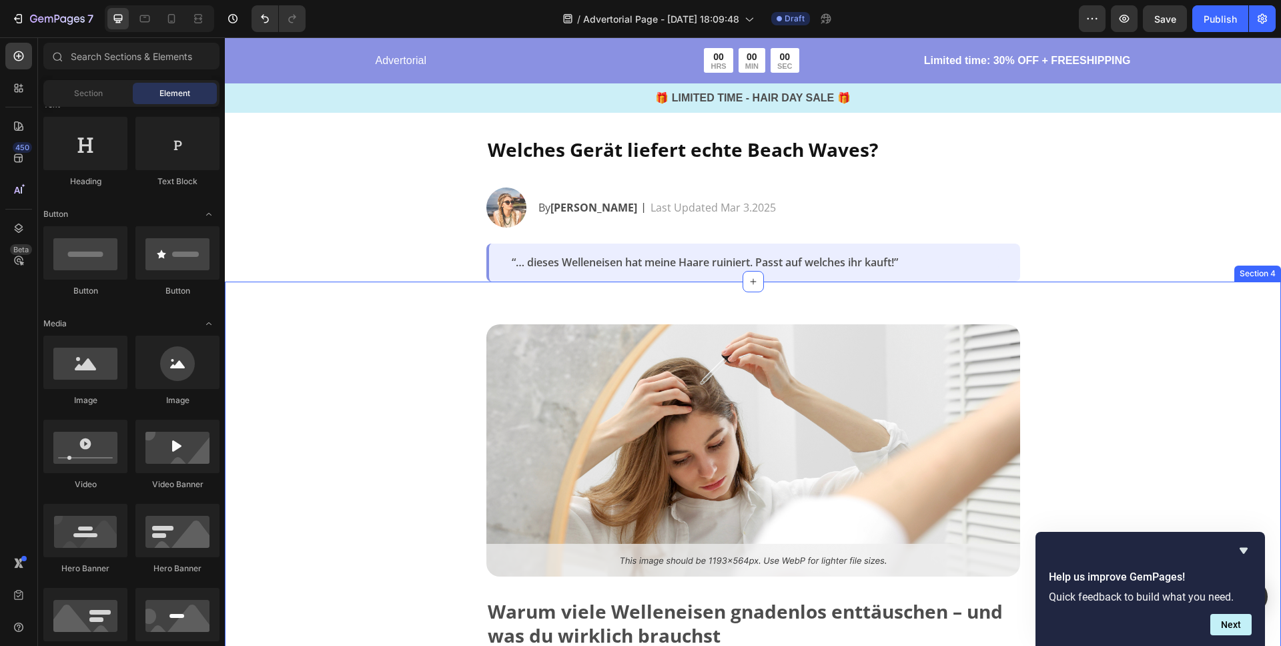
scroll to position [273, 0]
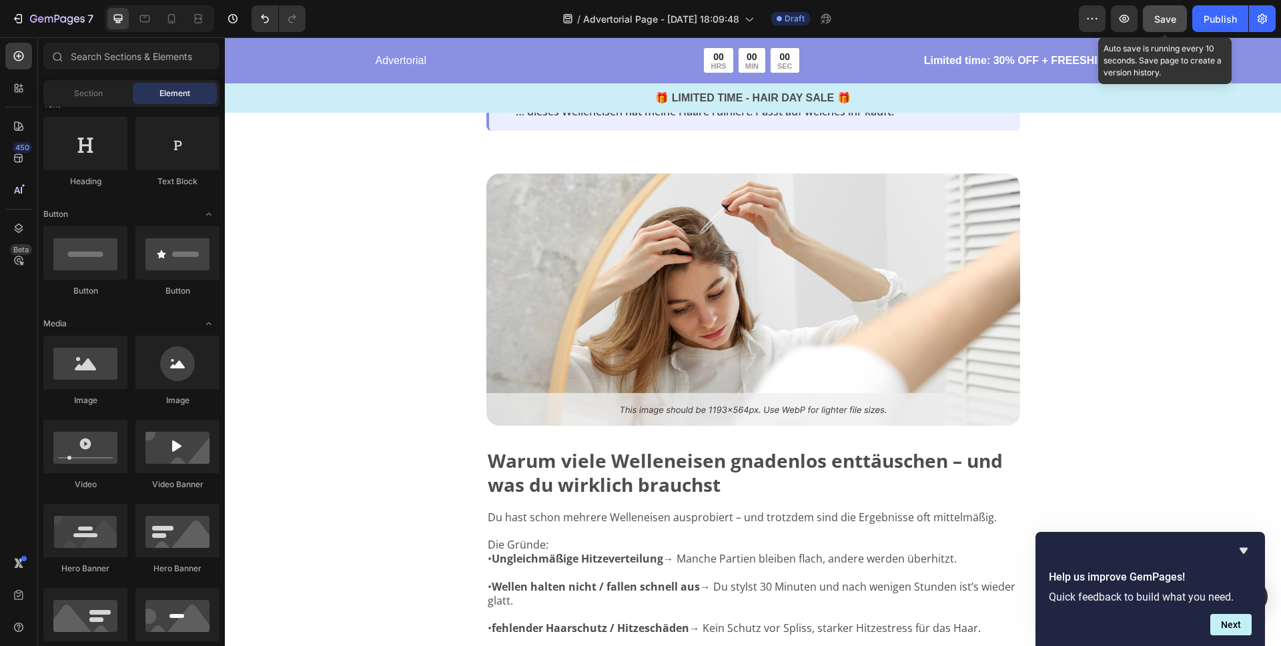
click at [1168, 17] on span "Save" at bounding box center [1165, 18] width 22 height 11
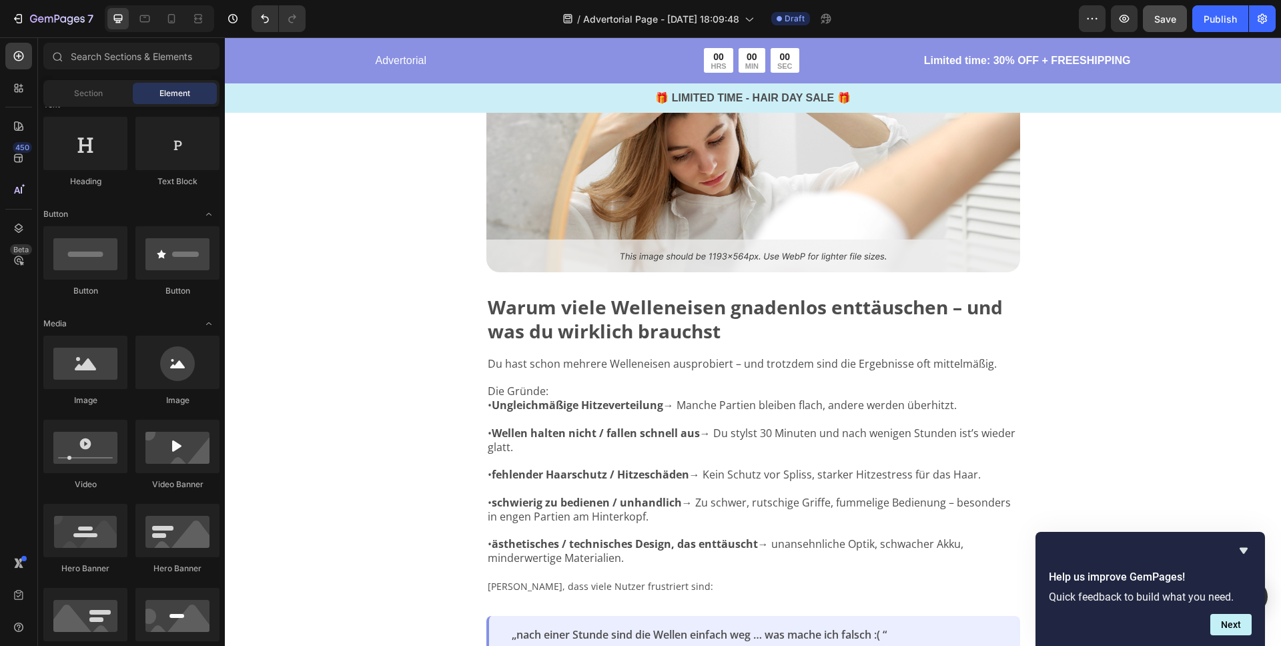
scroll to position [444, 0]
